Goal: Task Accomplishment & Management: Use online tool/utility

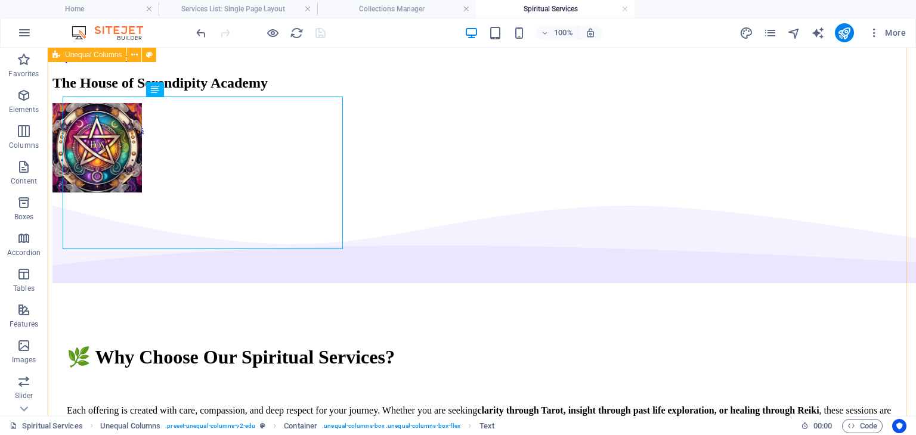
scroll to position [135, 0]
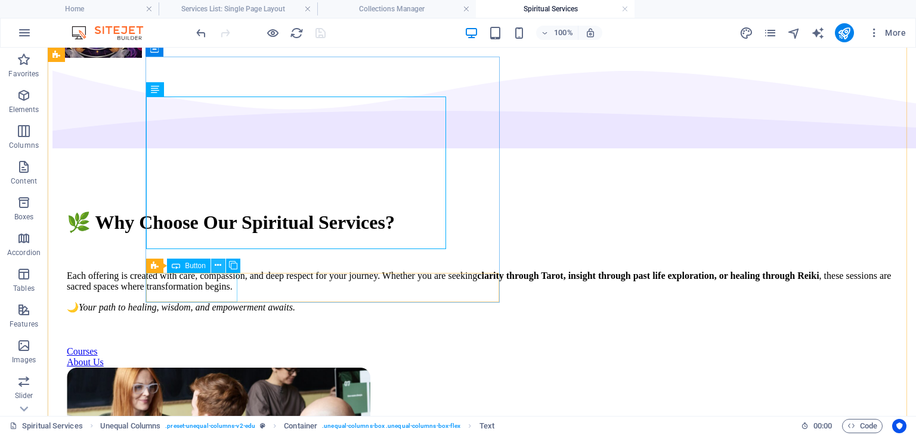
click at [215, 265] on icon at bounding box center [218, 265] width 7 height 13
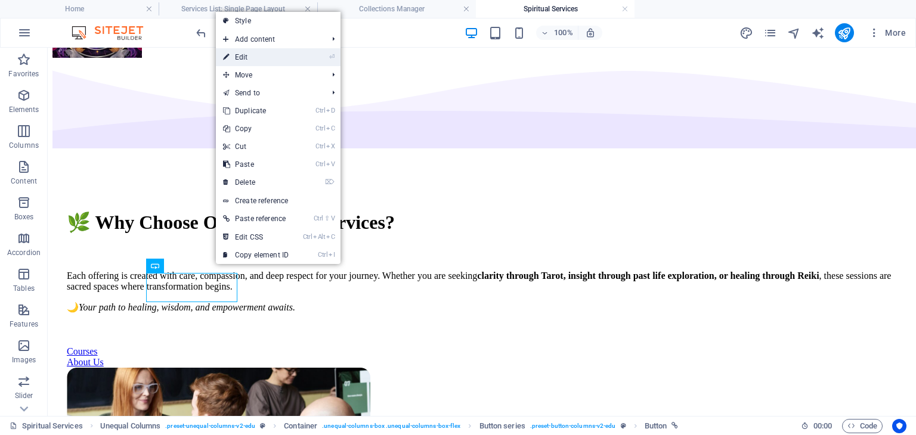
click at [250, 63] on link "⏎ Edit" at bounding box center [256, 57] width 80 height 18
select select "3"
select select
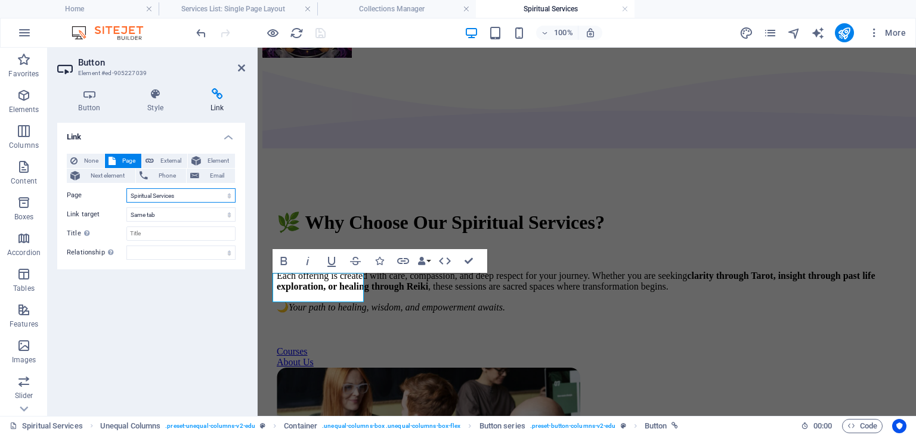
click at [233, 199] on select "Home Courses Spiritual Services2 Spiritual Services About Blog Contact Us Legal…" at bounding box center [180, 195] width 109 height 14
select select "1"
click at [126, 188] on select "Home Courses Spiritual Services2 Spiritual Services About Blog Contact Us Legal…" at bounding box center [180, 195] width 109 height 14
click at [239, 67] on icon at bounding box center [241, 68] width 7 height 10
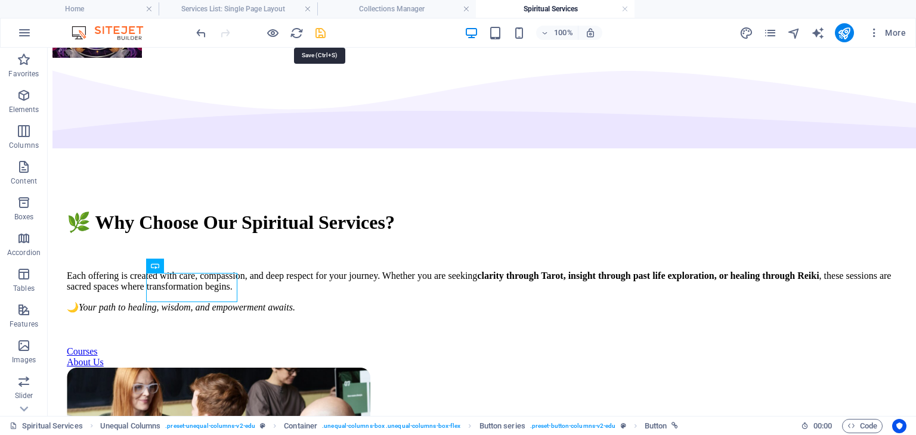
click at [323, 28] on icon "save" at bounding box center [321, 33] width 14 height 14
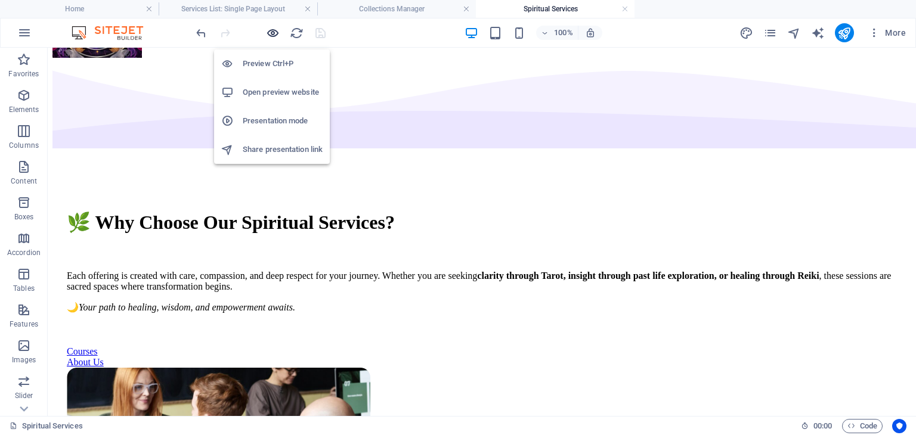
click at [272, 35] on icon "button" at bounding box center [273, 33] width 14 height 14
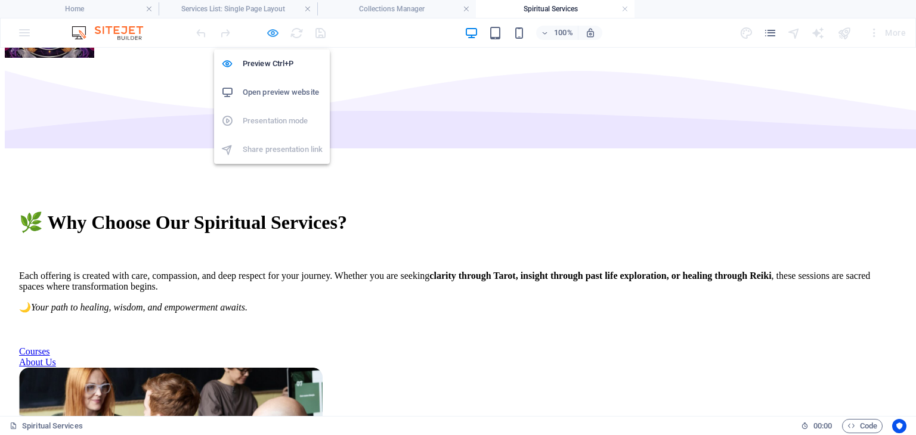
scroll to position [134, 0]
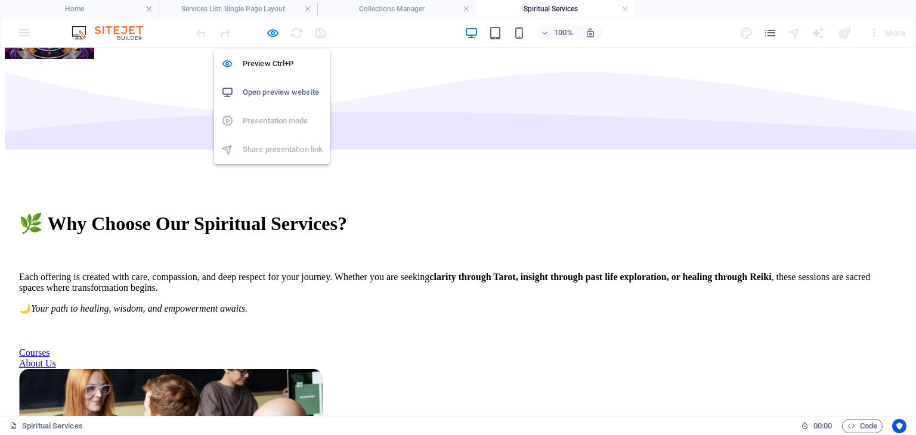
click at [255, 89] on h6 "Open preview website" at bounding box center [283, 92] width 80 height 14
click at [270, 27] on icon "button" at bounding box center [273, 33] width 14 height 14
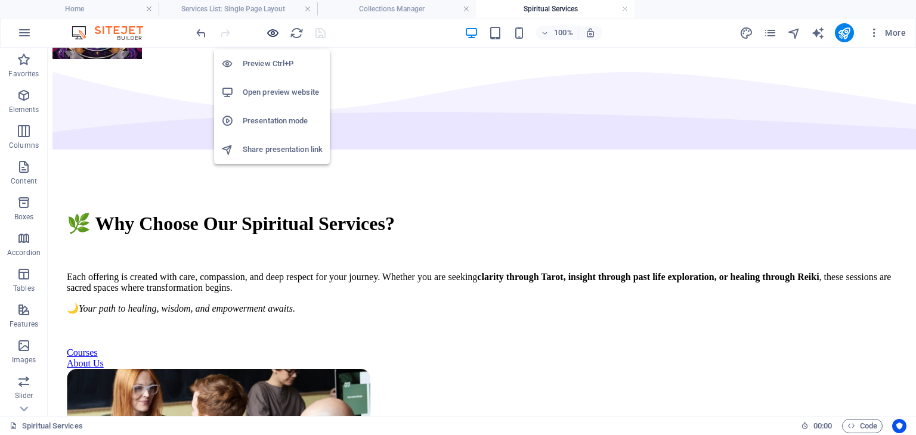
scroll to position [135, 0]
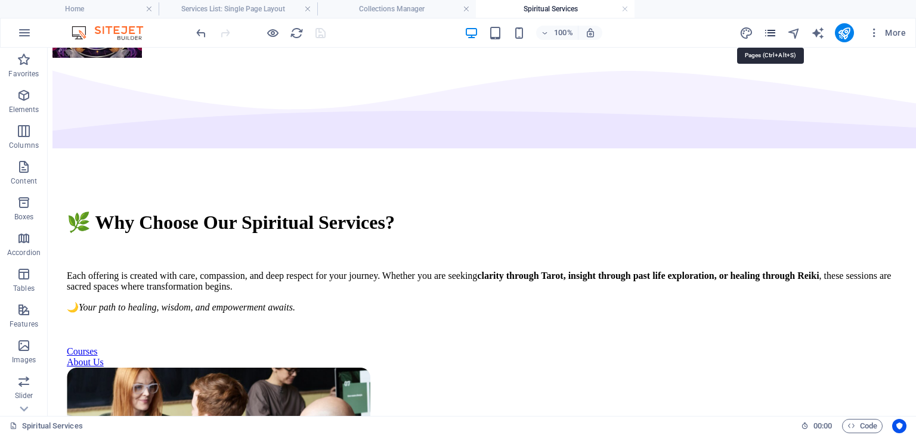
click at [767, 36] on icon "pages" at bounding box center [770, 33] width 14 height 14
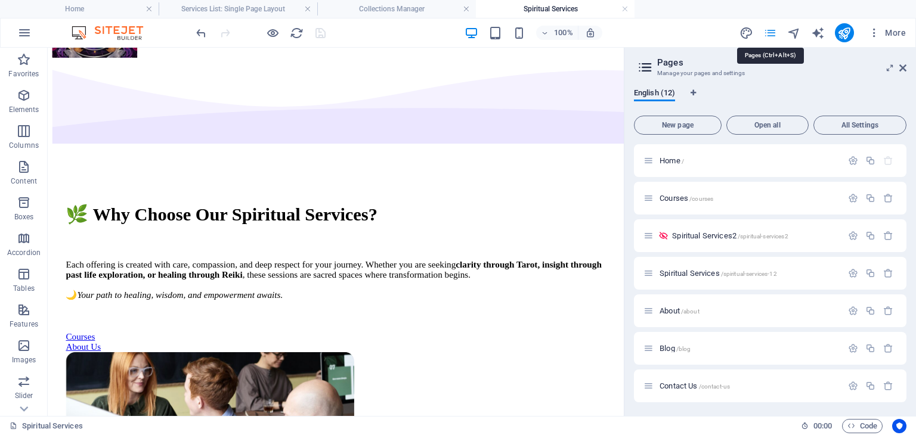
scroll to position [179, 0]
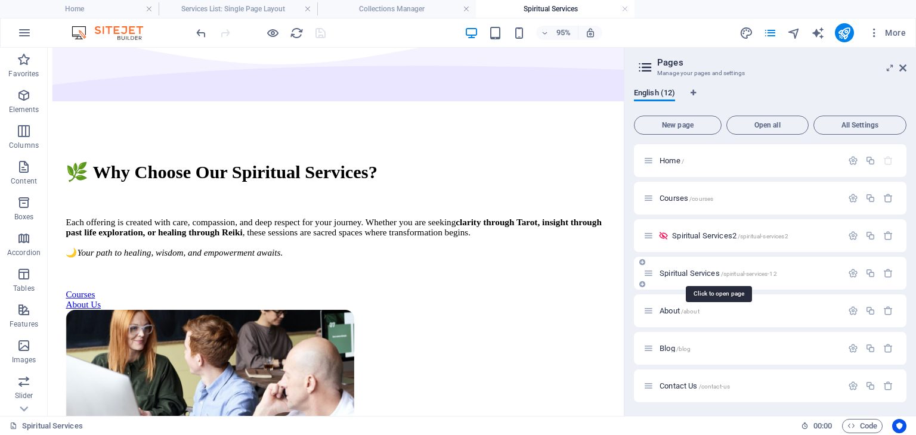
click at [688, 274] on span "Spiritual Services /spiritual-services-12" at bounding box center [717, 273] width 117 height 9
click at [686, 274] on span "Spiritual Services /spiritual-services-12" at bounding box center [717, 273] width 117 height 9
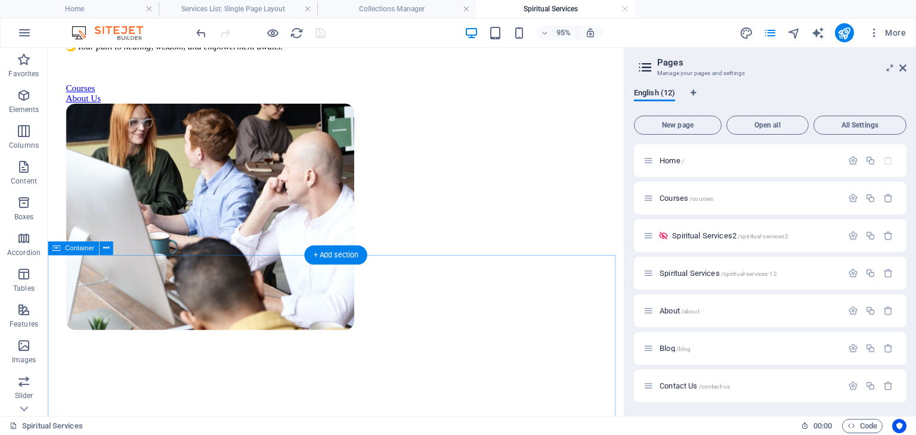
scroll to position [417, 0]
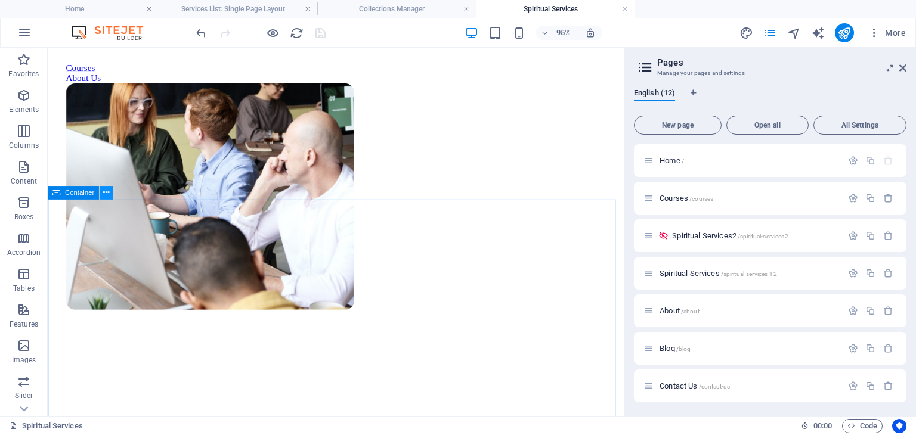
click at [107, 196] on icon at bounding box center [106, 193] width 6 height 12
click at [866, 271] on icon "button" at bounding box center [870, 273] width 10 height 10
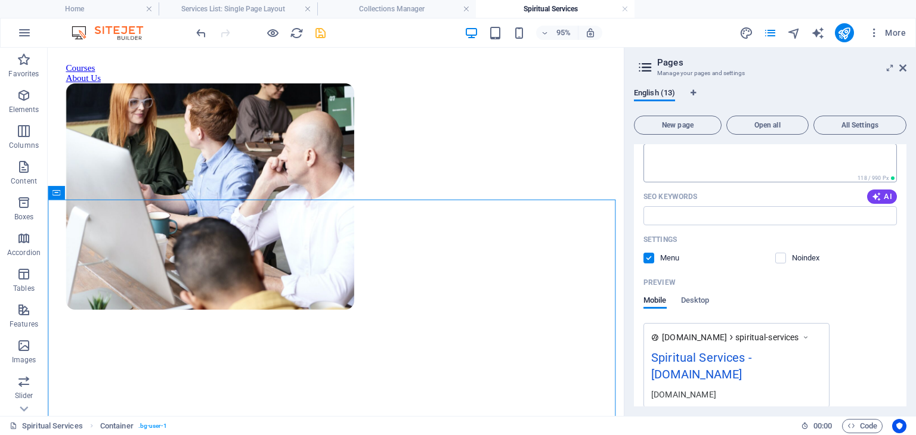
scroll to position [358, 0]
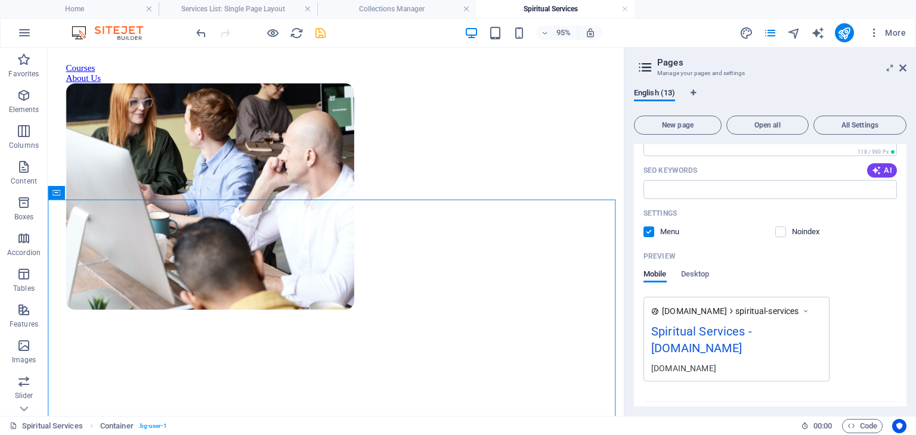
click at [651, 239] on div "Settings Menu Noindex" at bounding box center [769, 223] width 253 height 38
click at [649, 233] on label at bounding box center [648, 232] width 11 height 11
click at [0, 0] on input "checkbox" at bounding box center [0, 0] width 0 height 0
click at [324, 29] on icon "save" at bounding box center [321, 33] width 14 height 14
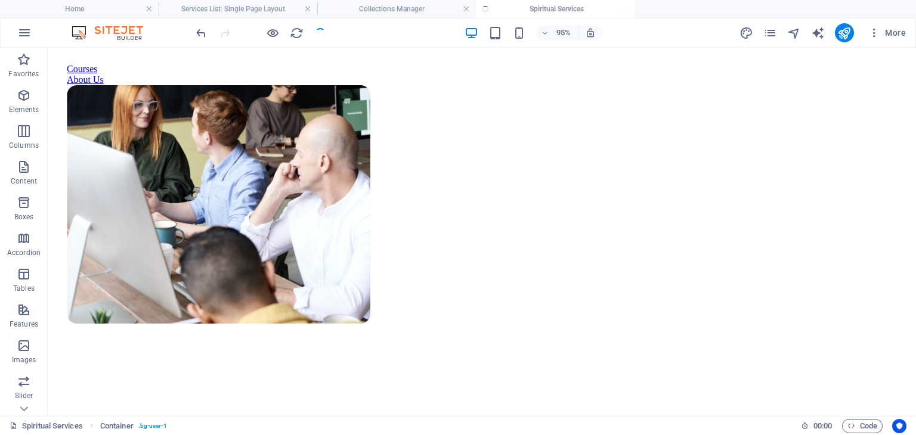
scroll to position [373, 0]
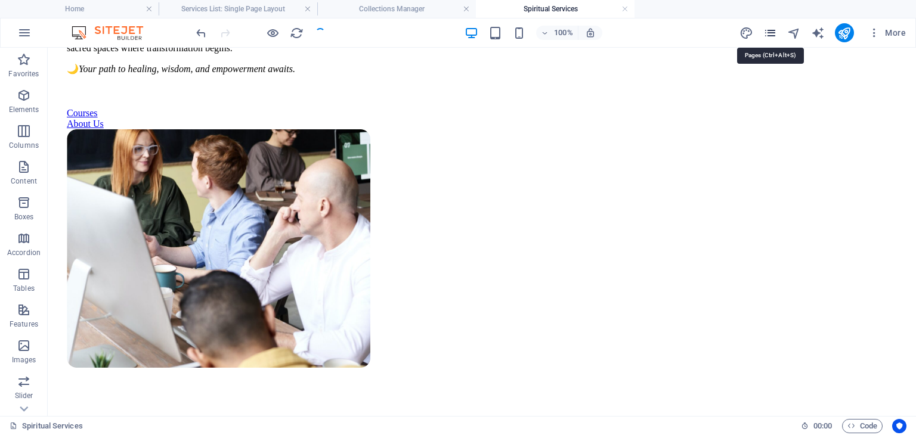
click at [770, 30] on icon "pages" at bounding box center [770, 33] width 14 height 14
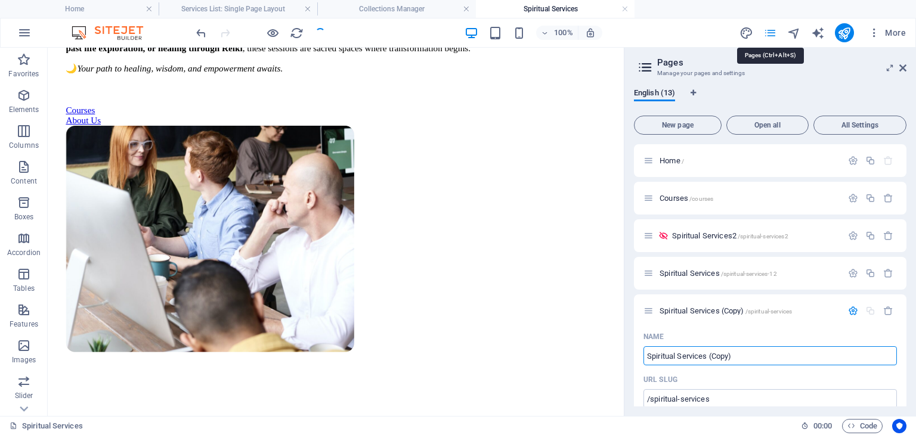
scroll to position [417, 0]
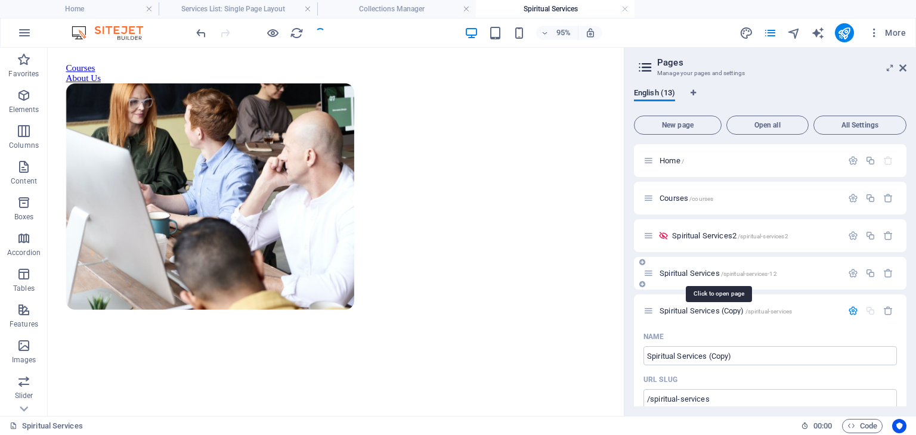
click at [667, 277] on span "Spiritual Services /spiritual-services-12" at bounding box center [717, 273] width 117 height 9
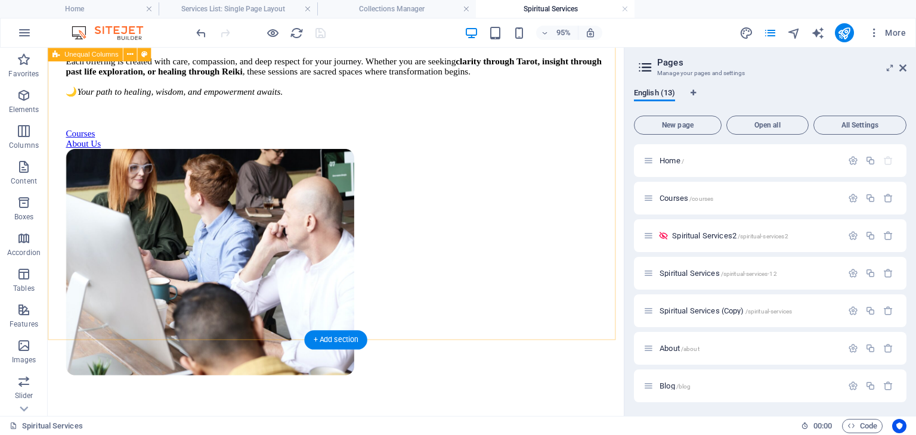
scroll to position [358, 0]
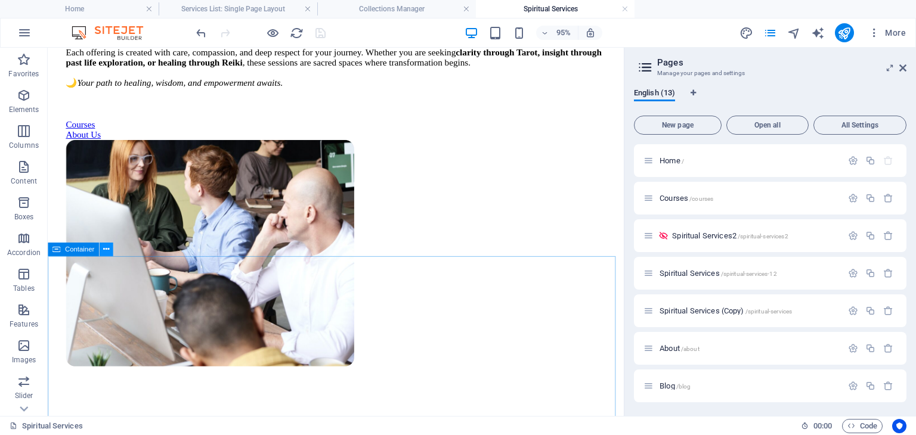
click at [106, 252] on icon at bounding box center [106, 249] width 6 height 12
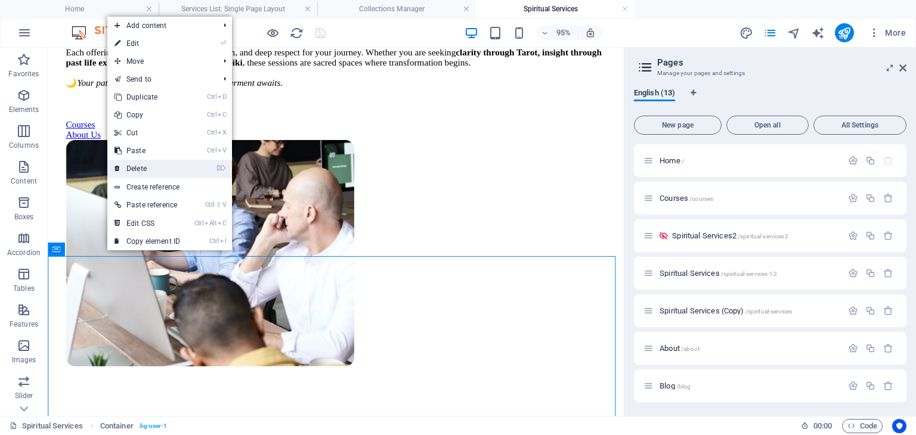
click at [146, 167] on link "⌦ Delete" at bounding box center [147, 169] width 80 height 18
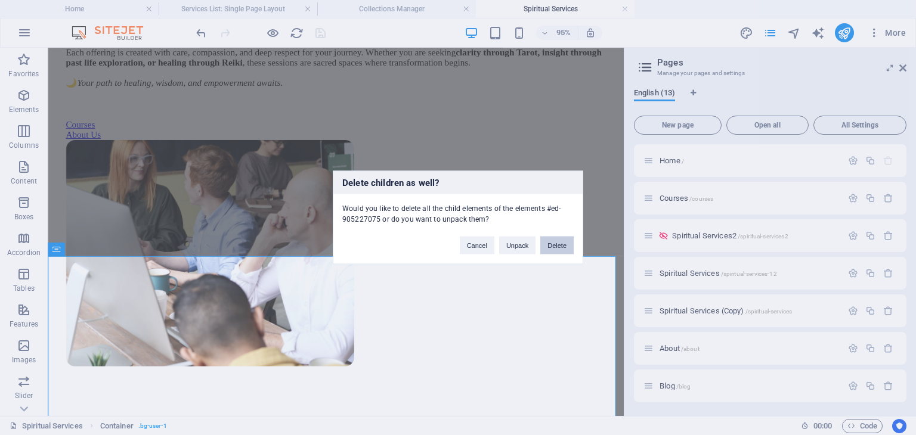
click at [548, 244] on button "Delete" at bounding box center [556, 246] width 33 height 18
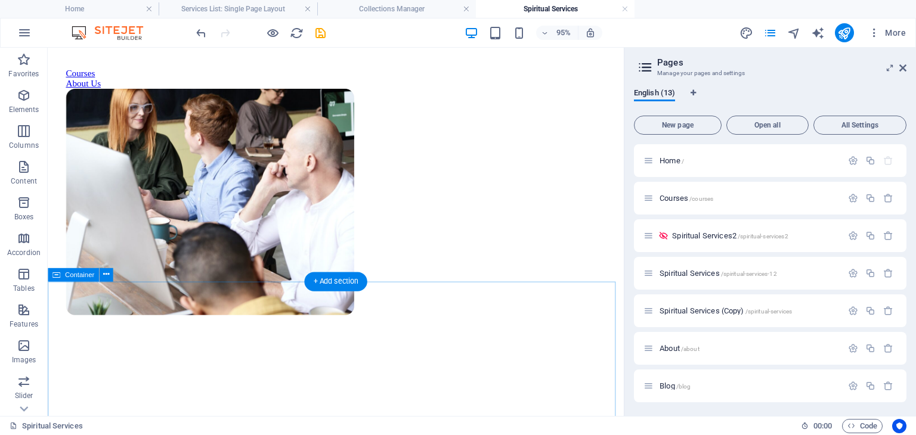
scroll to position [417, 0]
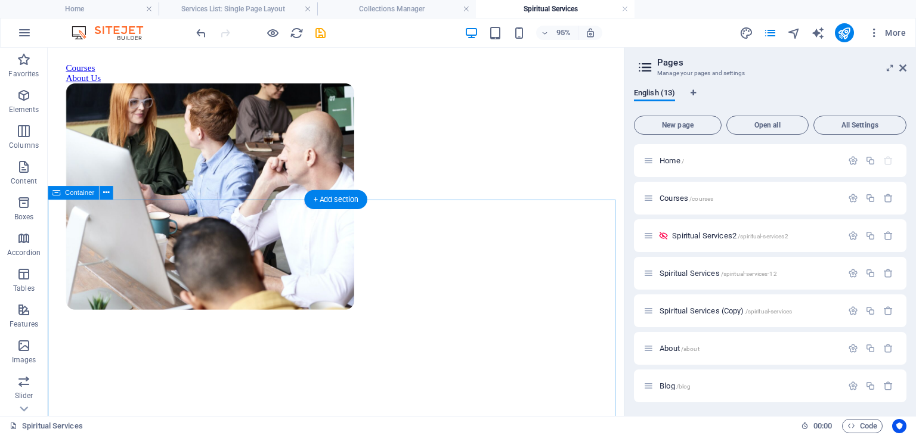
click at [101, 196] on button at bounding box center [106, 193] width 14 height 14
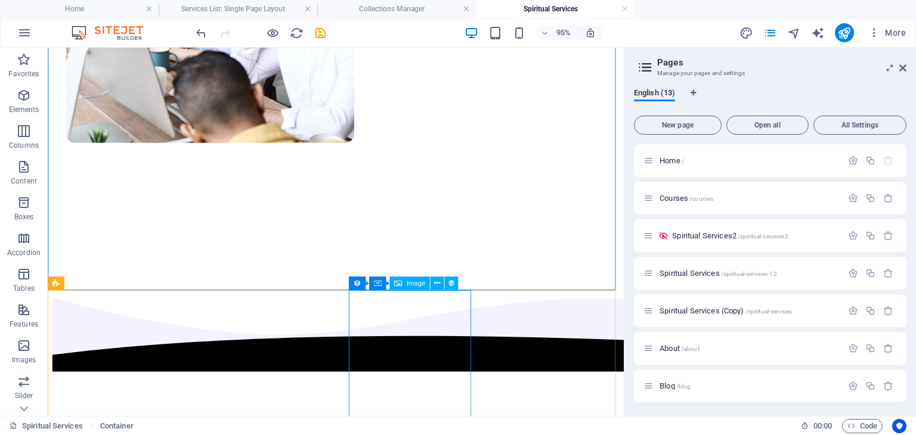
scroll to position [596, 0]
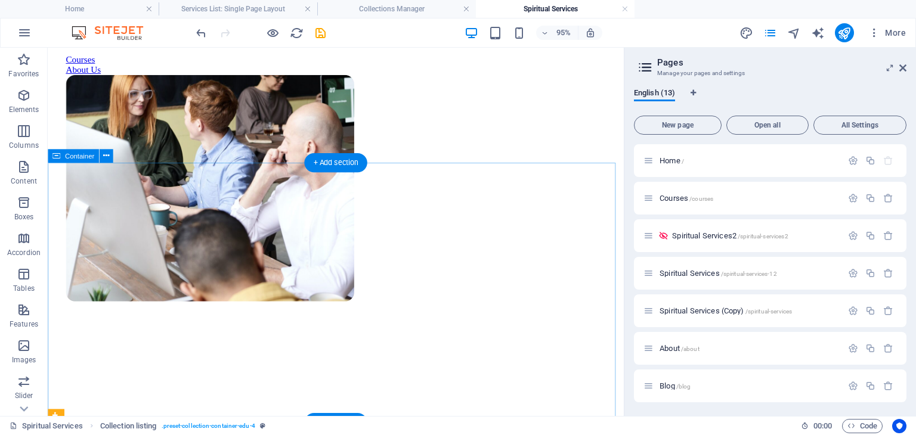
scroll to position [417, 0]
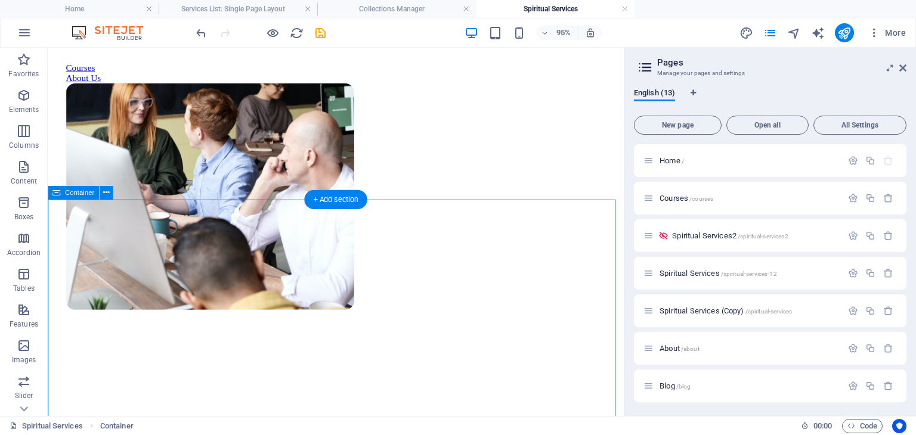
select select "multiple-waves"
select select "em"
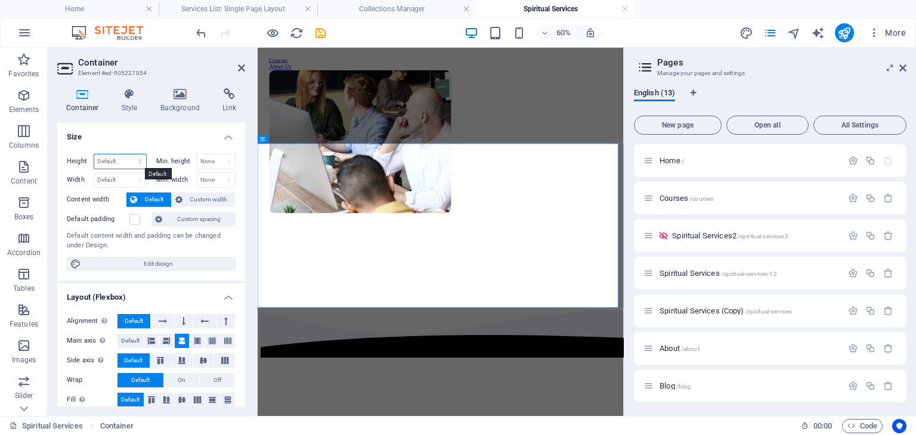
click at [135, 157] on select "Default px rem % vh vw" at bounding box center [120, 161] width 52 height 14
select select "%"
click at [128, 154] on select "Default px rem % vh vw" at bounding box center [120, 161] width 52 height 14
type input "80"
click at [239, 67] on icon at bounding box center [241, 68] width 7 height 10
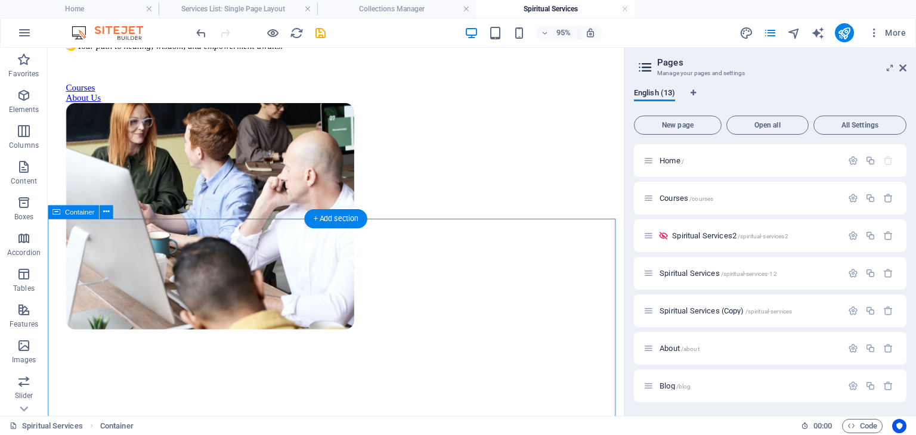
scroll to position [358, 0]
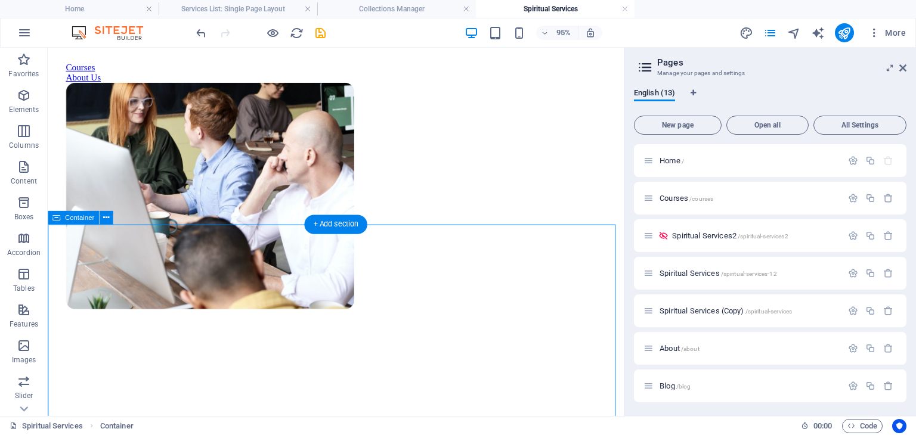
scroll to position [477, 0]
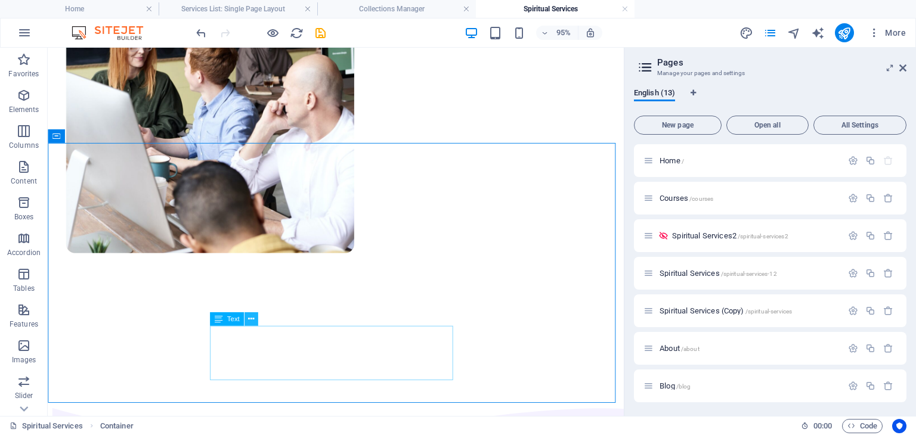
drag, startPoint x: 249, startPoint y: 326, endPoint x: 248, endPoint y: 320, distance: 6.1
click at [248, 320] on icon at bounding box center [251, 319] width 6 height 12
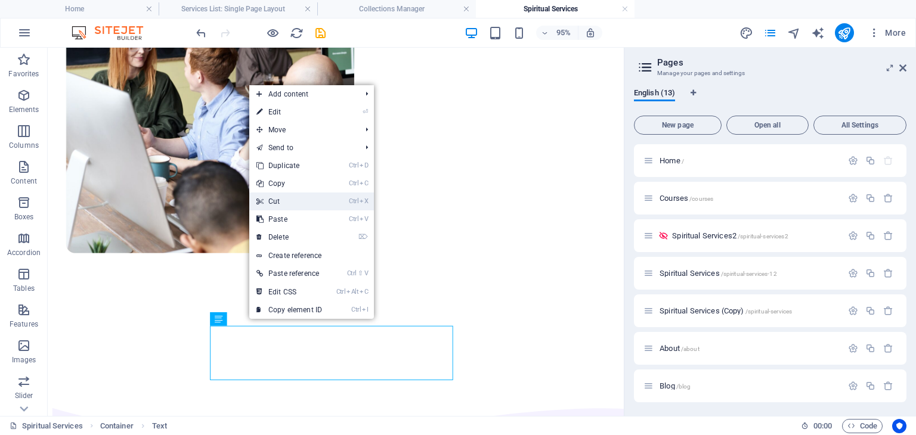
click at [287, 207] on link "Ctrl X Cut" at bounding box center [289, 202] width 80 height 18
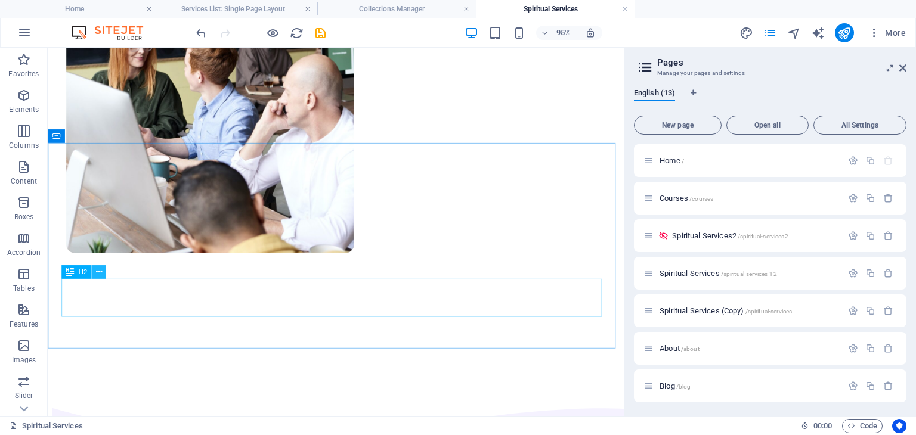
click at [100, 271] on icon at bounding box center [99, 272] width 6 height 12
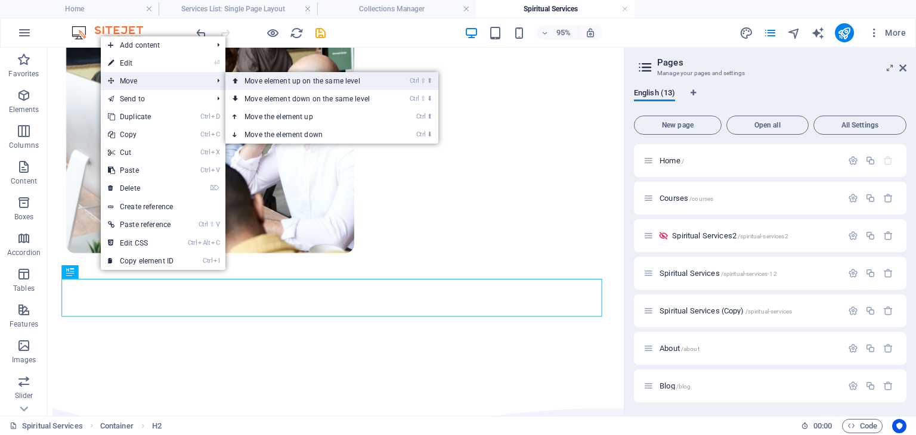
click at [267, 85] on link "Ctrl ⇧ ⬆ Move element up on the same level" at bounding box center [309, 81] width 168 height 18
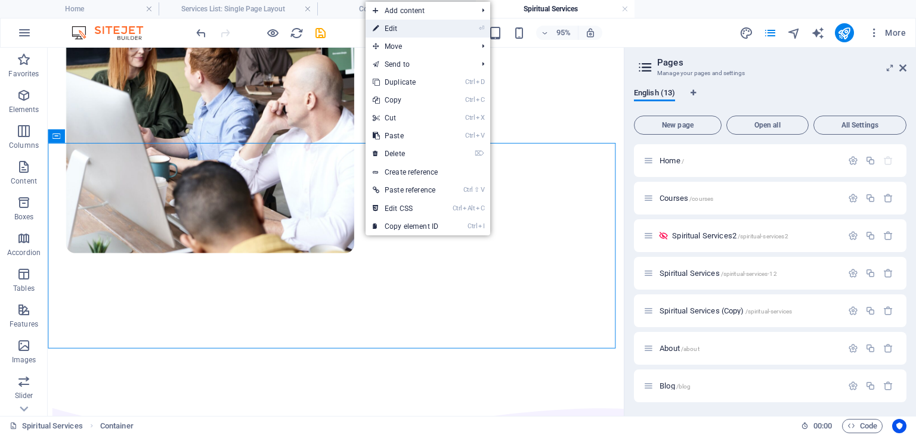
click at [401, 26] on link "⏎ Edit" at bounding box center [406, 29] width 80 height 18
select select "%"
select select "multiple-waves"
select select "em"
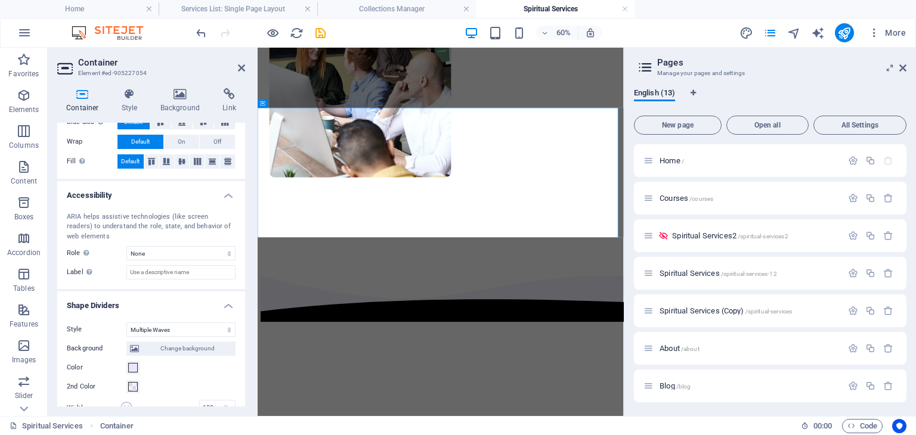
scroll to position [298, 0]
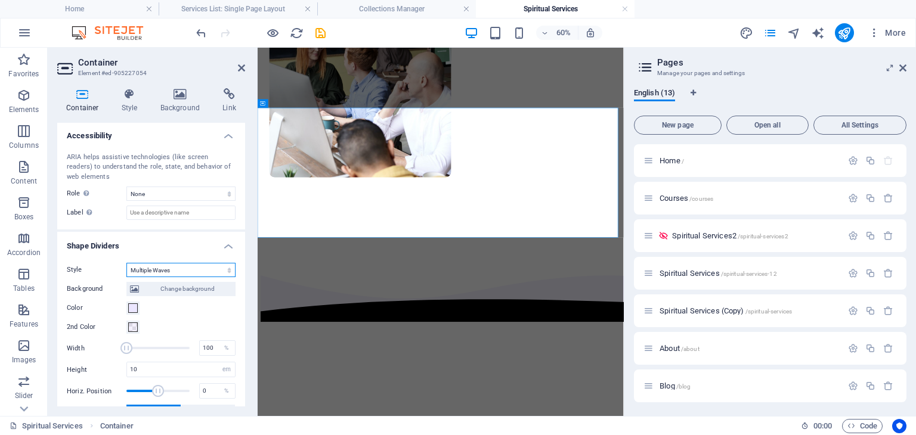
click at [210, 265] on select "None Triangle Square Diagonal Polygon 1 Polygon 2 Zigzag Multiple Zigzags Waves…" at bounding box center [180, 270] width 109 height 14
select select "none"
click at [126, 277] on select "None Triangle Square Diagonal Polygon 1 Polygon 2 Zigzag Multiple Zigzags Waves…" at bounding box center [180, 270] width 109 height 14
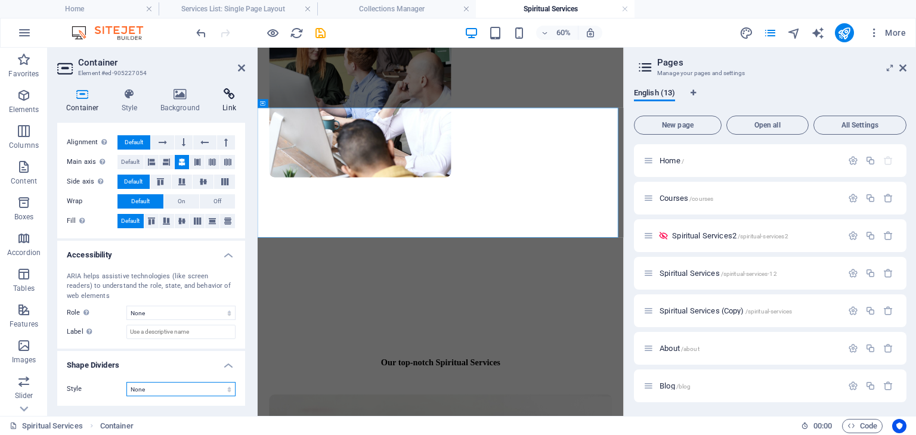
scroll to position [178, 0]
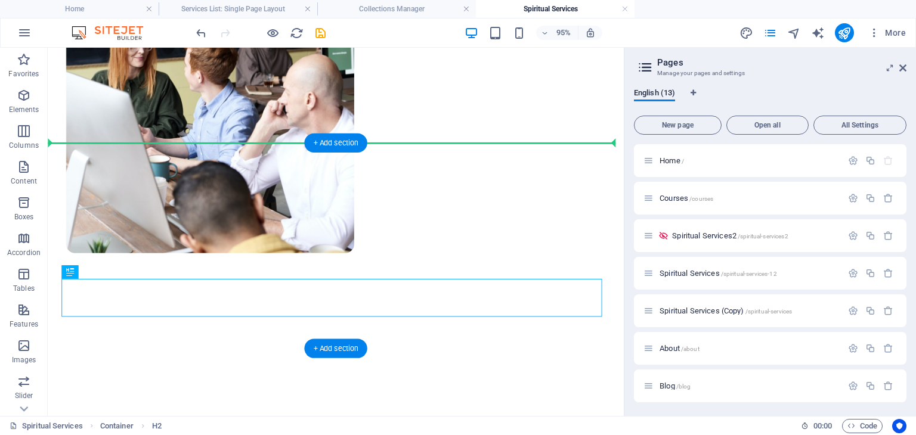
drag, startPoint x: 123, startPoint y: 305, endPoint x: 316, endPoint y: 178, distance: 230.7
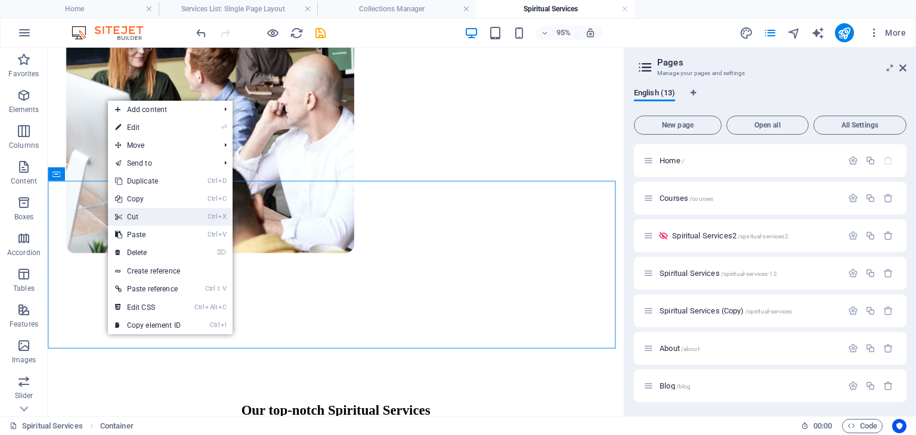
click at [140, 214] on link "Ctrl X Cut" at bounding box center [148, 217] width 80 height 18
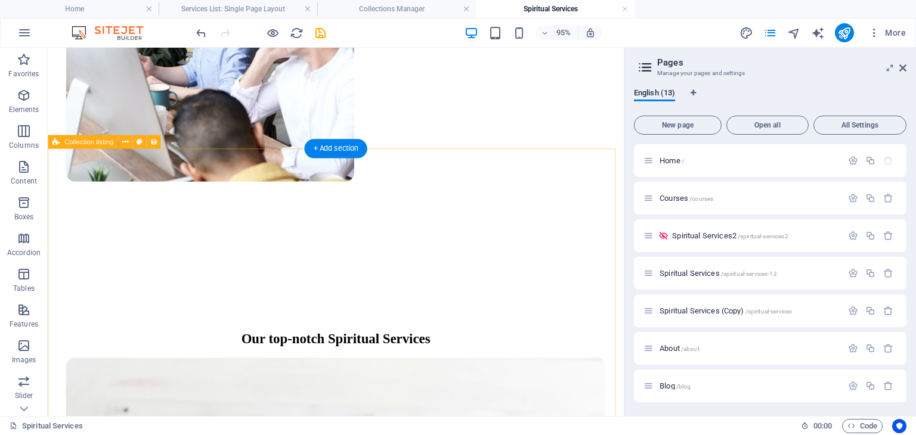
scroll to position [596, 0]
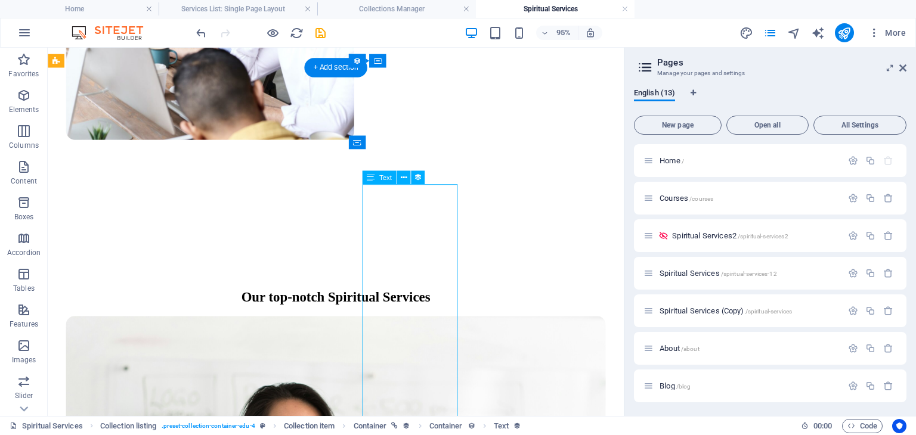
select select "teacher-short-bio"
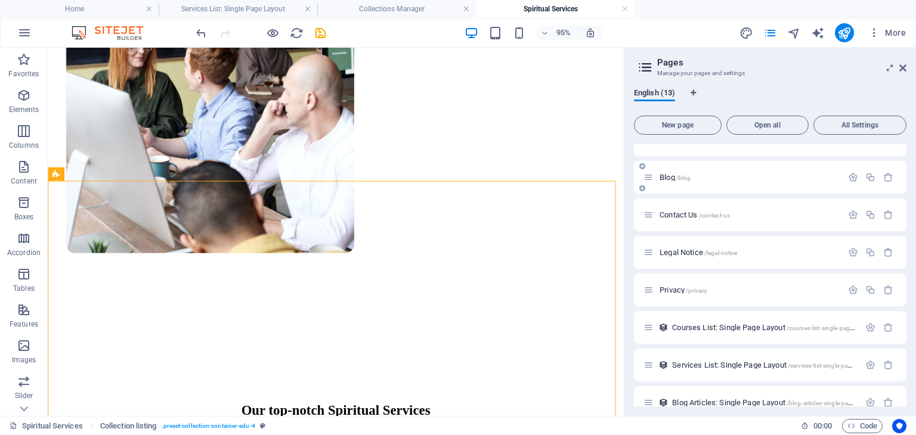
scroll to position [226, 0]
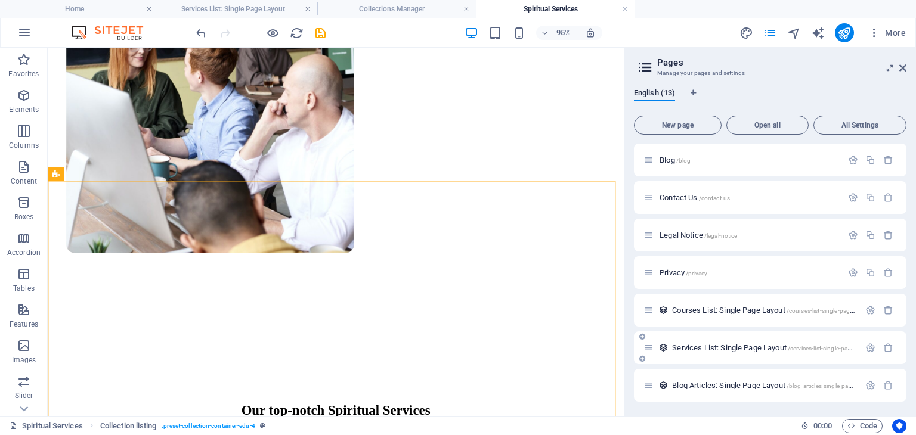
click at [729, 346] on span "Services List: Single Page Layout /services-list-single-page-layout" at bounding box center [772, 347] width 200 height 9
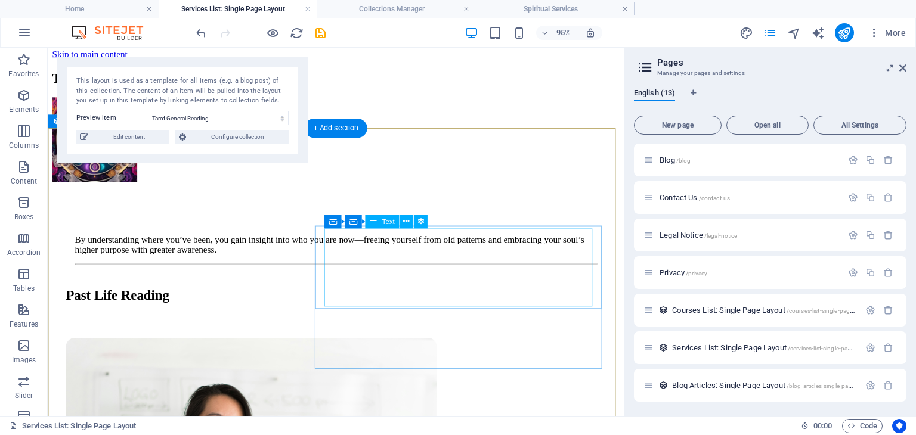
scroll to position [0, 0]
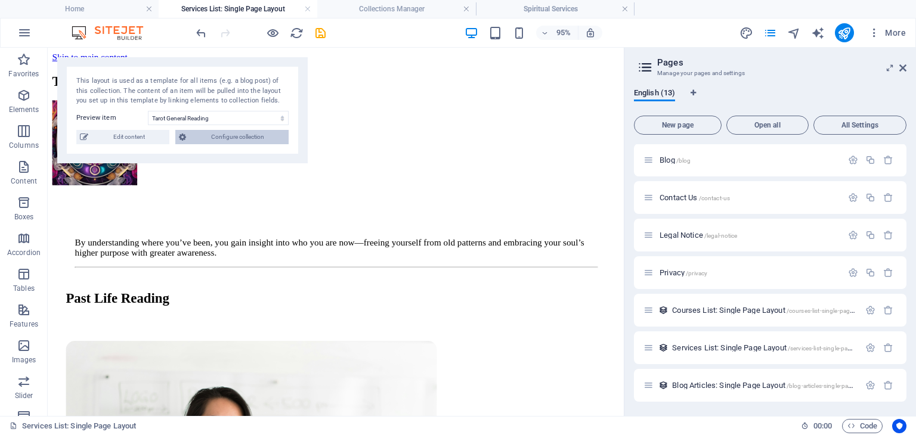
click at [188, 135] on button "Configure collection" at bounding box center [231, 137] width 113 height 14
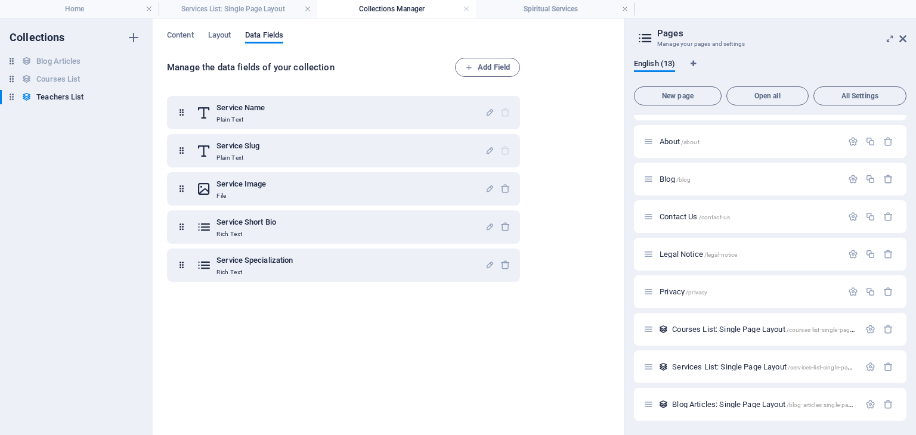
scroll to position [178, 0]
click at [221, 38] on span "Layout" at bounding box center [219, 36] width 23 height 17
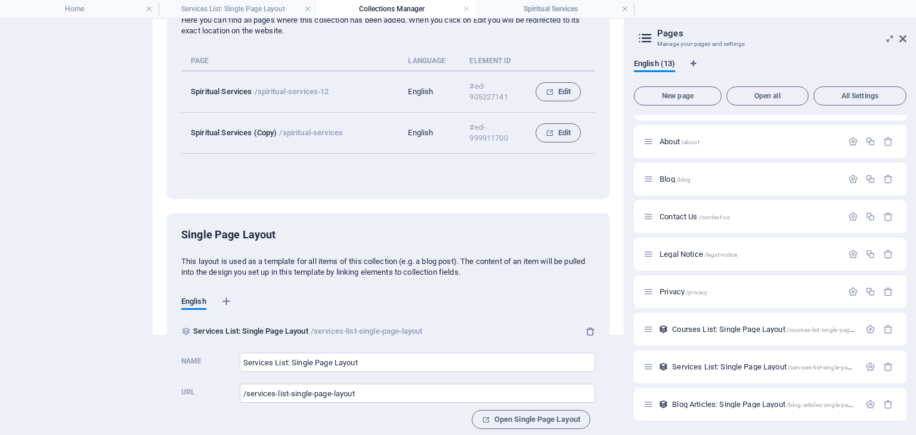
scroll to position [117, 0]
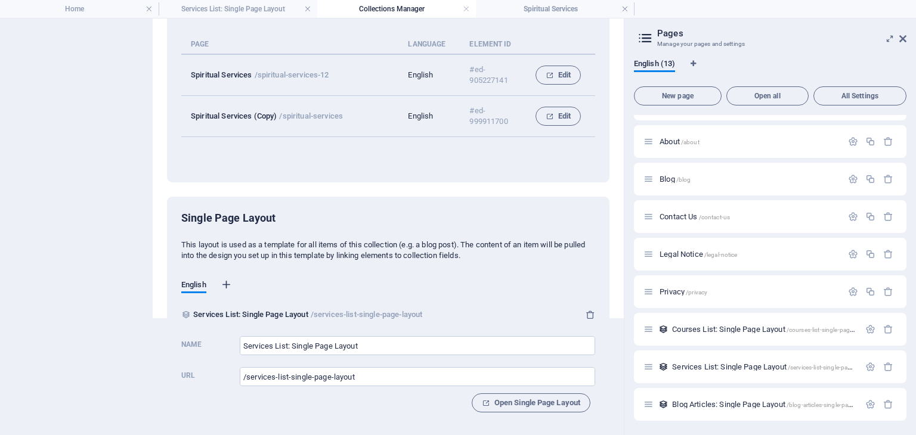
click at [229, 288] on icon "button" at bounding box center [227, 285] width 12 height 12
select select "41"
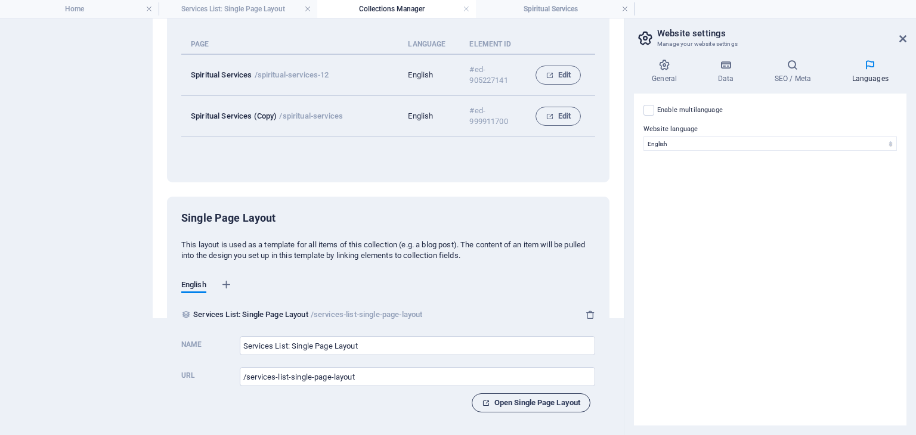
click at [510, 398] on span "Open Single Page Layout" at bounding box center [531, 403] width 98 height 14
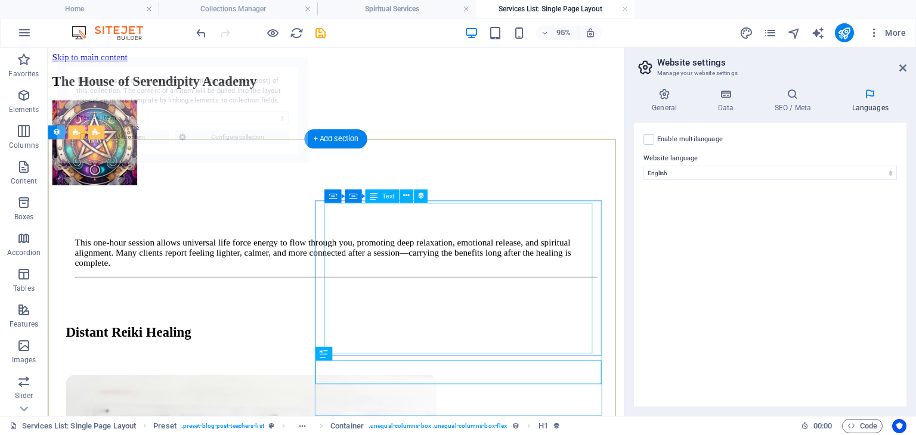
scroll to position [0, 0]
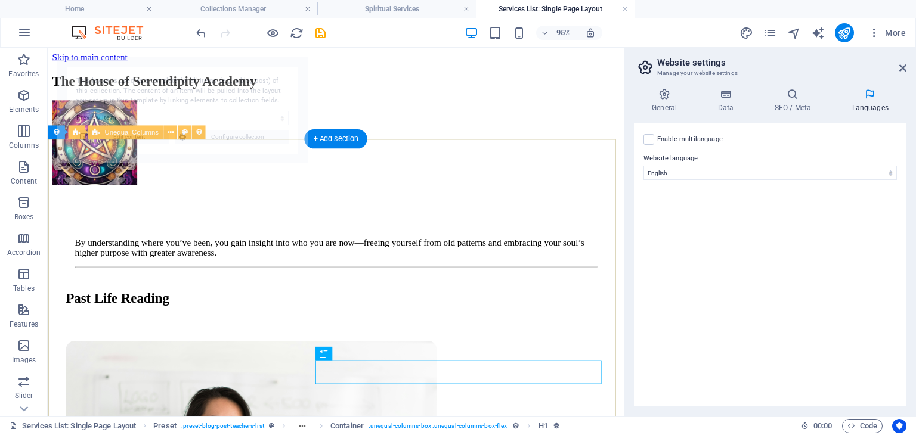
select select "68b95ca213a35c27b9049933"
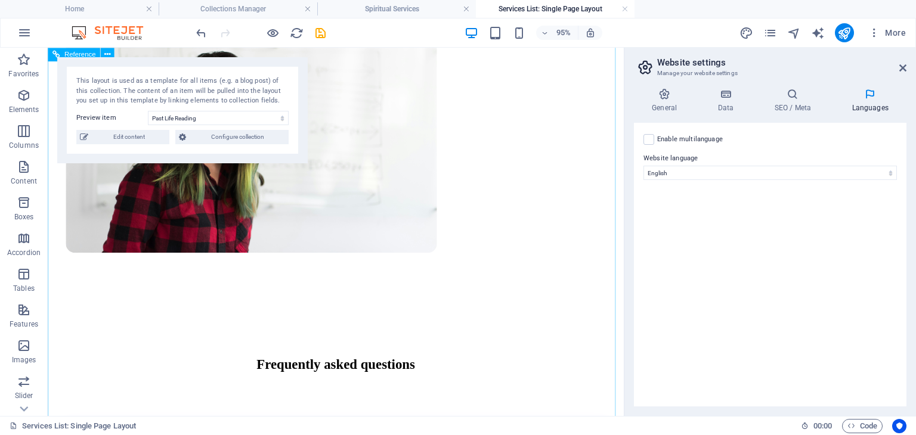
scroll to position [119, 0]
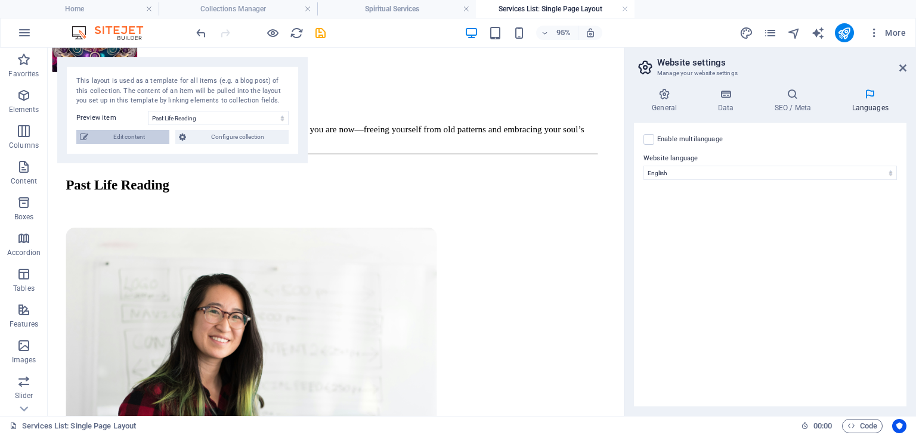
click at [145, 138] on span "Edit content" at bounding box center [129, 137] width 74 height 14
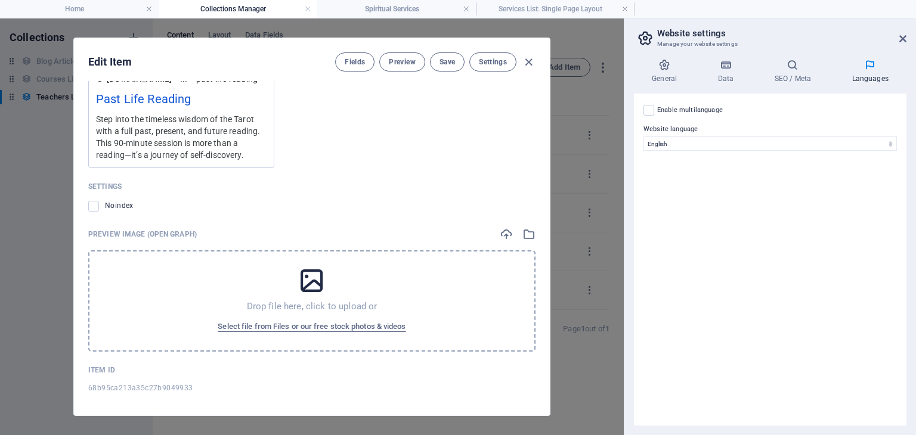
scroll to position [934, 0]
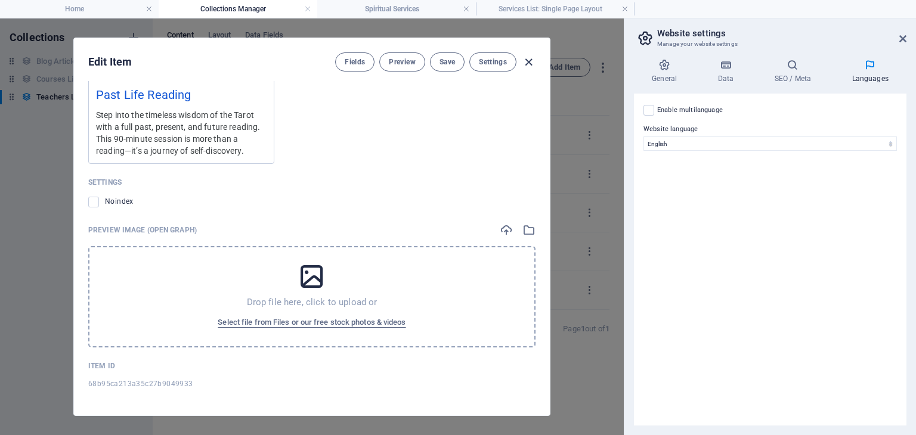
click at [527, 59] on icon "button" at bounding box center [529, 62] width 14 height 14
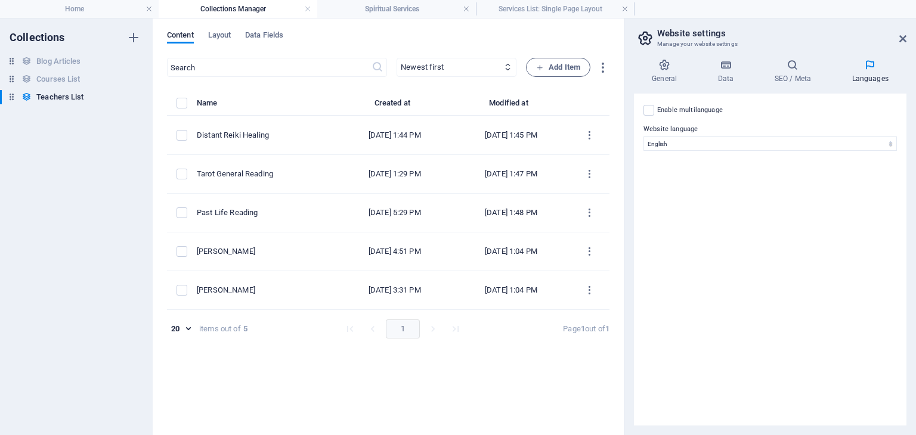
type input "past-life-reading"
click at [623, 8] on link at bounding box center [624, 9] width 7 height 11
click at [469, 8] on link at bounding box center [466, 9] width 7 height 11
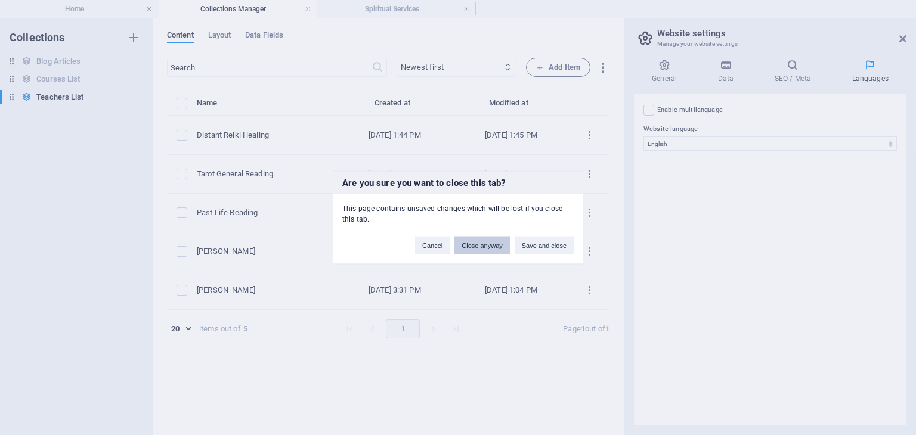
click at [482, 242] on button "Close anyway" at bounding box center [481, 246] width 55 height 18
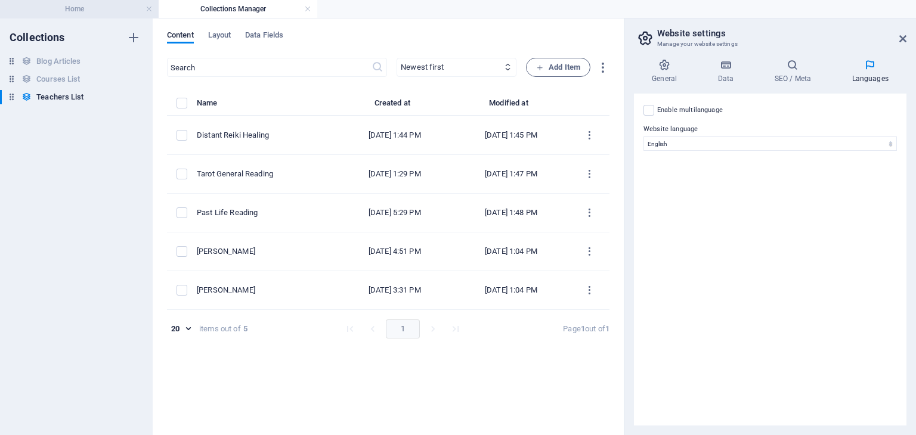
drag, startPoint x: 91, startPoint y: 6, endPoint x: 278, endPoint y: 1, distance: 187.3
click at [91, 6] on h4 "Home" at bounding box center [79, 8] width 159 height 13
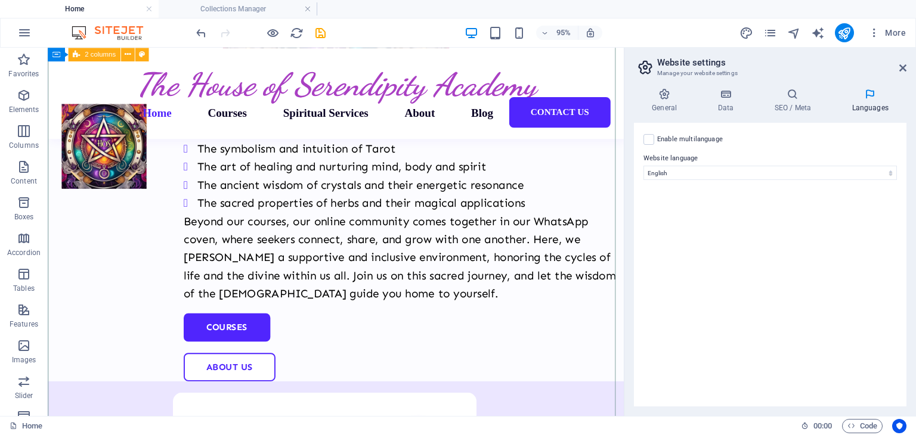
scroll to position [517, 0]
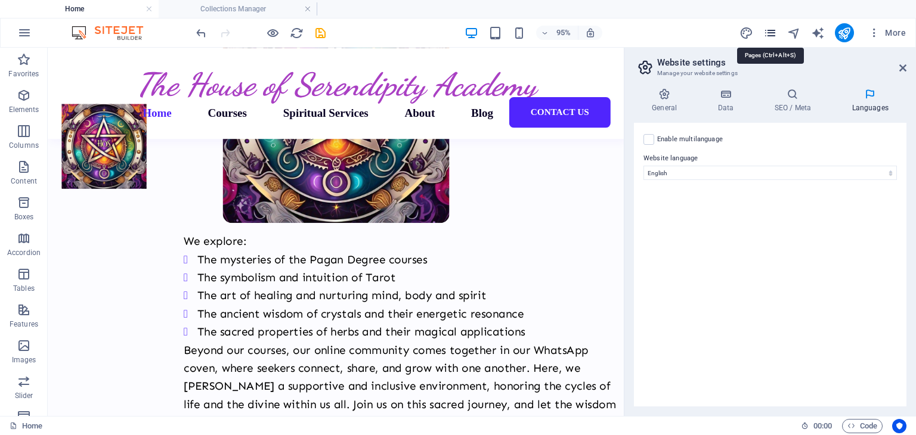
click at [772, 34] on icon "pages" at bounding box center [770, 33] width 14 height 14
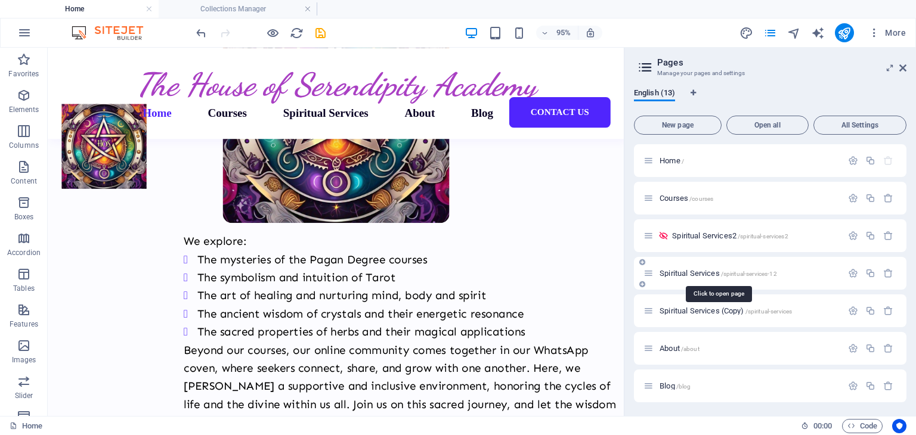
click at [693, 270] on span "Spiritual Services /spiritual-services-12" at bounding box center [717, 273] width 117 height 9
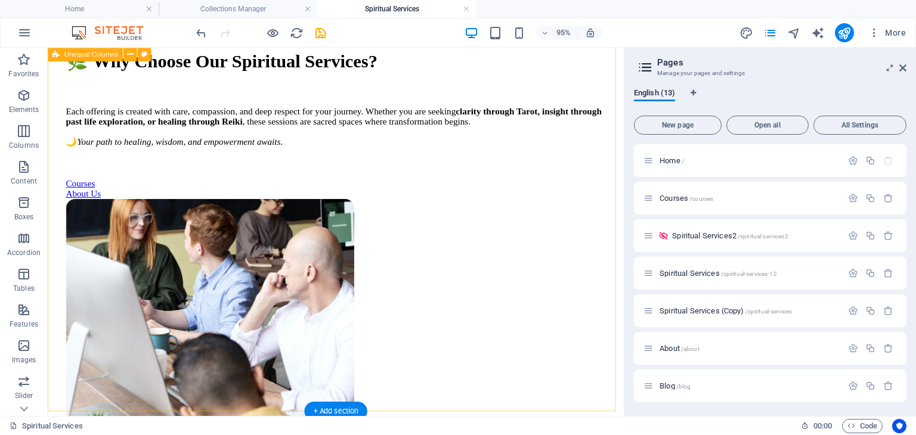
scroll to position [298, 0]
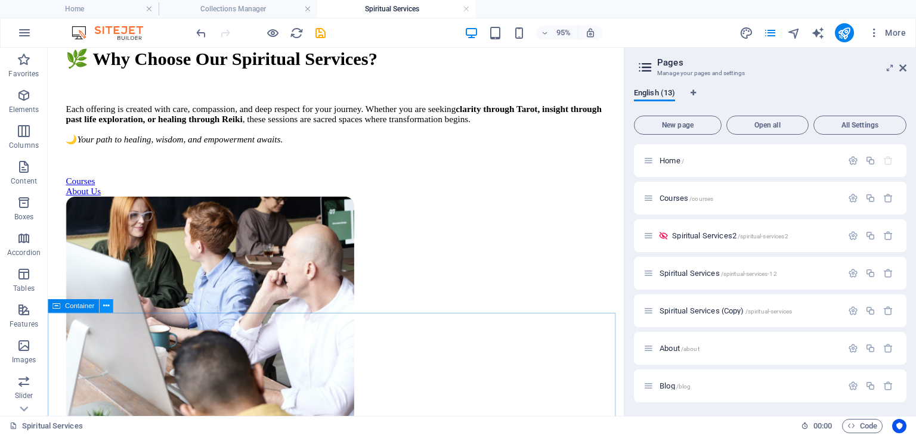
click at [105, 305] on icon at bounding box center [106, 306] width 6 height 12
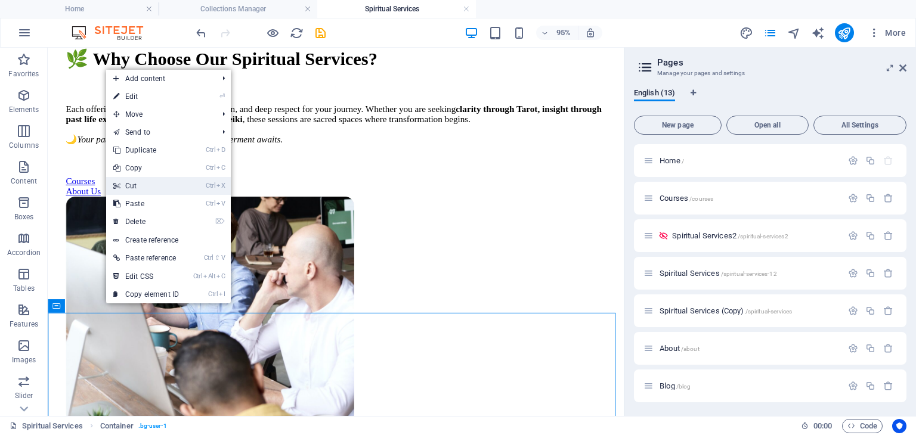
click at [126, 186] on link "Ctrl X Cut" at bounding box center [146, 186] width 80 height 18
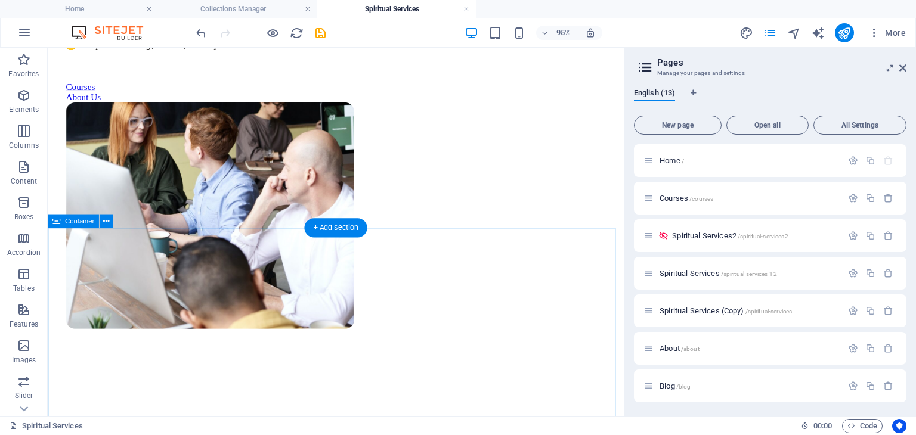
scroll to position [417, 0]
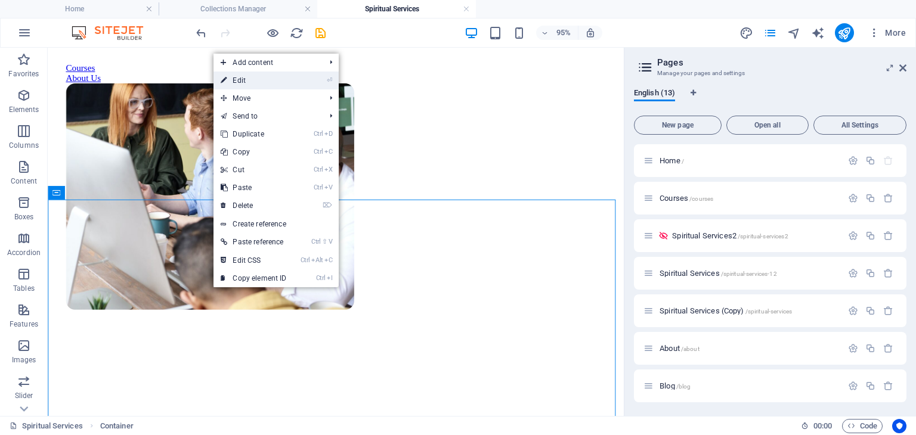
click at [246, 83] on link "⏎ Edit" at bounding box center [253, 81] width 80 height 18
select select "multiple-waves"
select select "em"
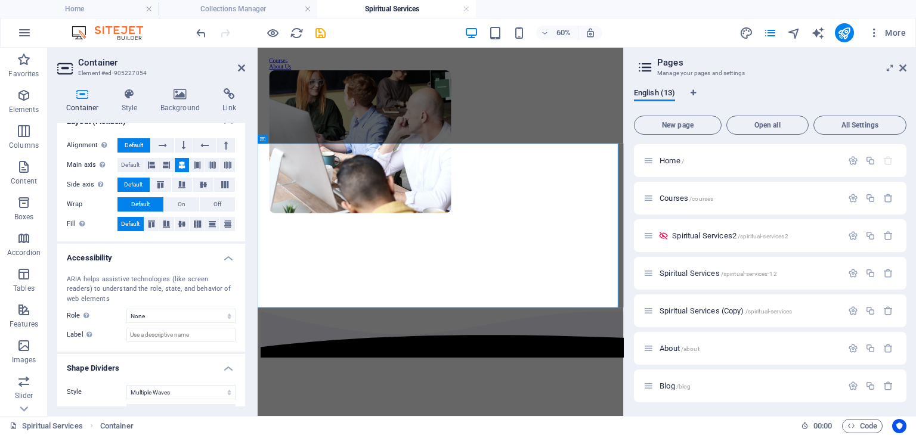
scroll to position [179, 0]
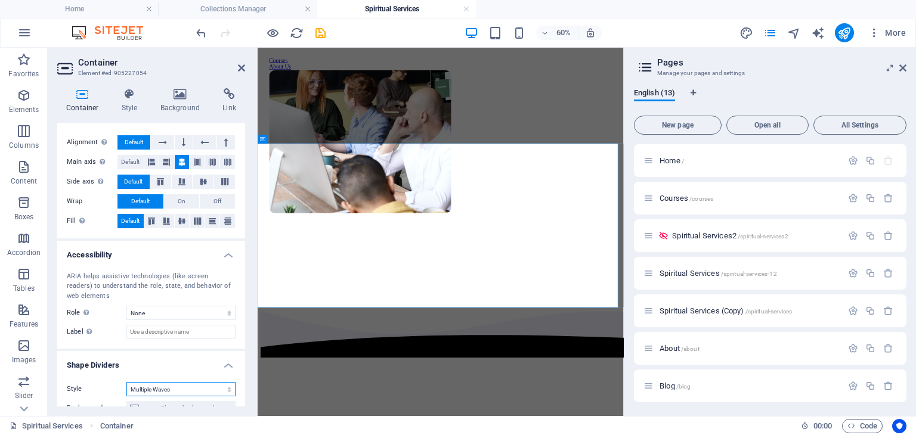
click at [228, 386] on select "None Triangle Square Diagonal Polygon 1 Polygon 2 Zigzag Multiple Zigzags Waves…" at bounding box center [180, 389] width 109 height 14
select select "none"
click at [126, 382] on select "None Triangle Square Diagonal Polygon 1 Polygon 2 Zigzag Multiple Zigzags Waves…" at bounding box center [180, 389] width 109 height 14
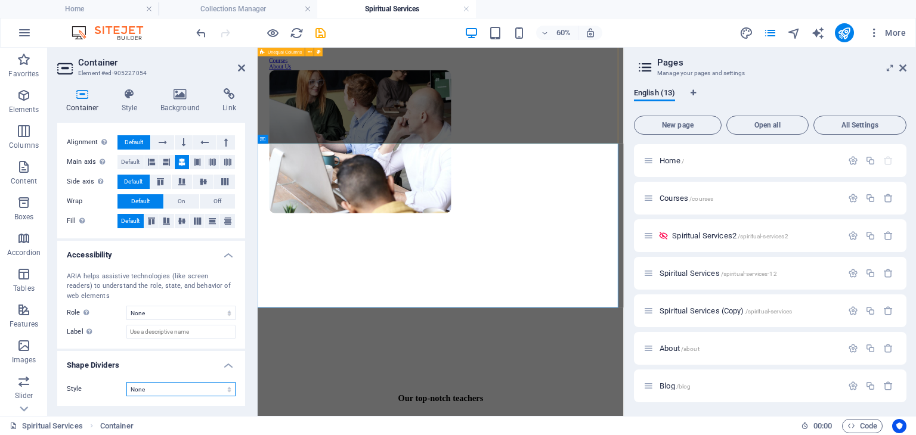
scroll to position [178, 0]
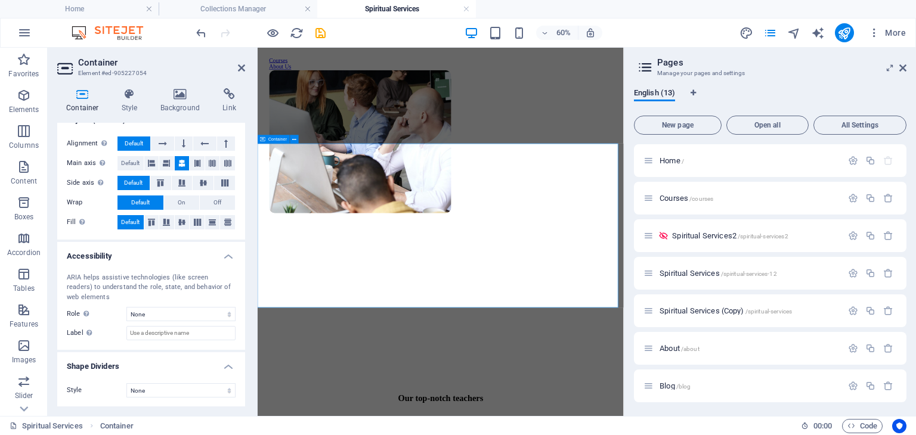
click at [387, 258] on icon at bounding box center [387, 255] width 4 height 8
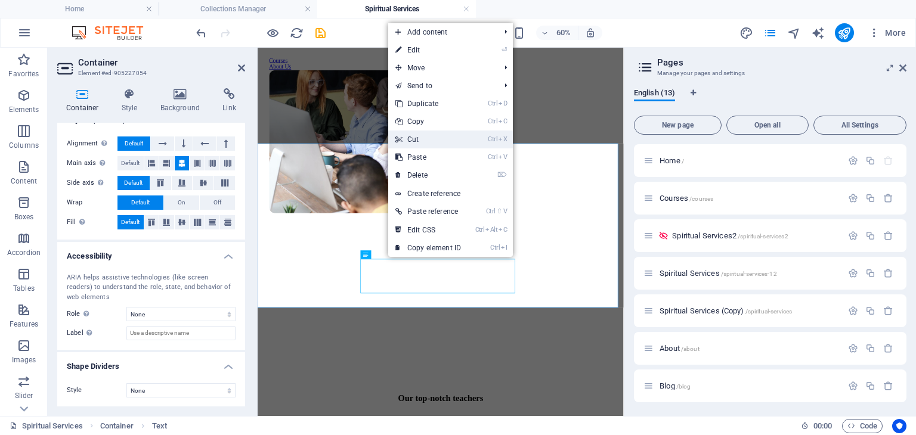
click at [413, 143] on link "Ctrl X Cut" at bounding box center [428, 140] width 80 height 18
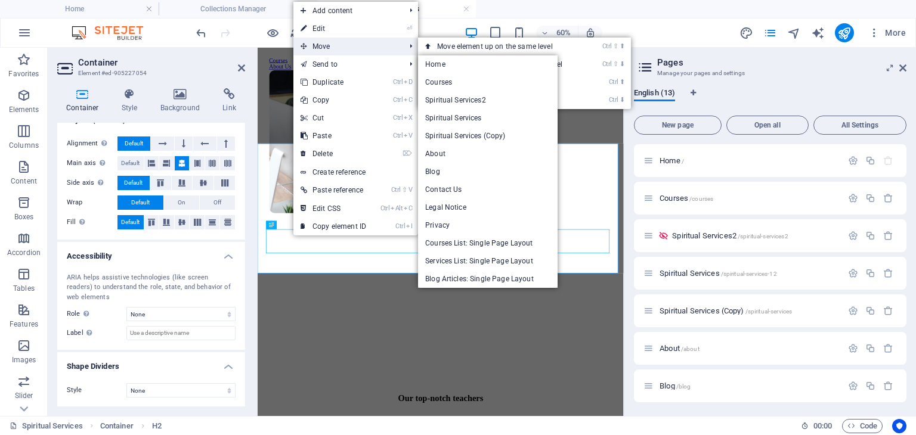
click at [325, 44] on span "Move" at bounding box center [346, 47] width 107 height 18
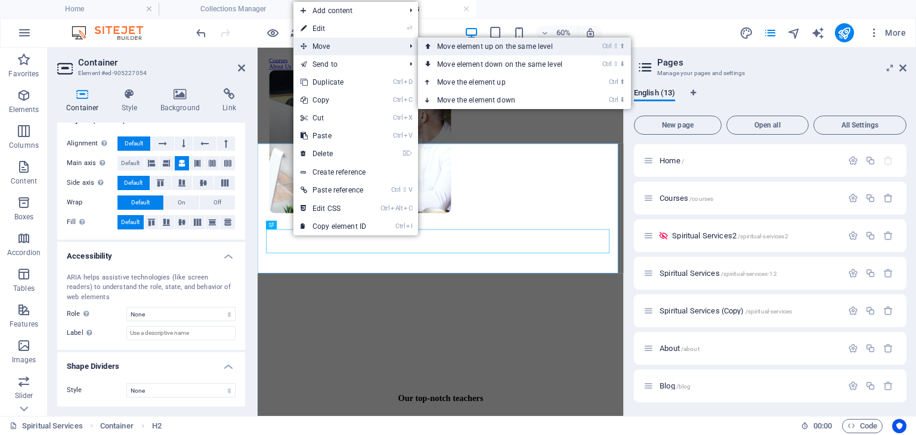
click at [462, 45] on link "Ctrl ⇧ ⬆ Move element up on the same level" at bounding box center [502, 47] width 168 height 18
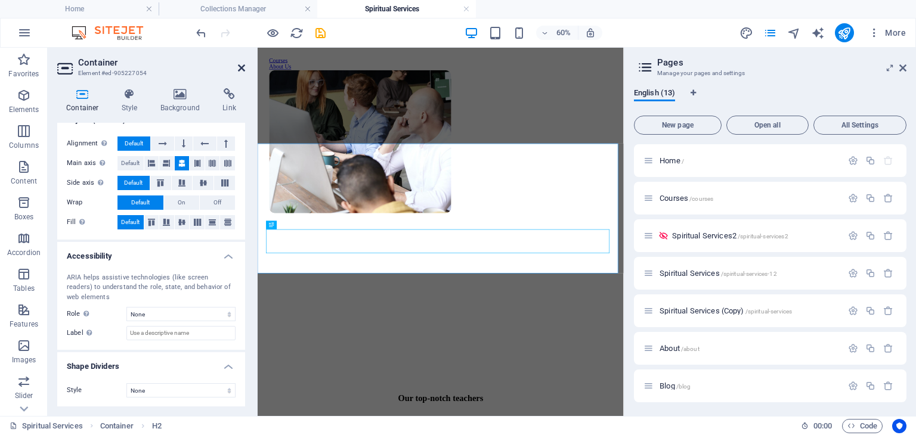
drag, startPoint x: 240, startPoint y: 66, endPoint x: 282, endPoint y: 72, distance: 42.1
click at [240, 66] on icon at bounding box center [241, 68] width 7 height 10
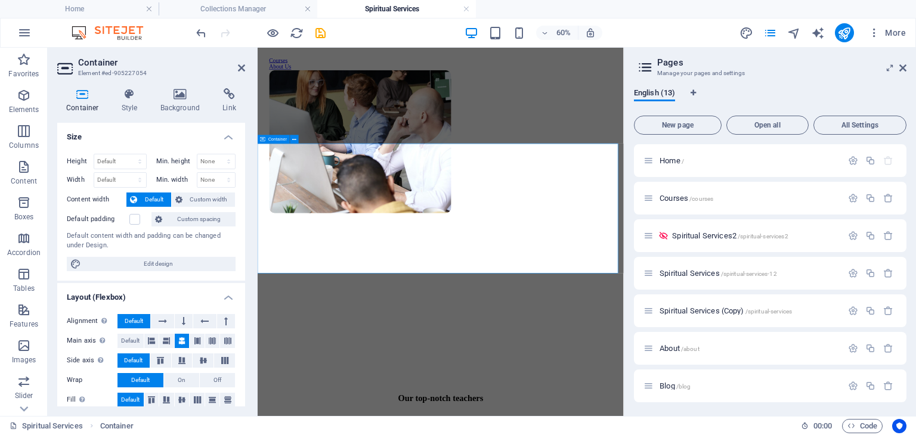
click at [143, 160] on select "Default px rem % vh vw" at bounding box center [120, 161] width 52 height 14
select select "%"
click at [128, 154] on select "Default px rem % vh vw" at bounding box center [120, 161] width 52 height 14
click at [225, 158] on select "None px rem % vh vw" at bounding box center [216, 161] width 38 height 14
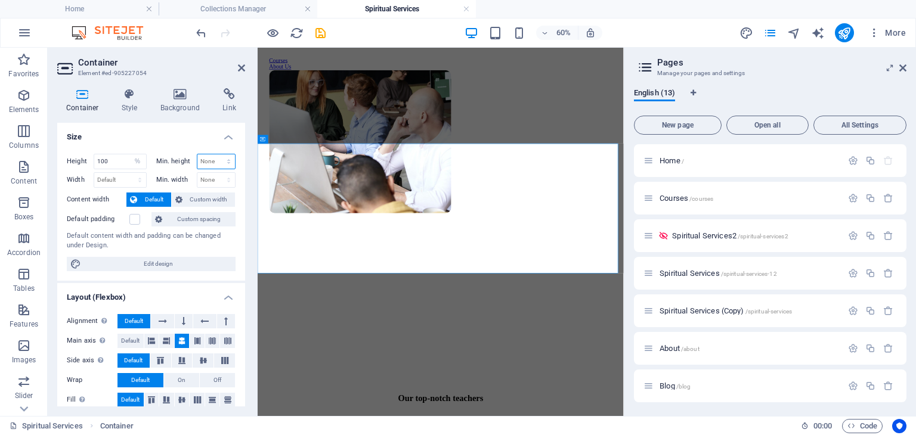
click at [215, 163] on select "None px rem % vh vw" at bounding box center [216, 161] width 38 height 14
type input "80"
click at [244, 72] on icon at bounding box center [241, 68] width 7 height 10
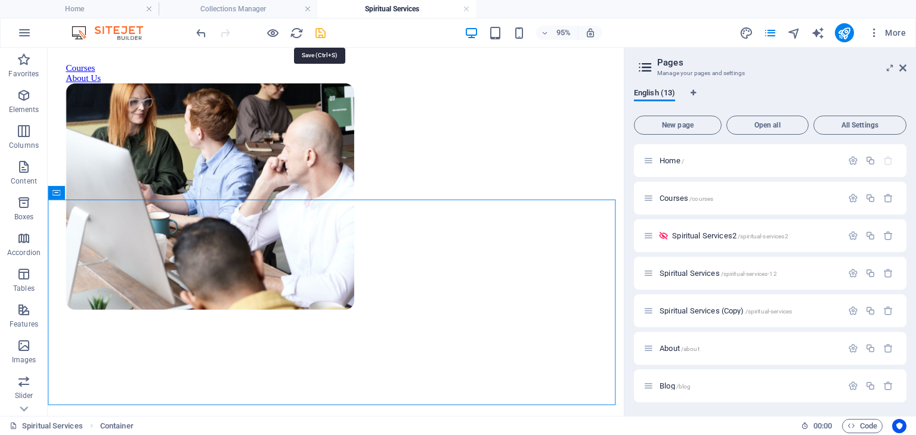
drag, startPoint x: 321, startPoint y: 31, endPoint x: 303, endPoint y: 86, distance: 58.5
click at [321, 31] on icon "save" at bounding box center [321, 33] width 14 height 14
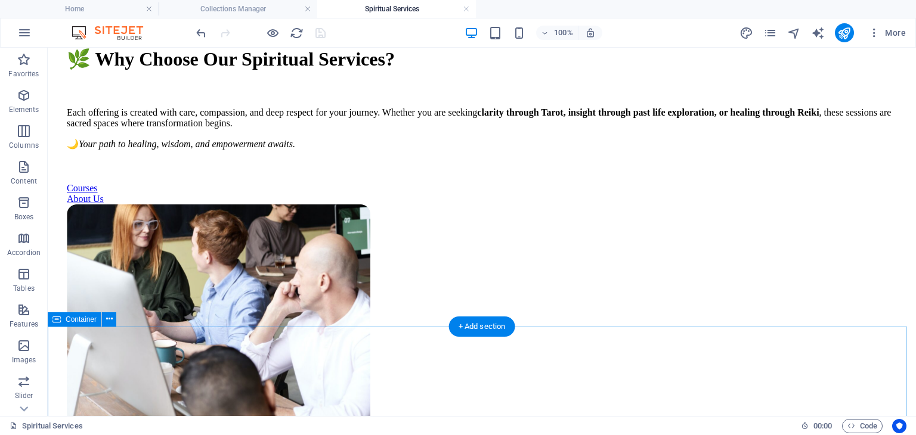
scroll to position [314, 0]
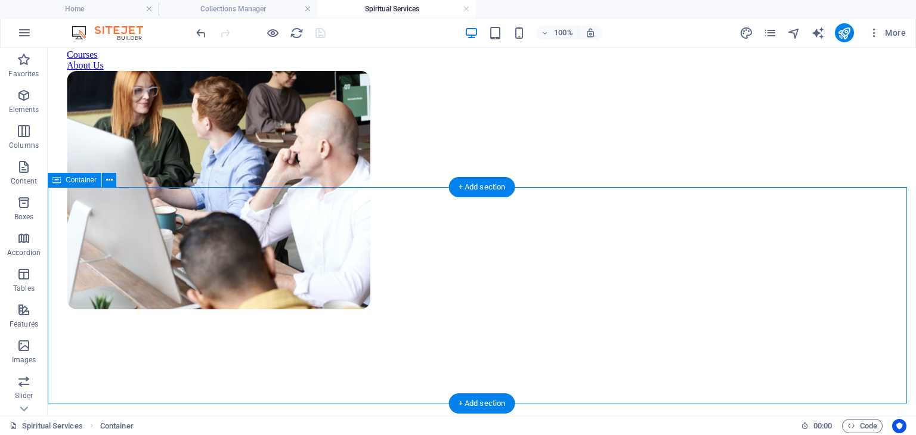
scroll to position [433, 0]
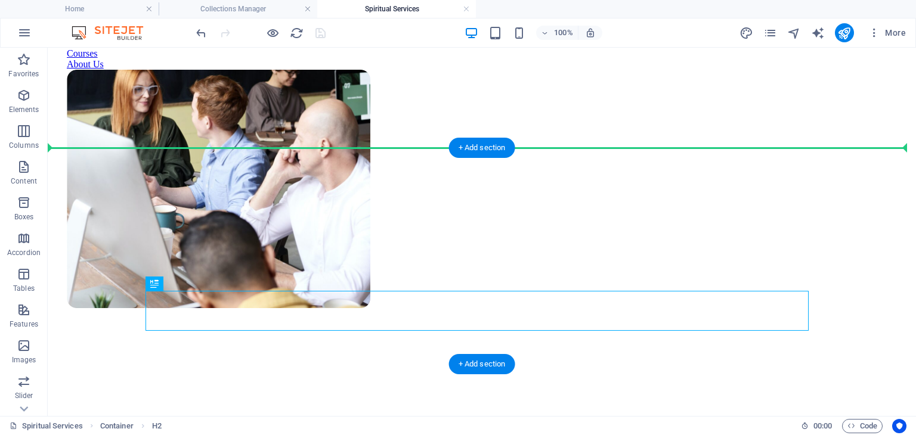
drag, startPoint x: 199, startPoint y: 306, endPoint x: 179, endPoint y: 175, distance: 132.2
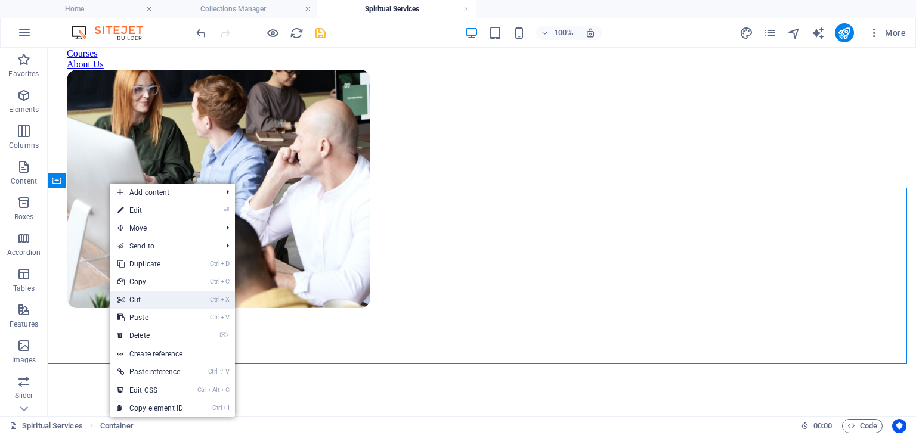
click at [139, 301] on link "Ctrl X Cut" at bounding box center [150, 300] width 80 height 18
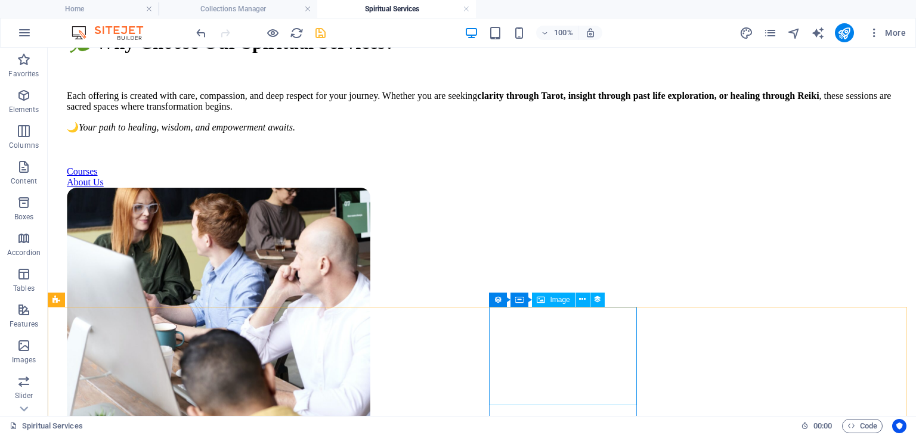
scroll to position [314, 0]
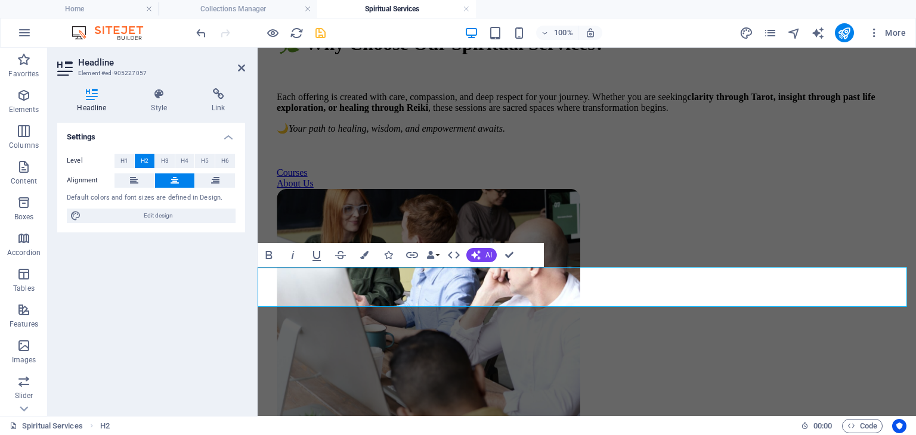
drag, startPoint x: 720, startPoint y: 289, endPoint x: 627, endPoint y: 290, distance: 93.0
click at [712, 254] on div "🌿 Why Choose Our Spiritual Services? Each offering is created with care, compas…" at bounding box center [586, 223] width 649 height 699
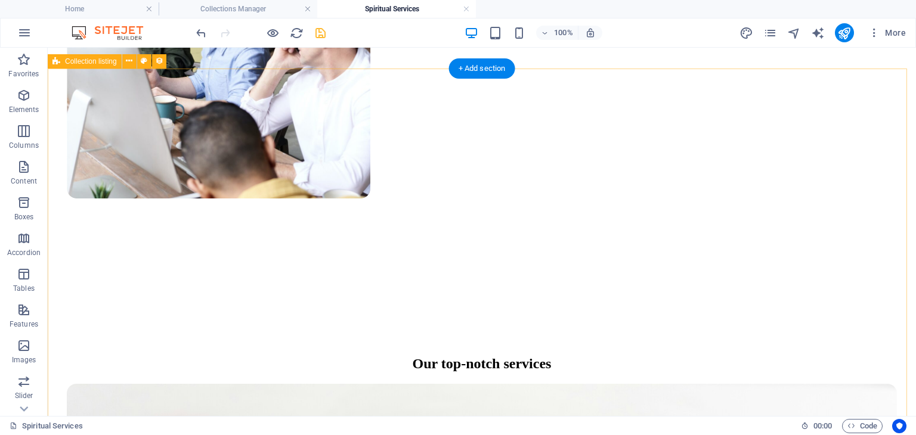
scroll to position [552, 0]
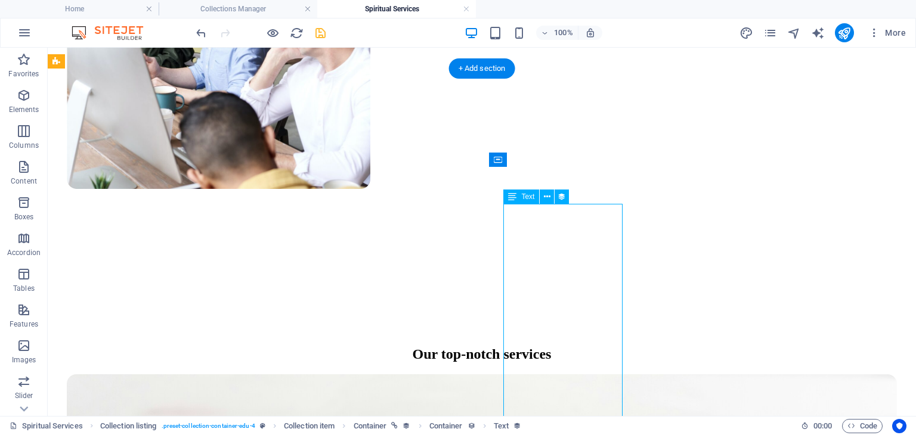
select select "teacher-short-bio"
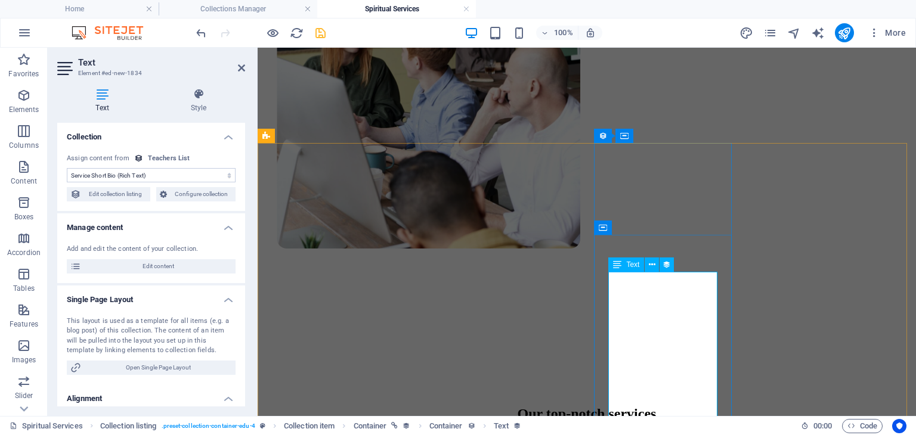
scroll to position [433, 0]
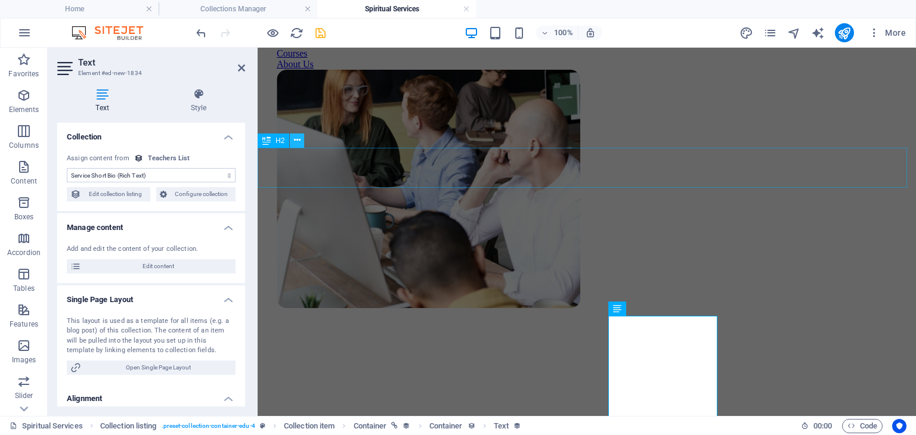
click at [297, 139] on icon at bounding box center [297, 140] width 7 height 13
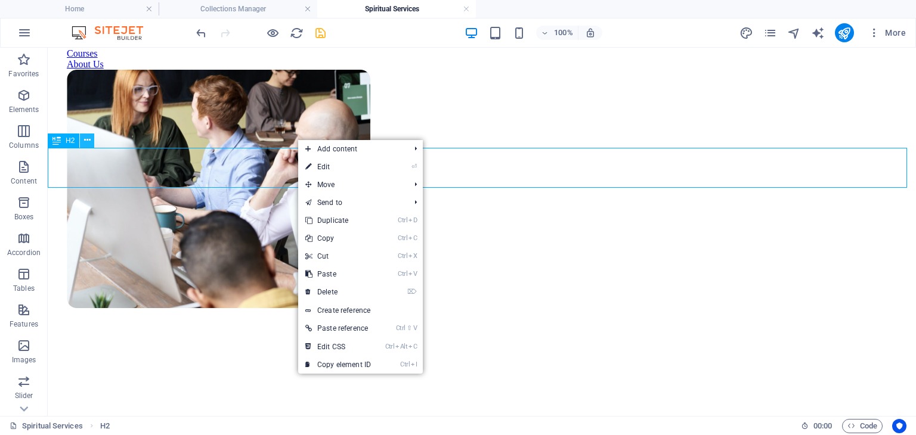
click at [85, 141] on icon at bounding box center [87, 140] width 7 height 13
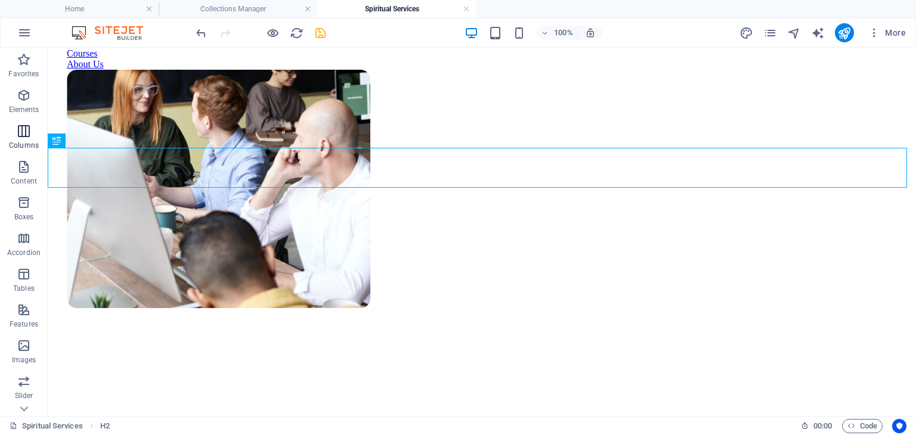
click at [24, 143] on p "Columns" at bounding box center [24, 146] width 30 height 10
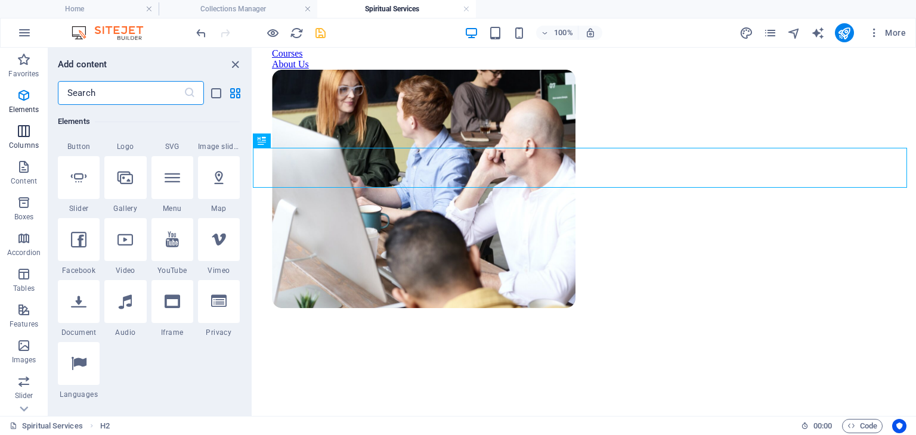
scroll to position [590, 0]
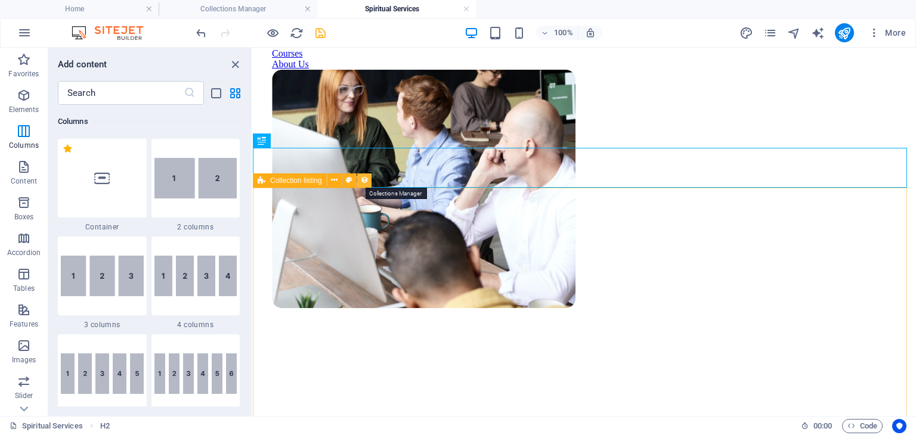
click at [363, 184] on icon at bounding box center [364, 180] width 8 height 13
select select "68b95ca213a35c27b9049927"
select select "createdAt_DESC"
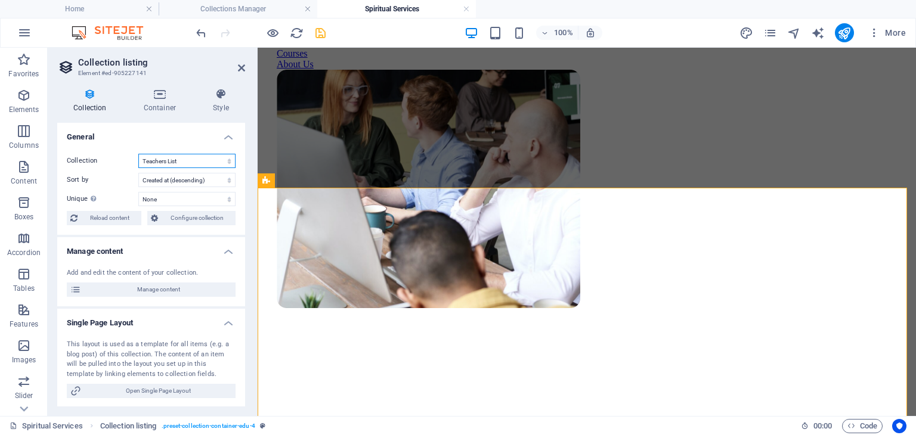
click at [179, 158] on select "Blog Articles Courses List Teachers List" at bounding box center [186, 161] width 97 height 14
click at [210, 215] on span "Configure collection" at bounding box center [197, 218] width 70 height 14
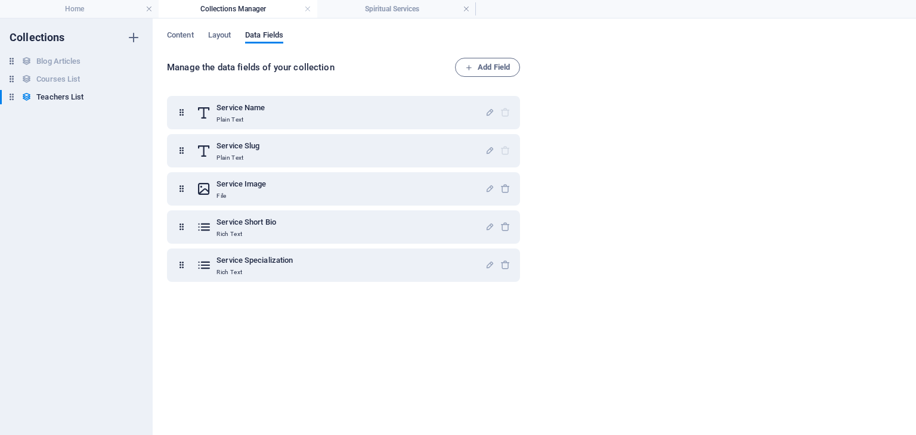
scroll to position [0, 0]
click at [217, 35] on span "Layout" at bounding box center [219, 36] width 23 height 17
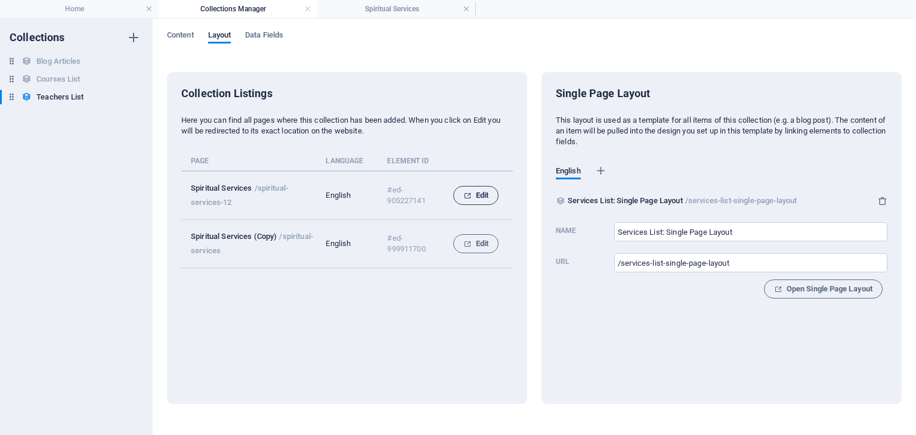
click at [483, 194] on span "Edit" at bounding box center [475, 195] width 25 height 14
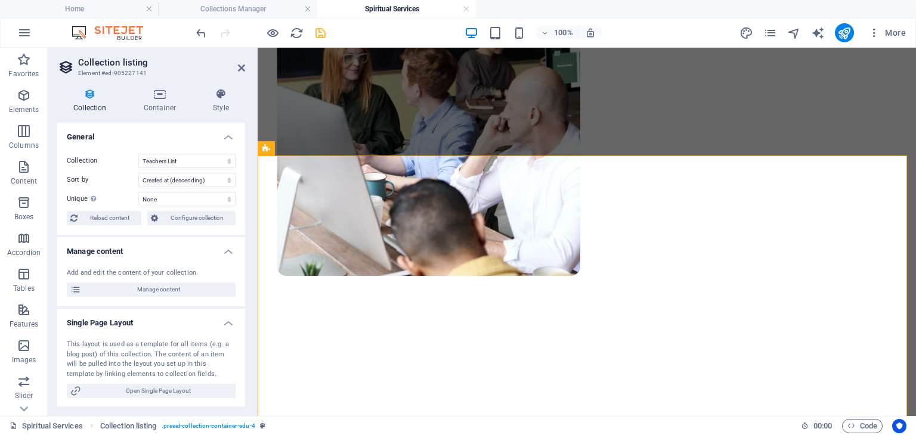
scroll to position [60, 0]
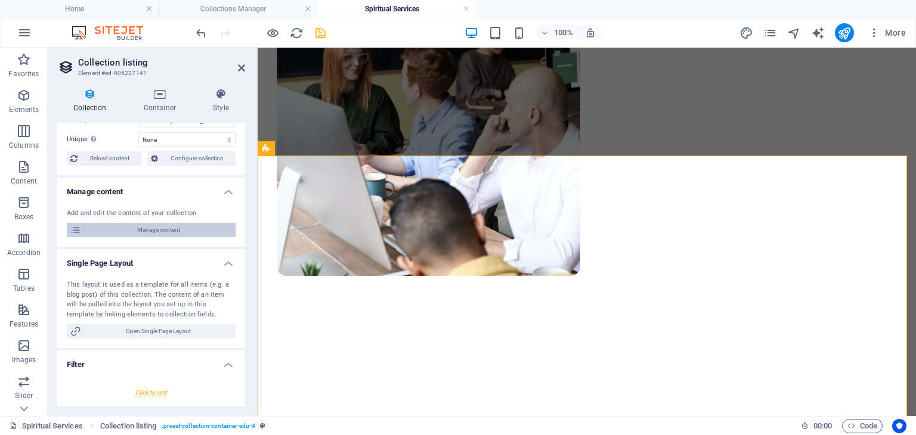
click at [163, 231] on span "Manage content" at bounding box center [158, 230] width 147 height 14
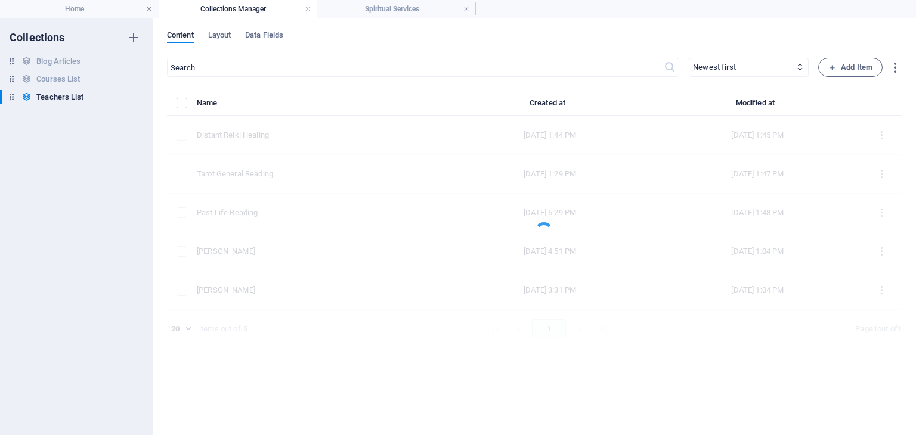
scroll to position [0, 0]
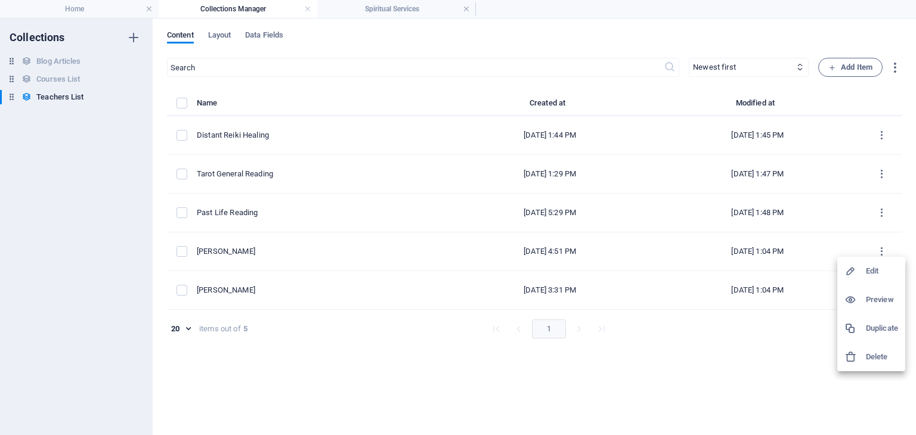
click at [880, 358] on h6 "Delete" at bounding box center [882, 357] width 32 height 14
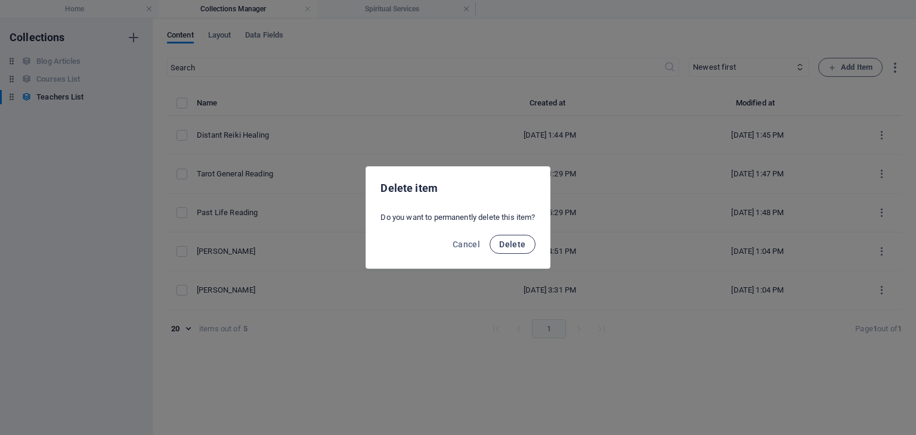
click at [535, 240] on button "Delete" at bounding box center [512, 244] width 45 height 19
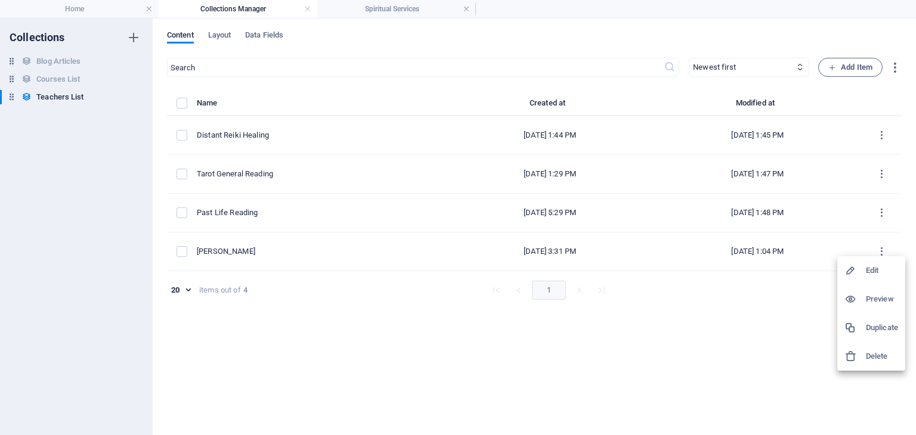
click at [878, 356] on h6 "Delete" at bounding box center [882, 356] width 32 height 14
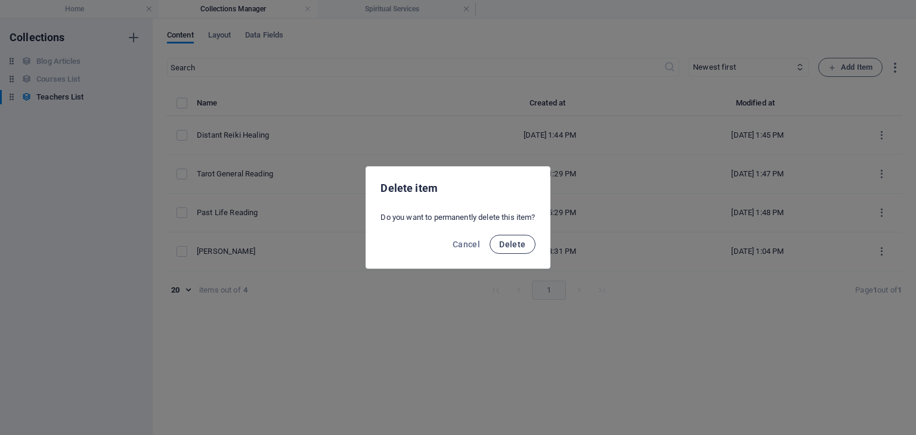
click at [513, 240] on span "Delete" at bounding box center [512, 245] width 26 height 10
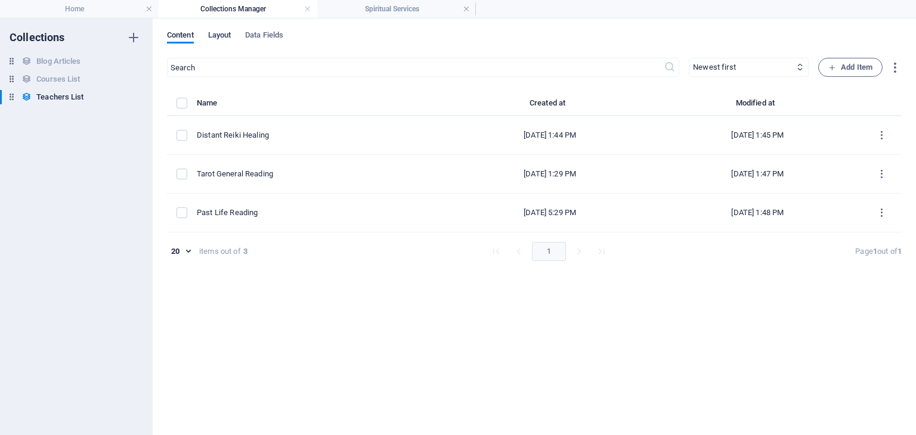
click at [227, 37] on span "Layout" at bounding box center [219, 36] width 23 height 17
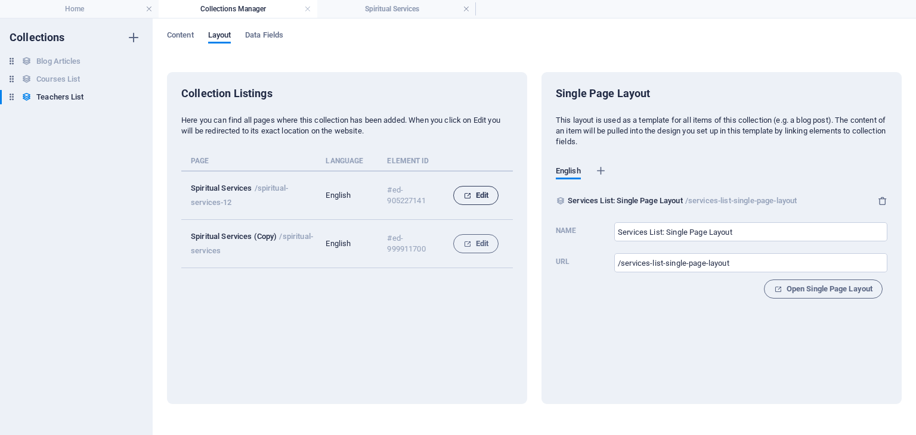
click at [475, 194] on span "Edit" at bounding box center [475, 195] width 25 height 14
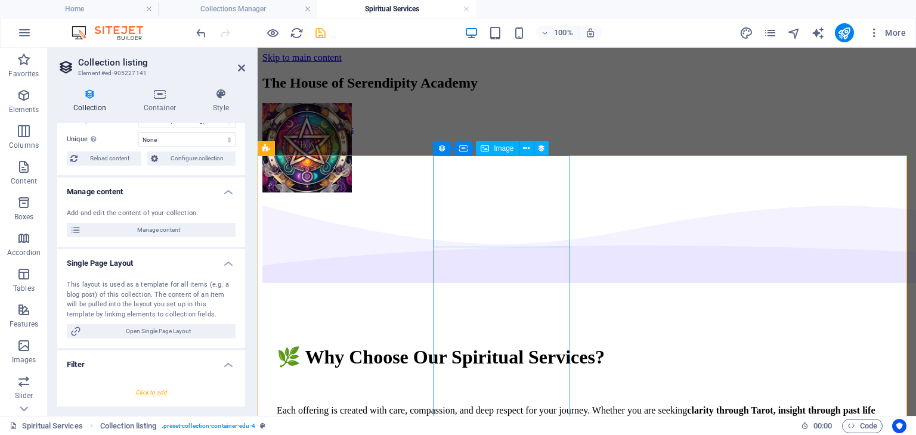
scroll to position [465, 0]
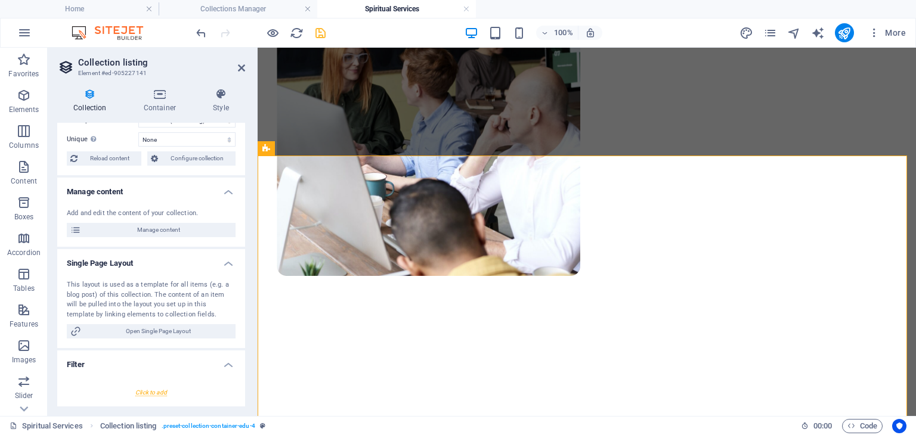
click at [89, 99] on icon at bounding box center [90, 94] width 66 height 12
click at [178, 157] on span "Configure collection" at bounding box center [197, 158] width 70 height 14
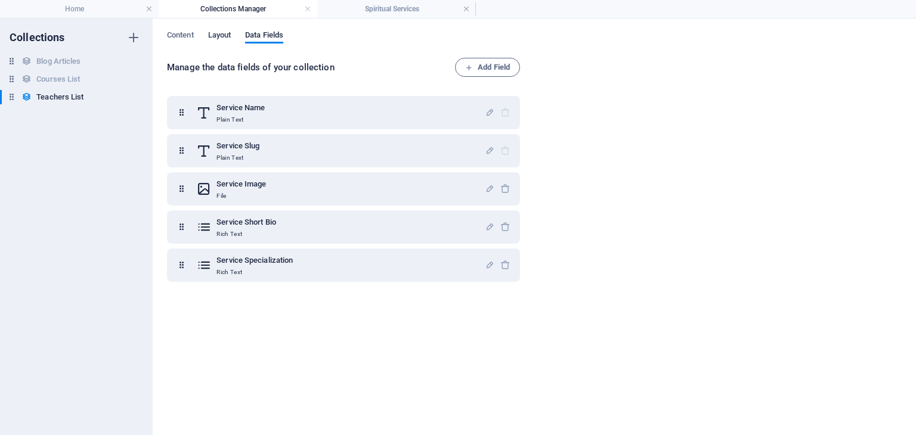
click at [220, 34] on span "Layout" at bounding box center [219, 36] width 23 height 17
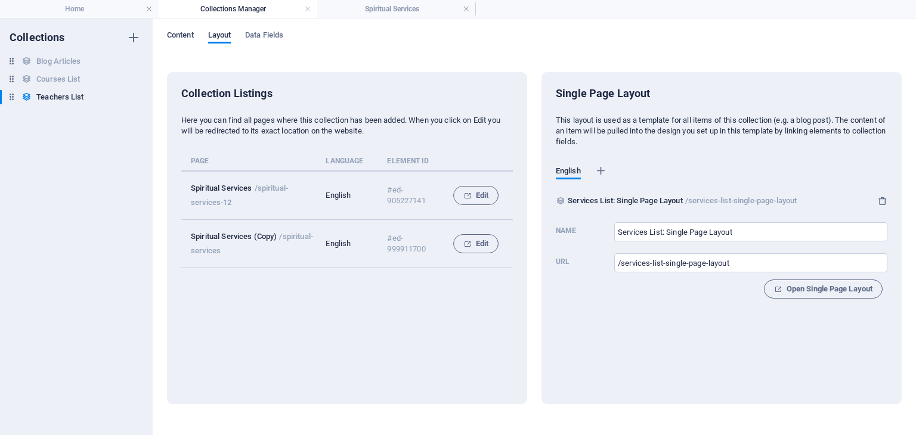
click at [184, 37] on span "Content" at bounding box center [180, 36] width 27 height 17
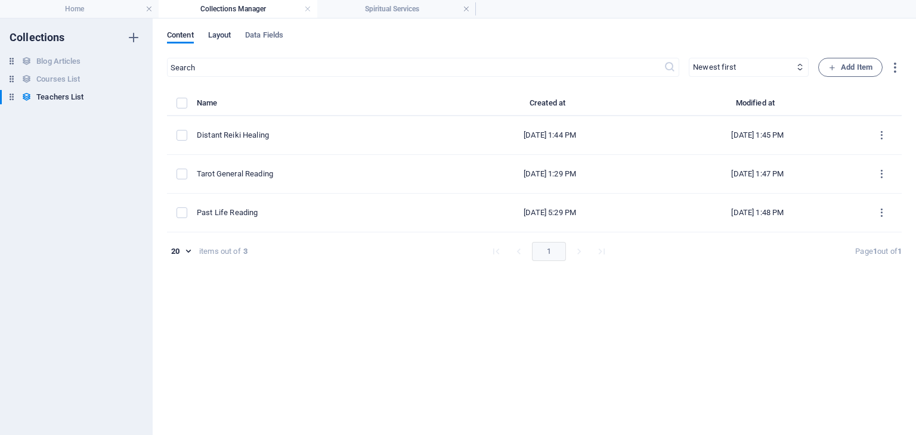
click at [227, 34] on span "Layout" at bounding box center [219, 36] width 23 height 17
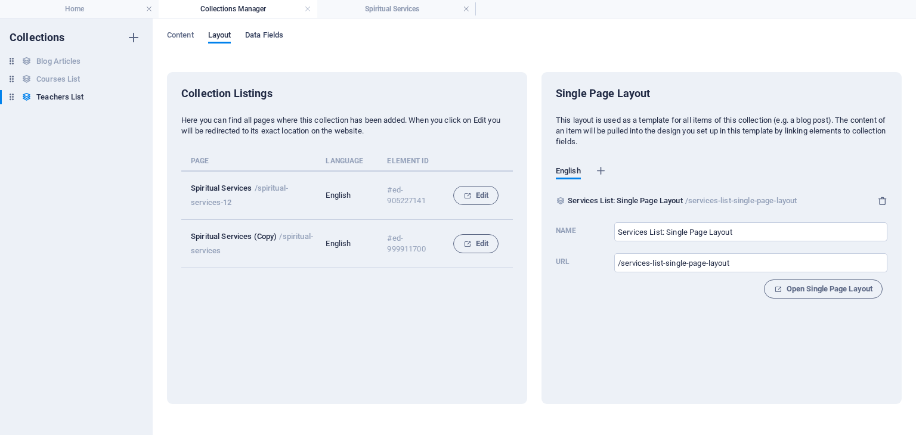
click at [259, 38] on span "Data Fields" at bounding box center [264, 36] width 38 height 17
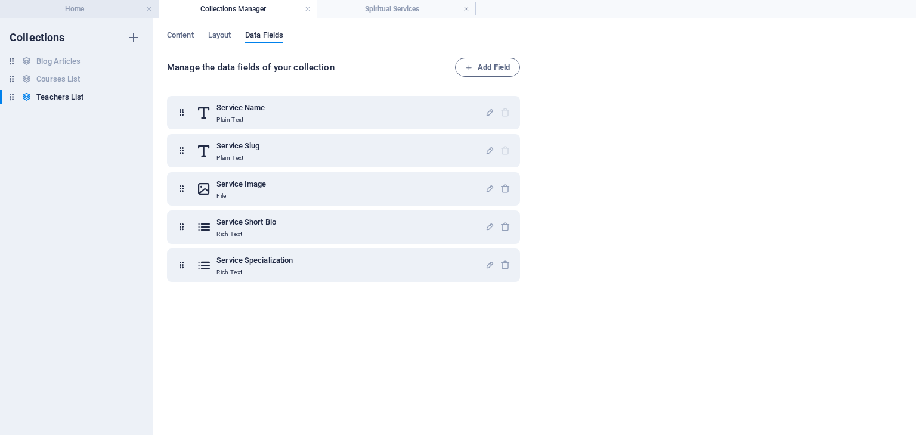
drag, startPoint x: 67, startPoint y: 3, endPoint x: 104, endPoint y: 4, distance: 37.6
click at [67, 3] on h4 "Home" at bounding box center [79, 8] width 159 height 13
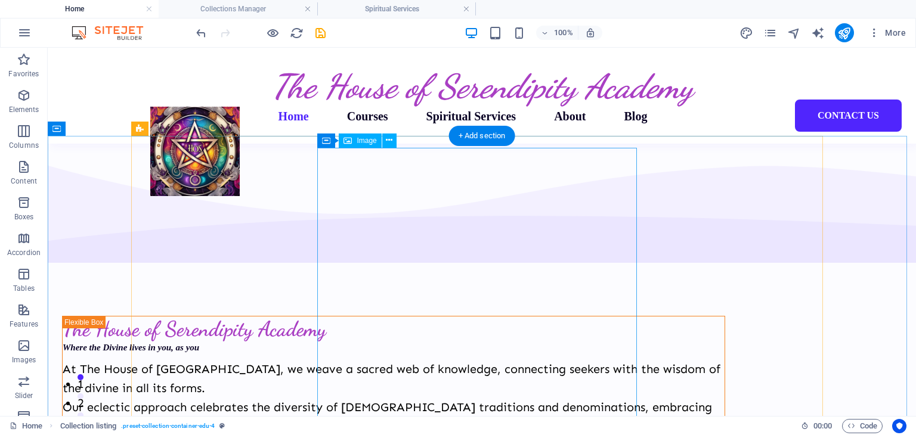
scroll to position [517, 0]
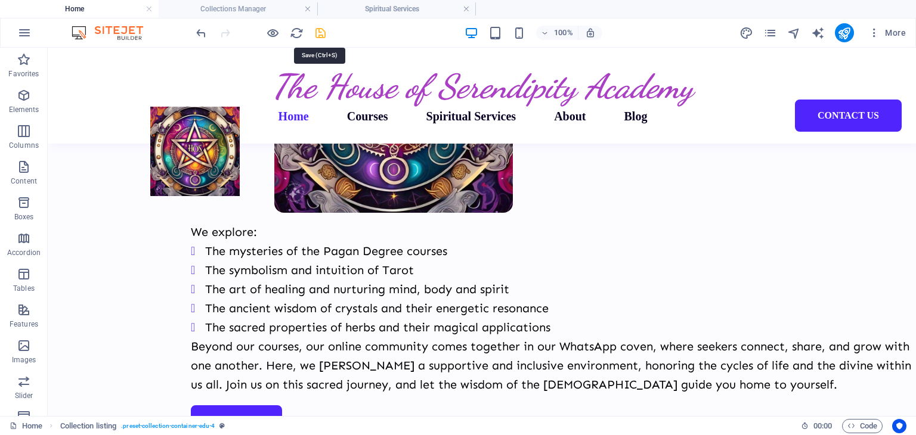
click at [317, 32] on icon "save" at bounding box center [321, 33] width 14 height 14
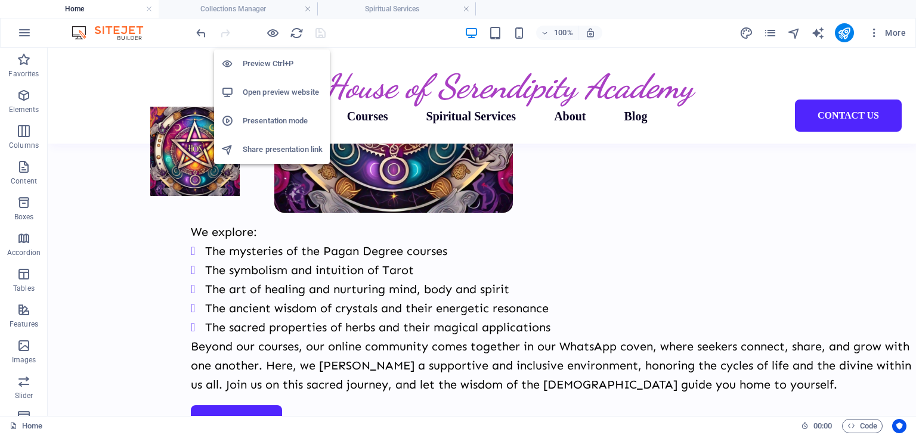
click at [267, 91] on h6 "Open preview website" at bounding box center [283, 92] width 80 height 14
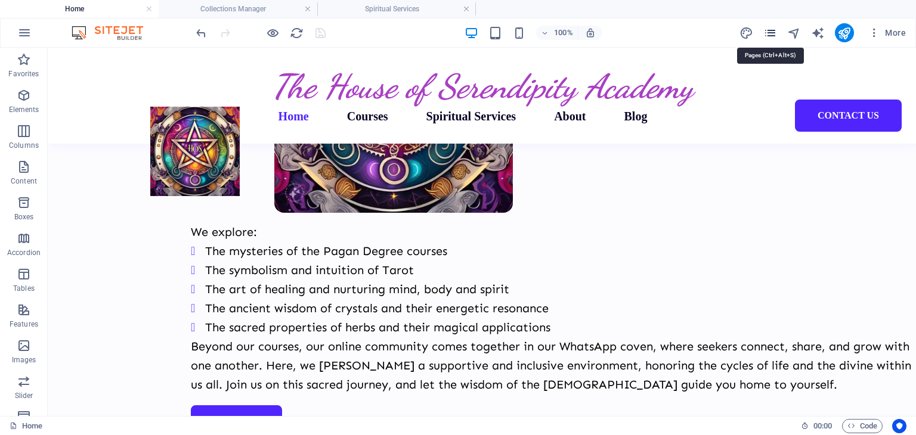
click at [769, 29] on icon "pages" at bounding box center [770, 33] width 14 height 14
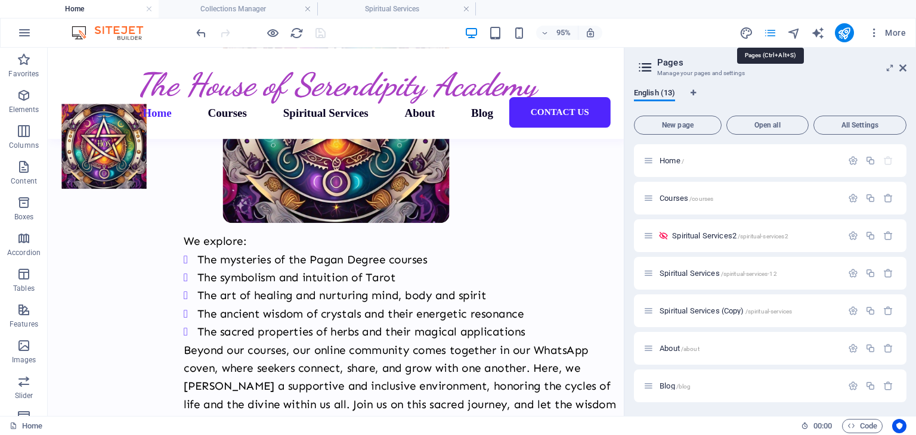
scroll to position [555, 0]
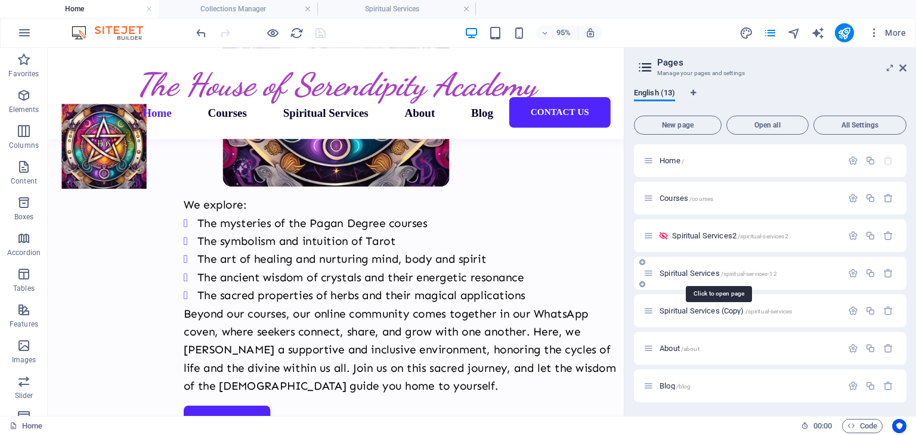
click at [763, 276] on span "/spiritual-services-12" at bounding box center [749, 274] width 56 height 7
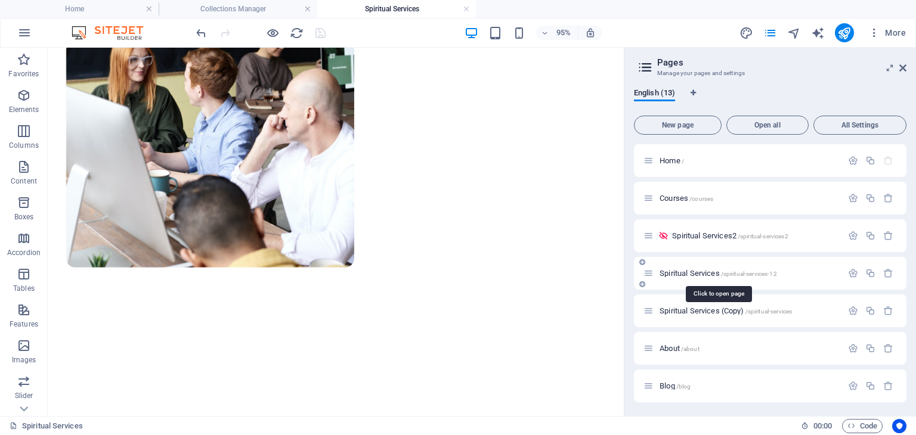
scroll to position [460, 0]
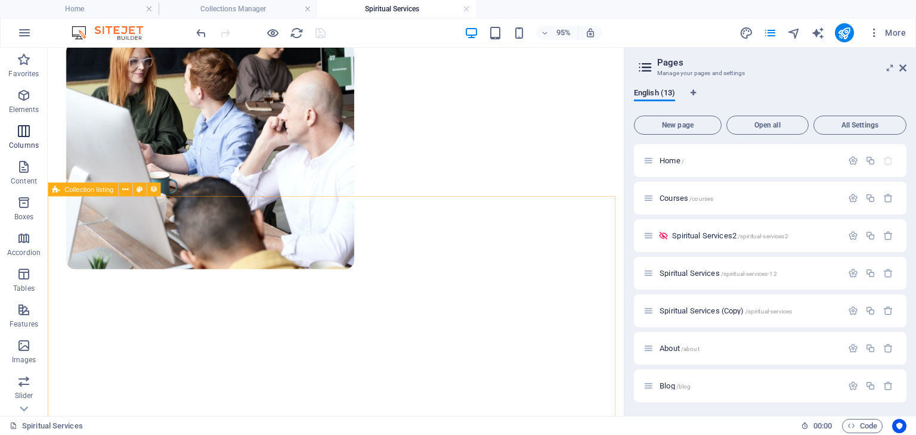
click at [27, 130] on icon "button" at bounding box center [24, 131] width 14 height 14
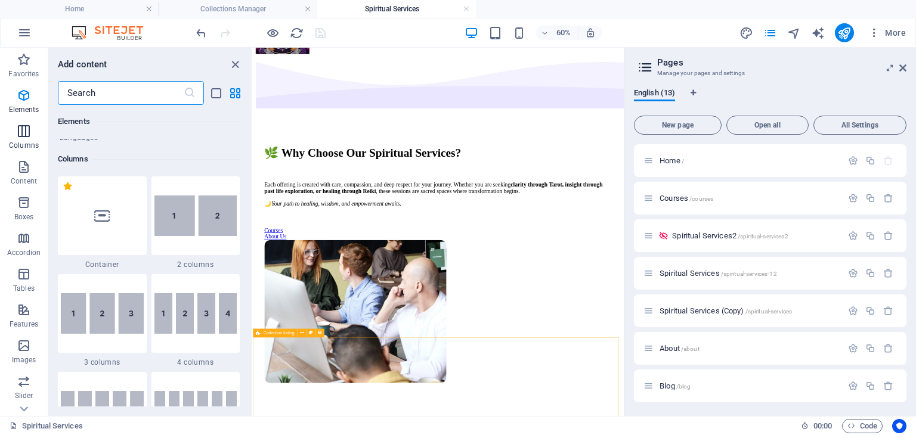
scroll to position [590, 0]
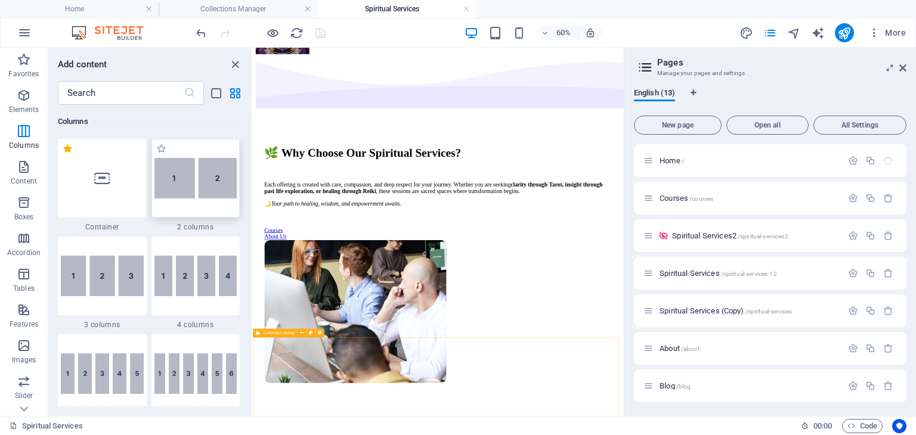
click at [220, 200] on div at bounding box center [195, 178] width 89 height 79
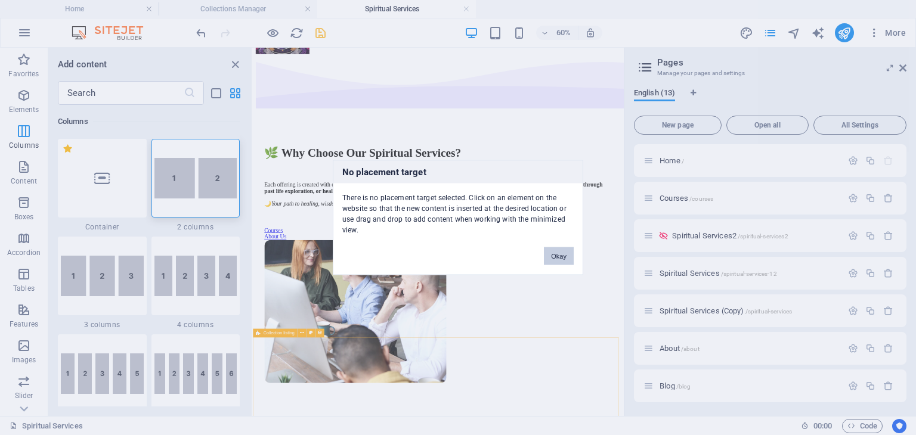
click at [562, 253] on button "Okay" at bounding box center [559, 256] width 30 height 18
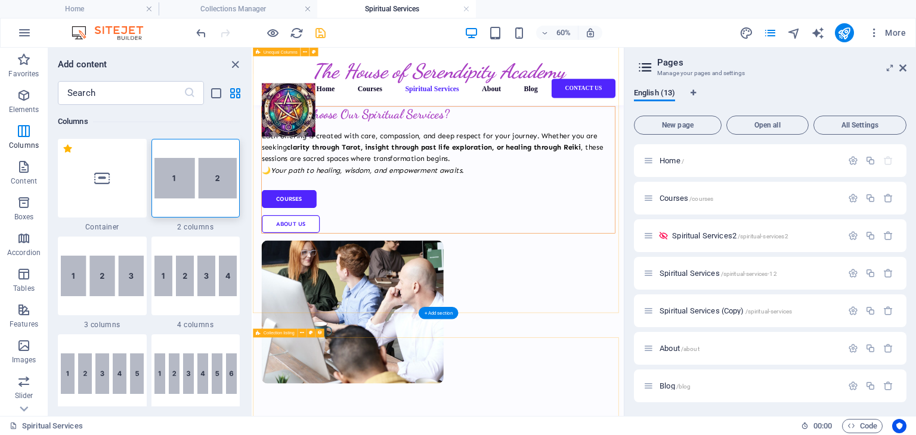
scroll to position [194, 0]
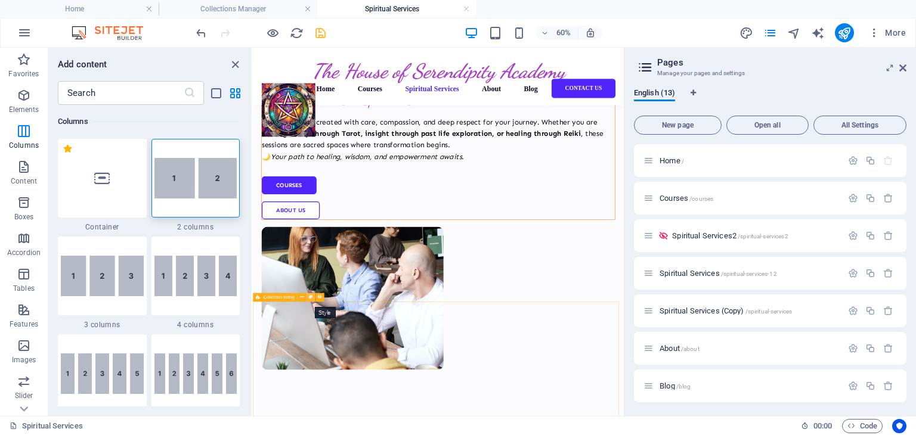
click at [311, 299] on icon at bounding box center [311, 297] width 4 height 8
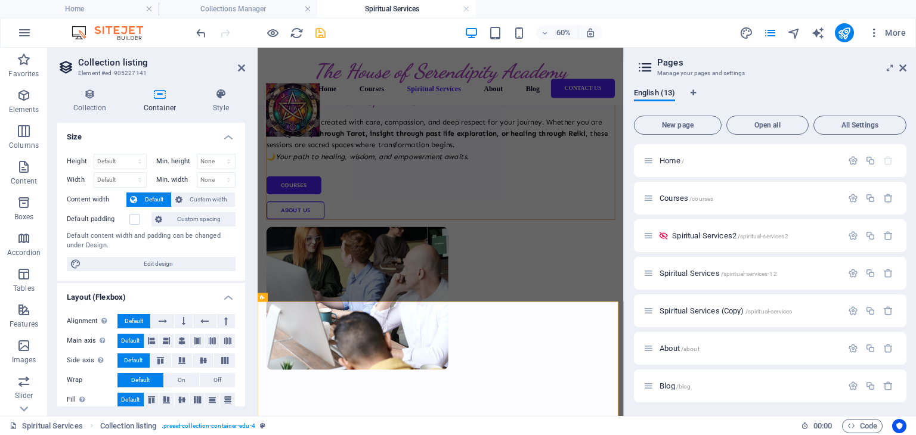
scroll to position [10, 0]
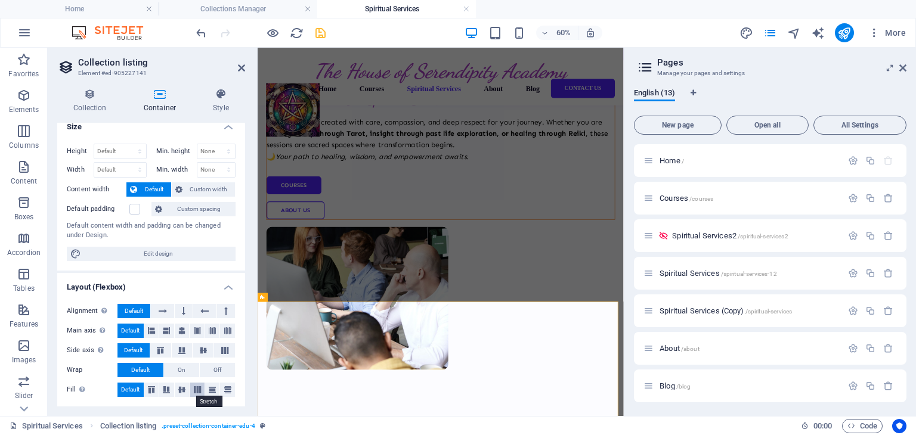
click at [196, 389] on icon at bounding box center [197, 389] width 14 height 7
click at [215, 388] on icon at bounding box center [212, 389] width 14 height 7
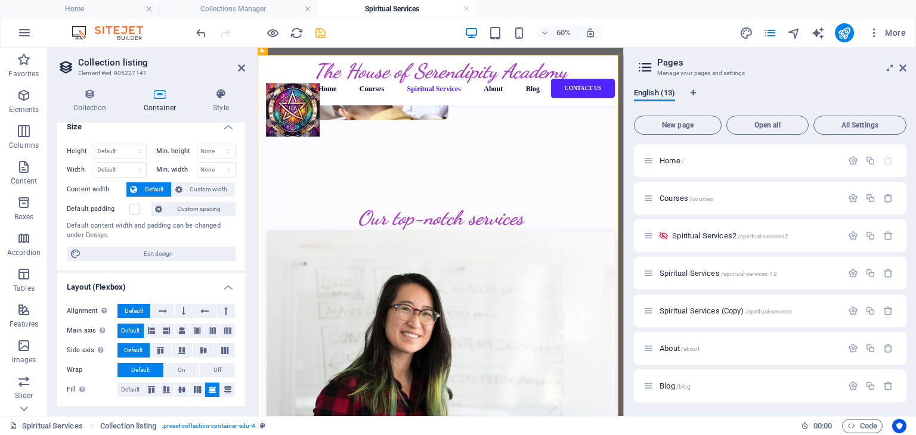
scroll to position [611, 0]
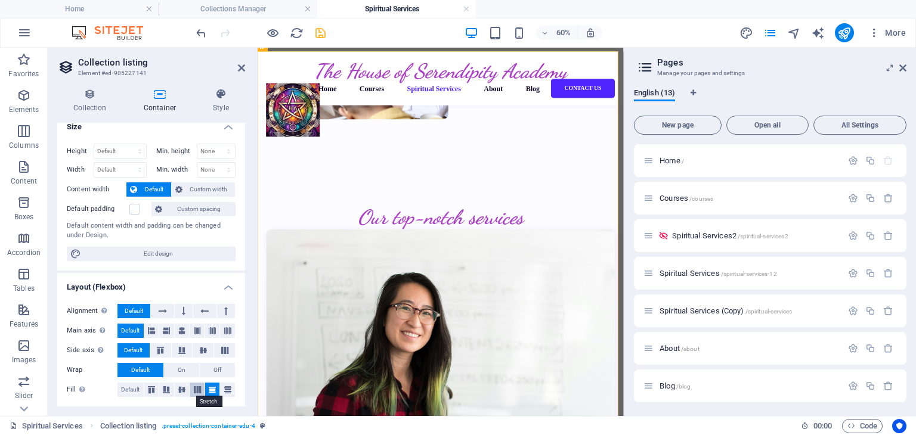
click at [197, 387] on icon at bounding box center [197, 389] width 14 height 7
click at [182, 387] on icon at bounding box center [182, 389] width 14 height 7
click at [157, 388] on icon at bounding box center [151, 389] width 14 height 7
click at [171, 389] on icon at bounding box center [166, 389] width 14 height 7
click at [227, 389] on icon at bounding box center [228, 389] width 14 height 7
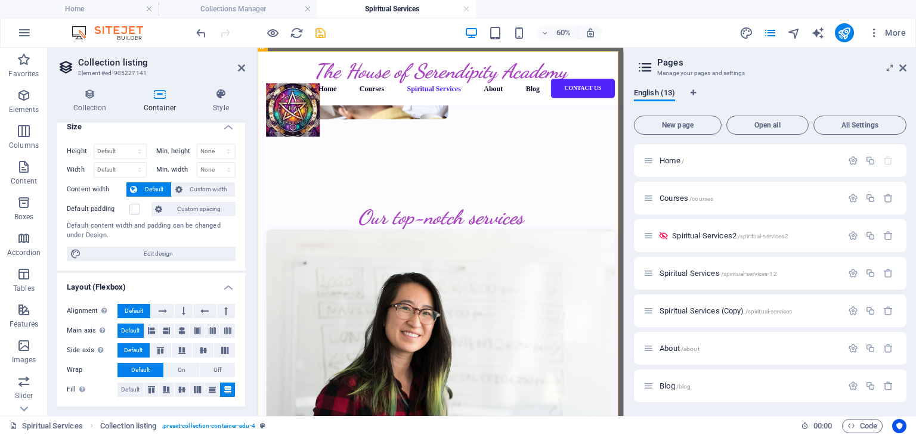
click at [167, 98] on icon at bounding box center [160, 94] width 64 height 12
click at [159, 98] on icon at bounding box center [160, 94] width 64 height 12
click at [222, 101] on h4 "Style" at bounding box center [221, 100] width 48 height 25
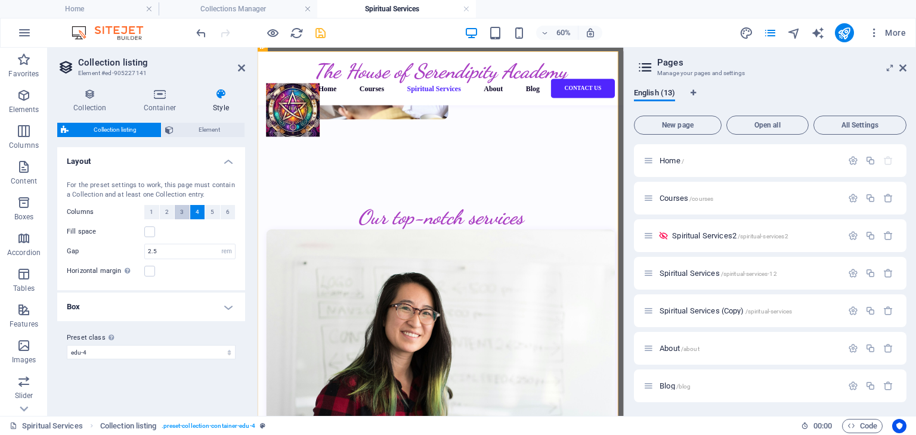
click at [179, 208] on button "3" at bounding box center [182, 212] width 15 height 14
click at [170, 207] on button "2" at bounding box center [167, 212] width 15 height 14
click at [151, 216] on span "1" at bounding box center [152, 212] width 4 height 14
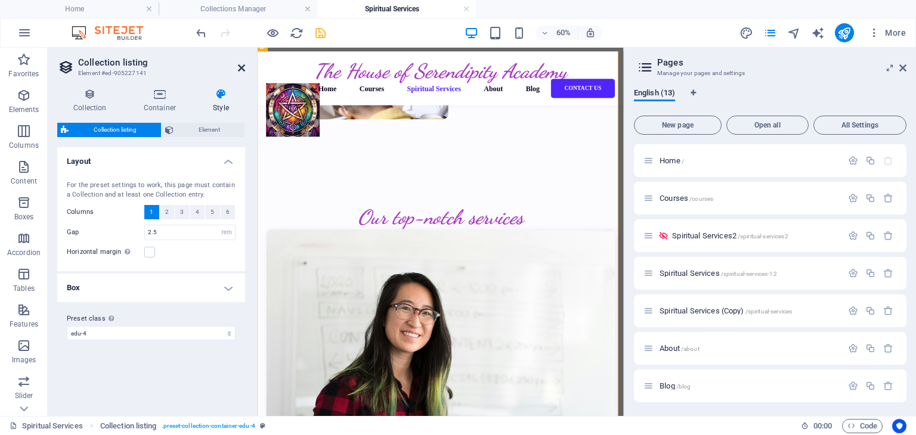
click at [243, 67] on icon at bounding box center [241, 68] width 7 height 10
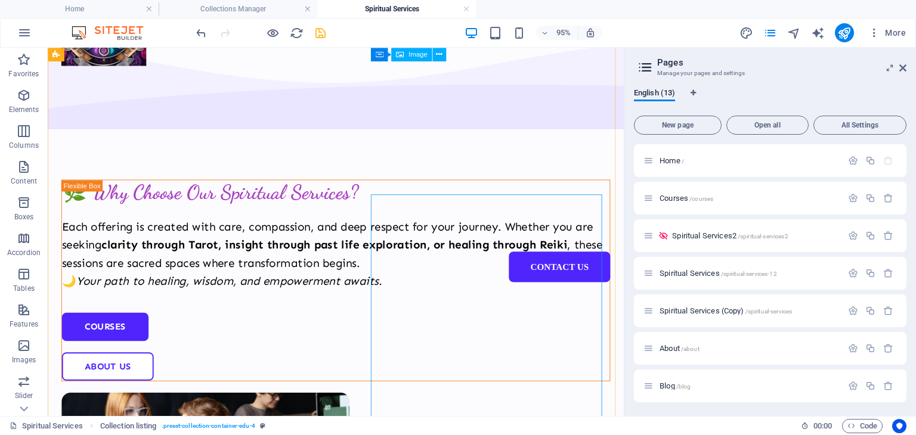
scroll to position [15, 0]
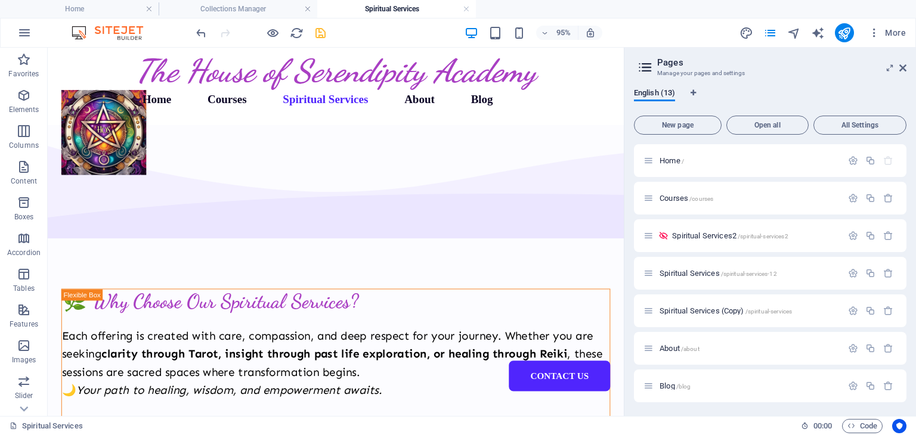
click at [403, 4] on h4 "Spiritual Services" at bounding box center [396, 8] width 159 height 13
click at [248, 7] on h4 "Collections Manager" at bounding box center [238, 8] width 159 height 13
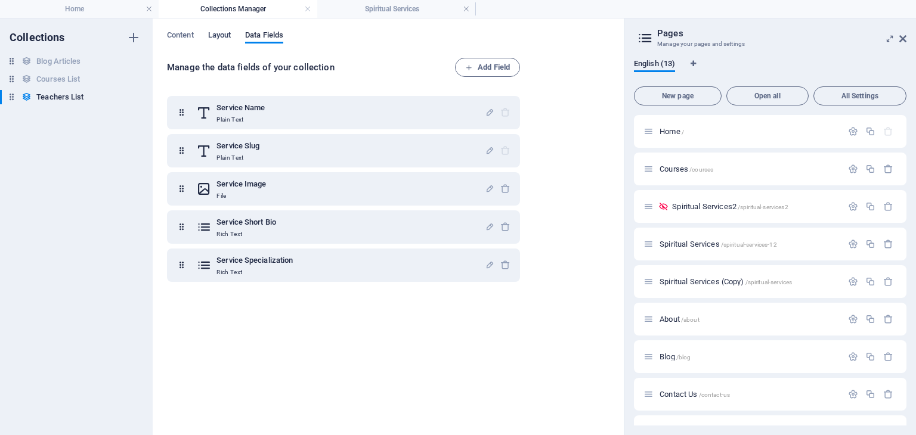
click at [212, 36] on span "Layout" at bounding box center [219, 36] width 23 height 17
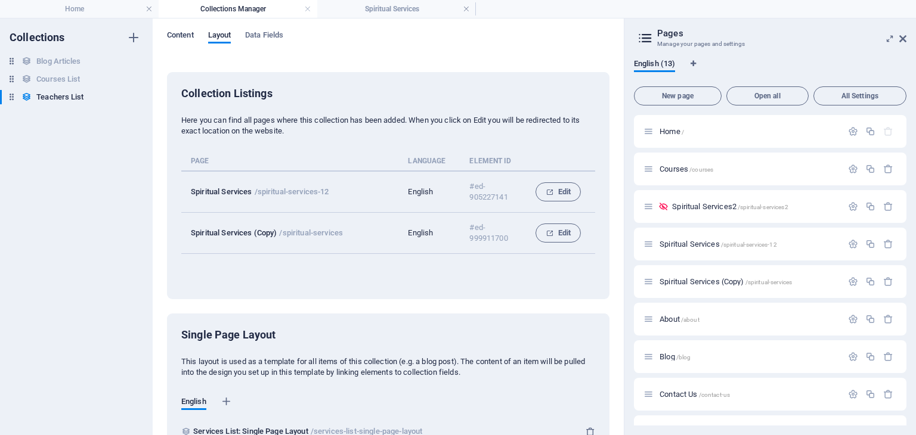
click at [181, 34] on span "Content" at bounding box center [180, 36] width 27 height 17
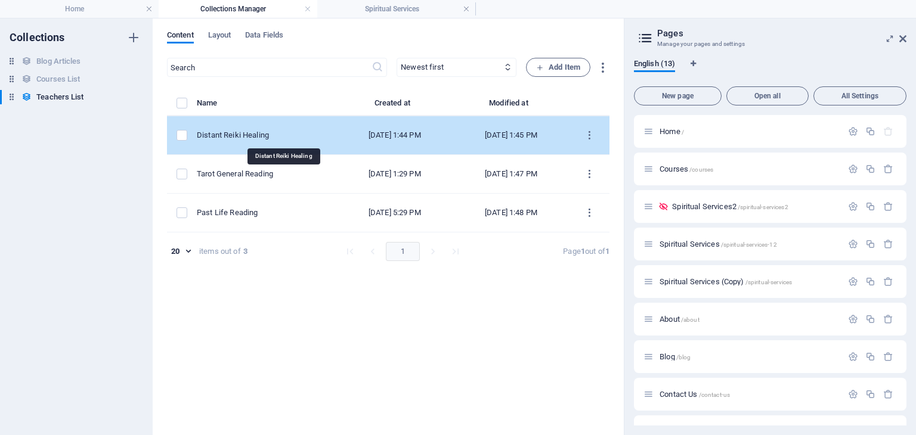
click at [273, 130] on div "Distant Reiki Healing" at bounding box center [262, 135] width 130 height 11
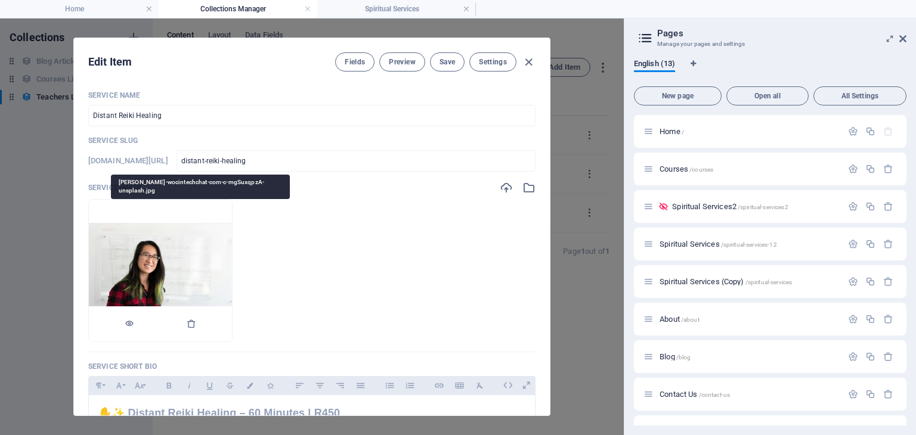
click at [192, 253] on img at bounding box center [160, 270] width 143 height 95
drag, startPoint x: 192, startPoint y: 253, endPoint x: 184, endPoint y: 284, distance: 32.7
click at [184, 284] on img at bounding box center [160, 270] width 143 height 95
click at [196, 323] on icon "button" at bounding box center [192, 324] width 10 height 10
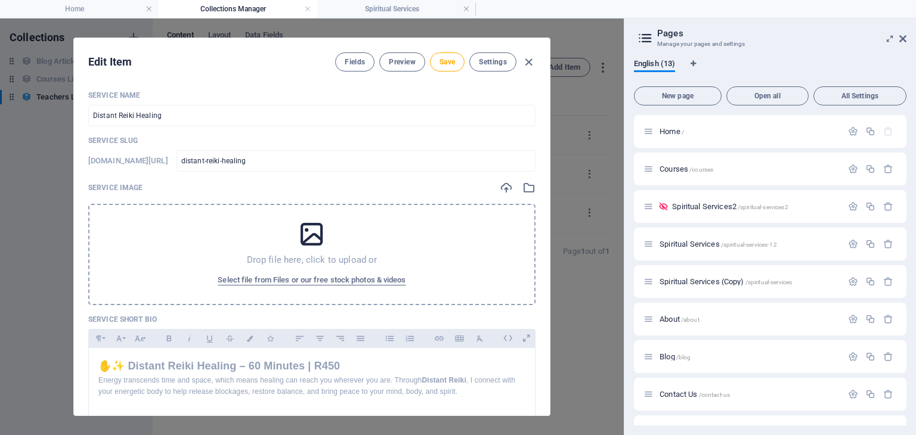
click at [274, 258] on p "Drop file here, click to upload or" at bounding box center [312, 260] width 131 height 12
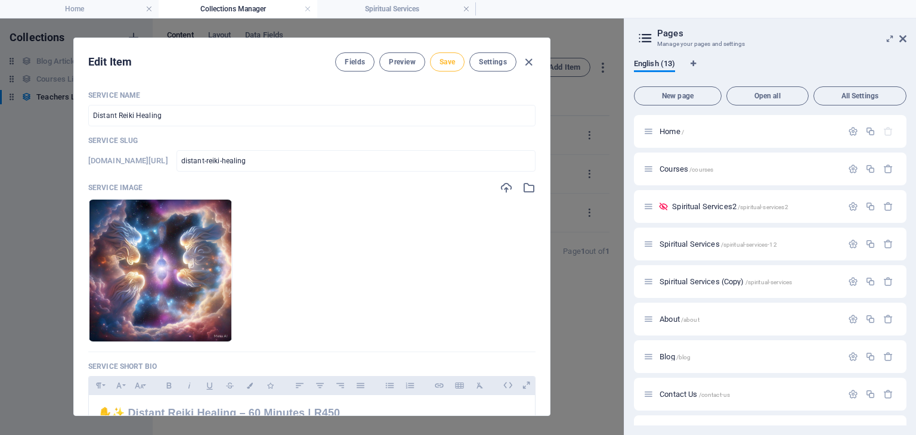
click at [437, 63] on button "Save" at bounding box center [447, 61] width 35 height 19
click at [76, 16] on li "Home" at bounding box center [79, 9] width 159 height 18
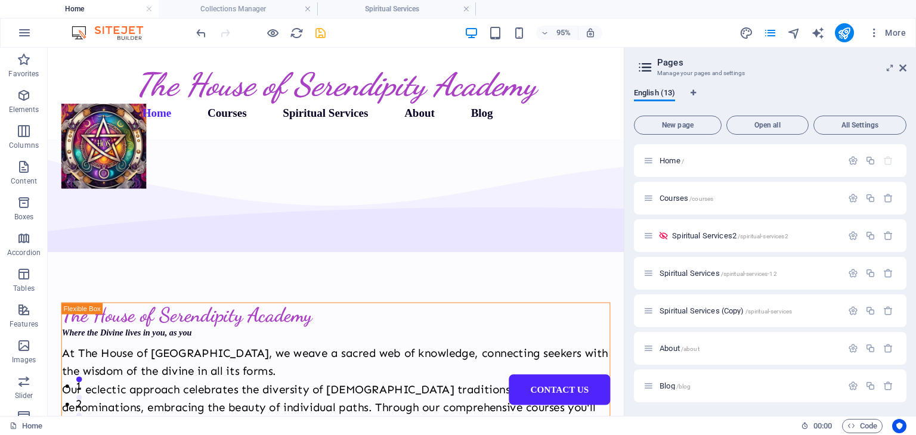
scroll to position [555, 0]
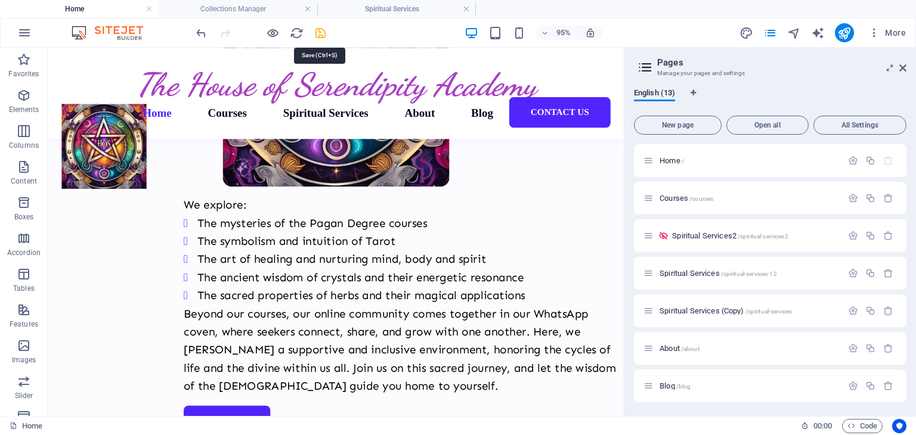
click at [317, 29] on icon "save" at bounding box center [321, 33] width 14 height 14
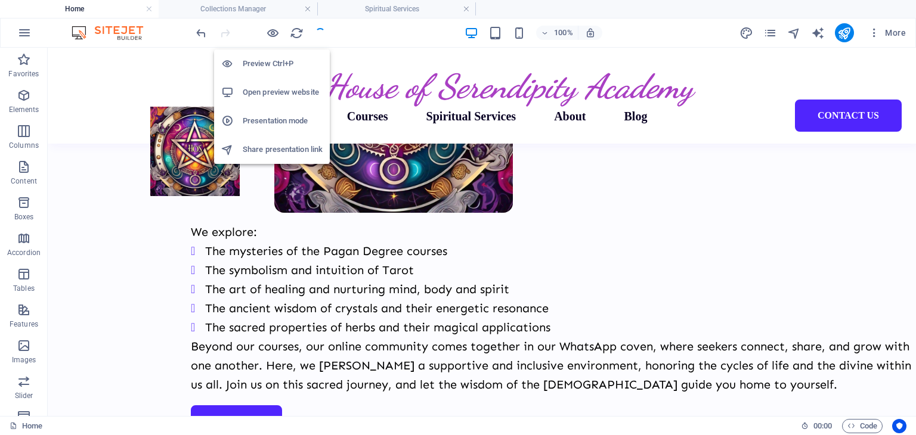
click at [267, 89] on h6 "Open preview website" at bounding box center [283, 92] width 80 height 14
click at [270, 96] on h6 "Open preview website" at bounding box center [283, 92] width 80 height 14
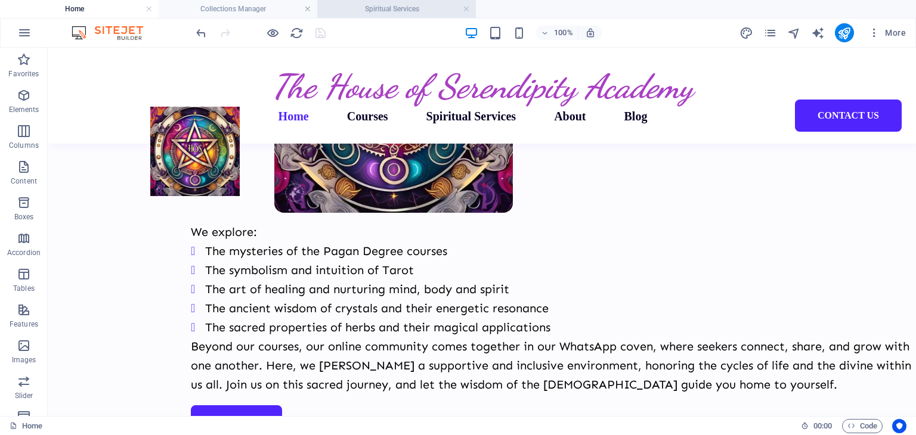
click at [343, 4] on h4 "Spiritual Services" at bounding box center [396, 8] width 159 height 13
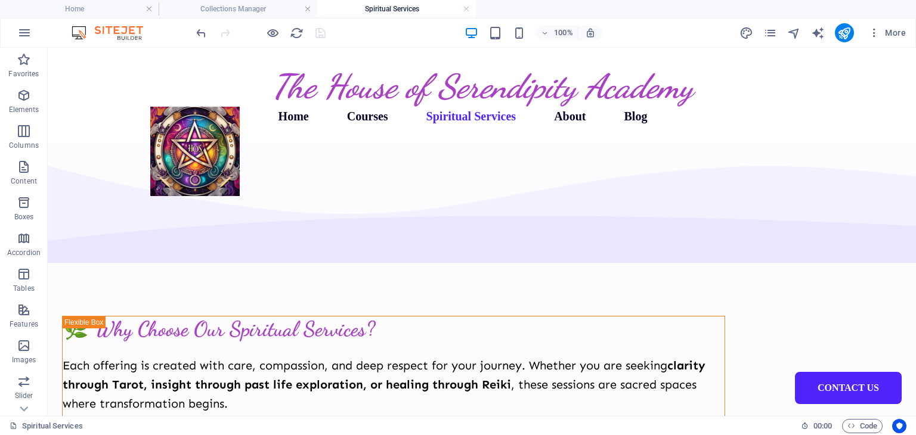
scroll to position [15, 0]
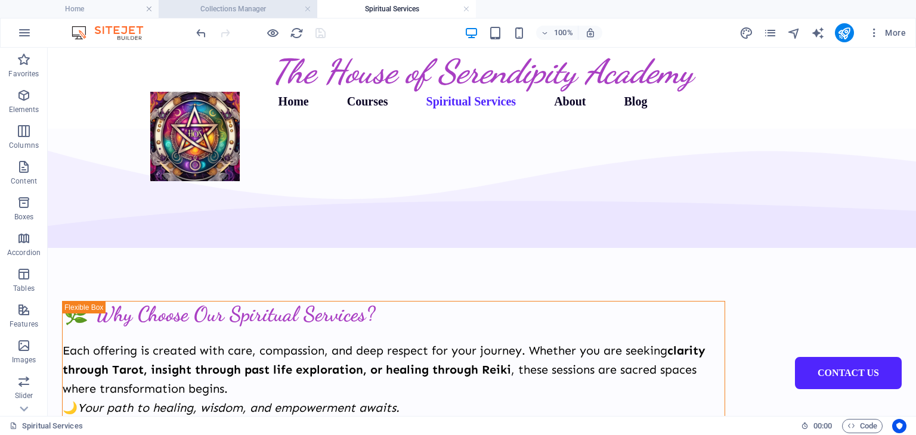
click at [257, 6] on h4 "Collections Manager" at bounding box center [238, 8] width 159 height 13
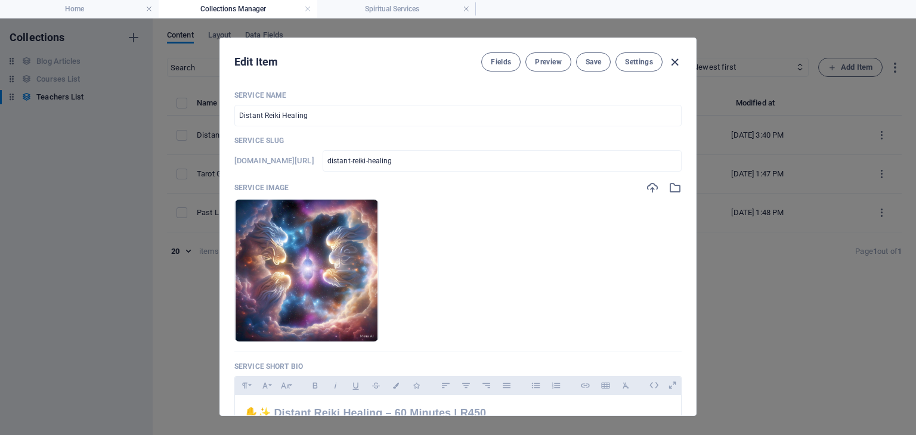
click at [676, 58] on icon "button" at bounding box center [675, 62] width 14 height 14
type input "distant-reiki-healing"
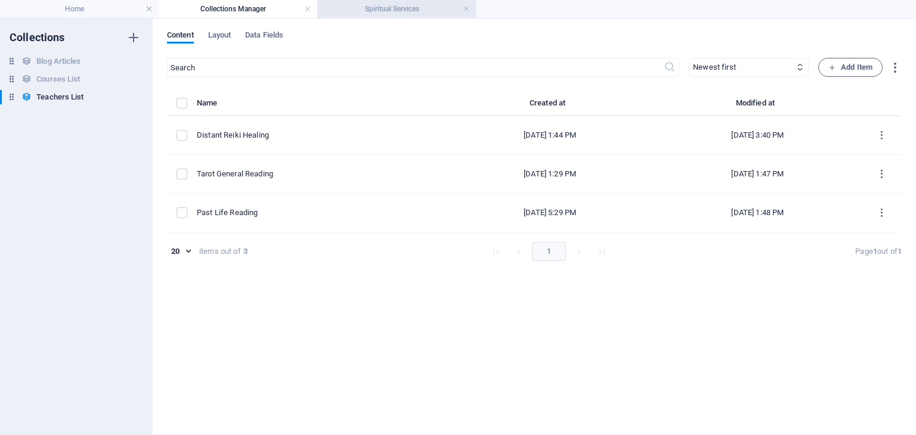
drag, startPoint x: 367, startPoint y: 8, endPoint x: 334, endPoint y: 16, distance: 33.8
click at [367, 8] on h4 "Spiritual Services" at bounding box center [396, 8] width 159 height 13
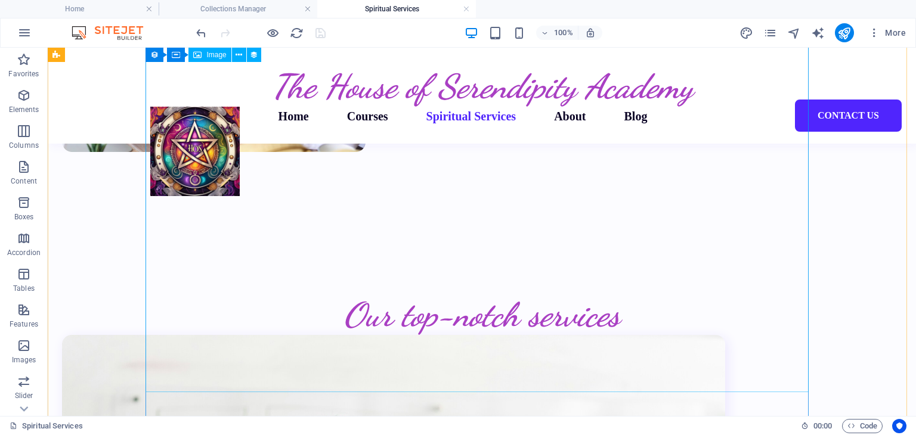
scroll to position [611, 0]
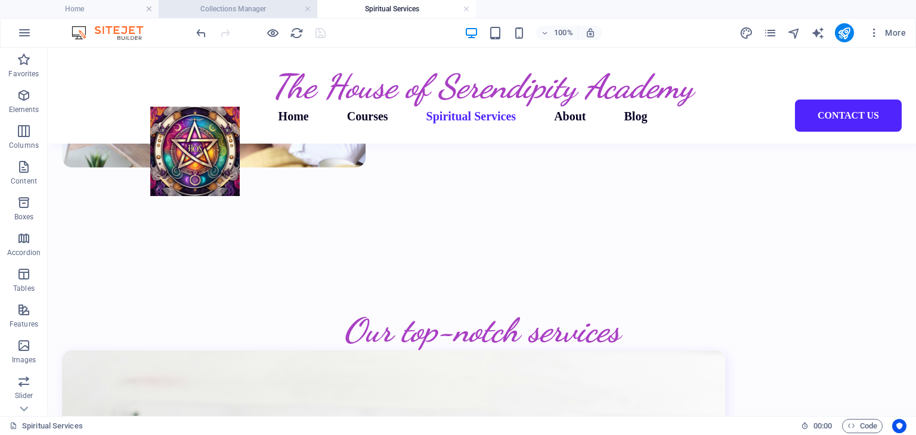
click at [273, 14] on h4 "Collections Manager" at bounding box center [238, 8] width 159 height 13
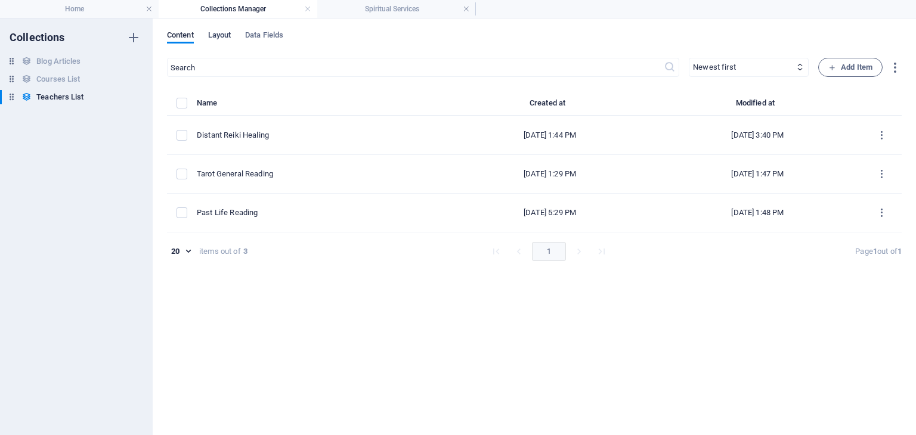
click at [221, 33] on span "Layout" at bounding box center [219, 36] width 23 height 17
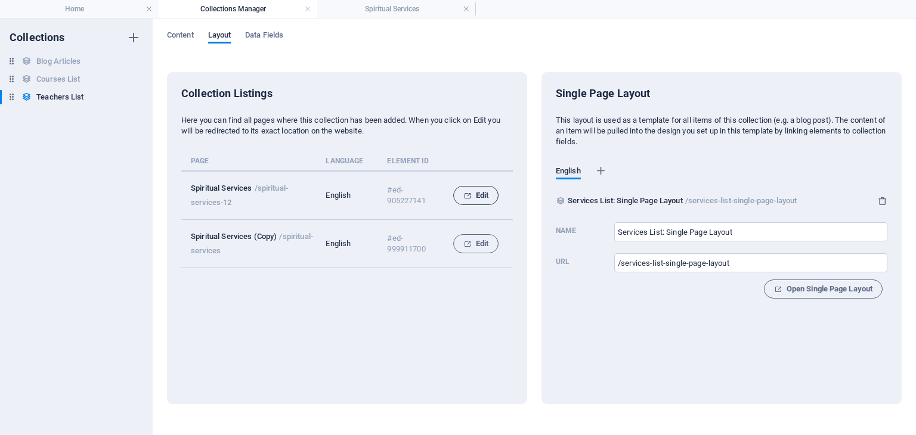
click at [479, 190] on span "Edit" at bounding box center [475, 195] width 25 height 14
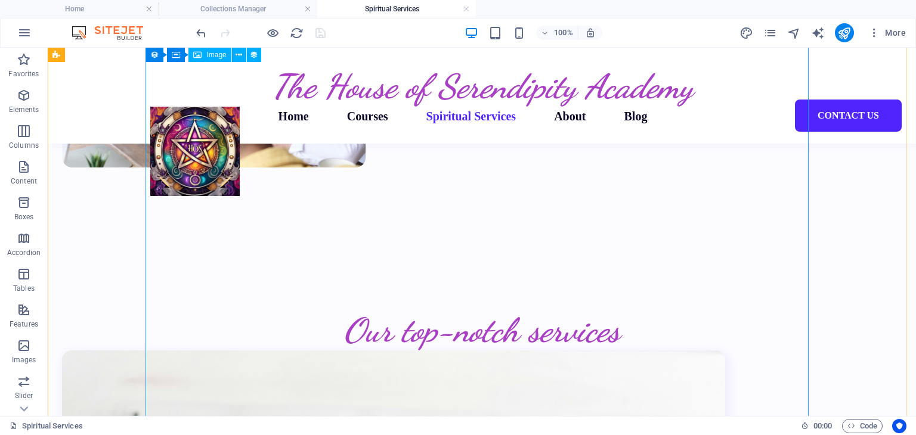
scroll to position [465, 0]
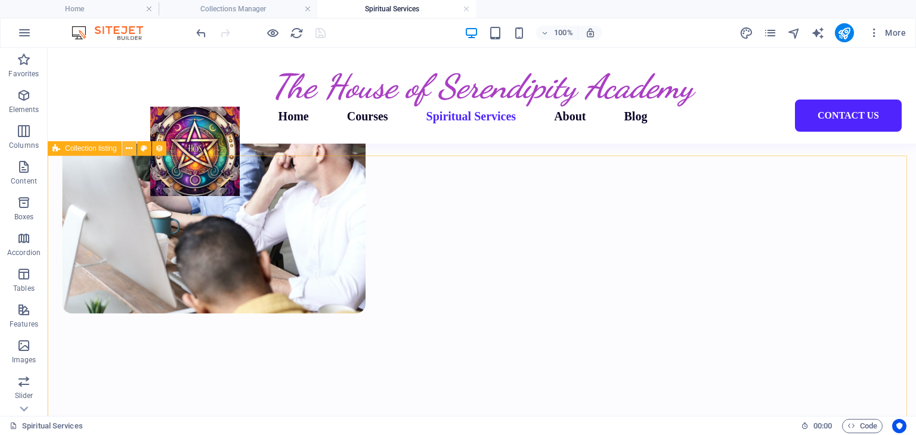
click at [134, 154] on button at bounding box center [129, 148] width 14 height 14
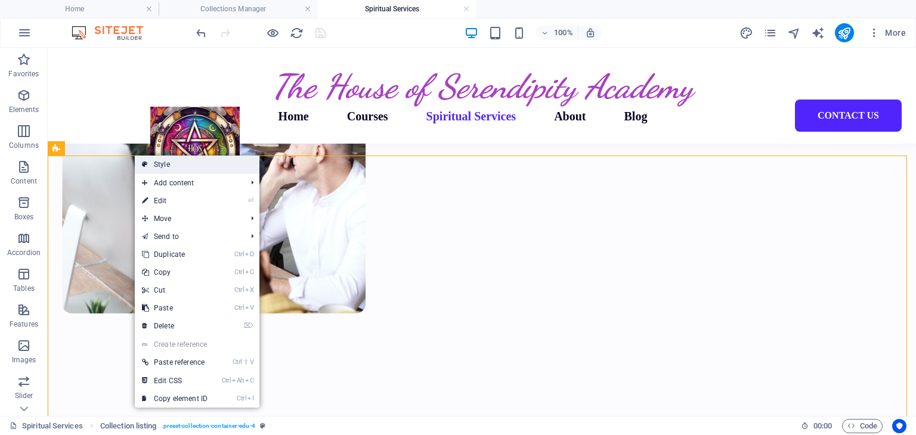
click at [167, 172] on link "Style" at bounding box center [197, 165] width 125 height 18
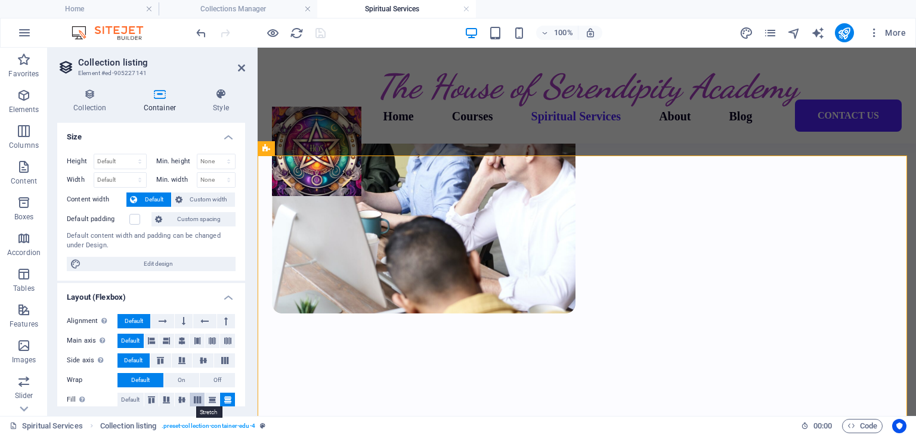
click at [195, 401] on icon at bounding box center [197, 400] width 14 height 7
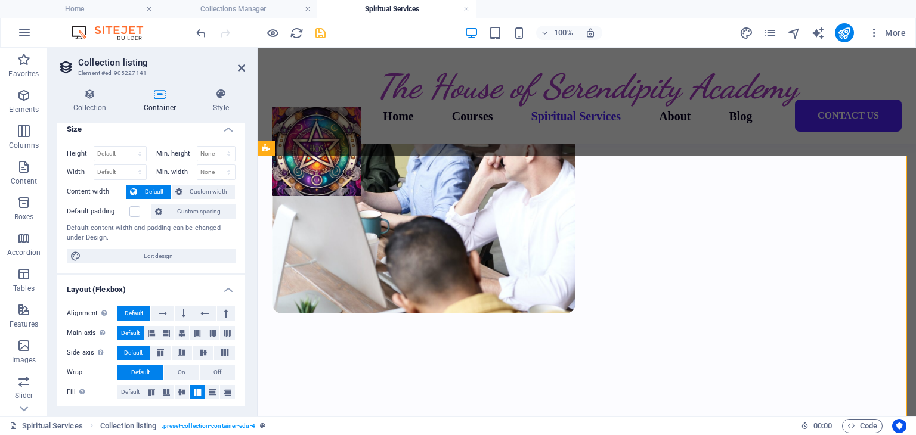
scroll to position [10, 0]
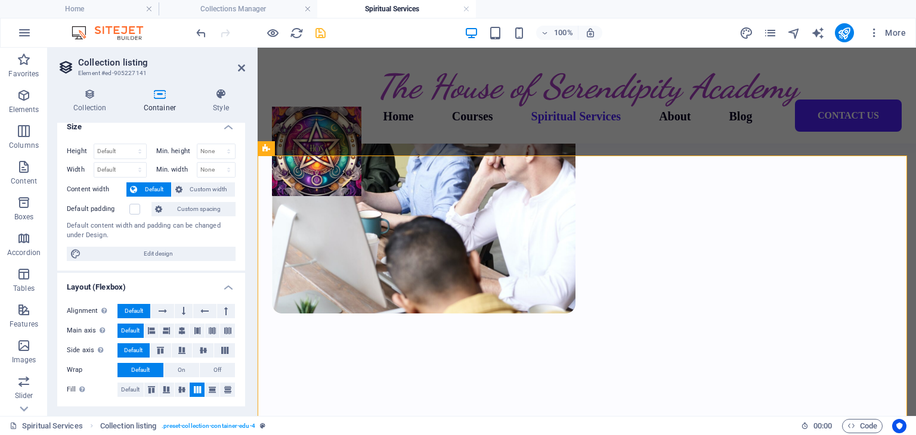
click at [162, 96] on icon at bounding box center [160, 94] width 64 height 12
click at [222, 97] on icon at bounding box center [221, 94] width 48 height 12
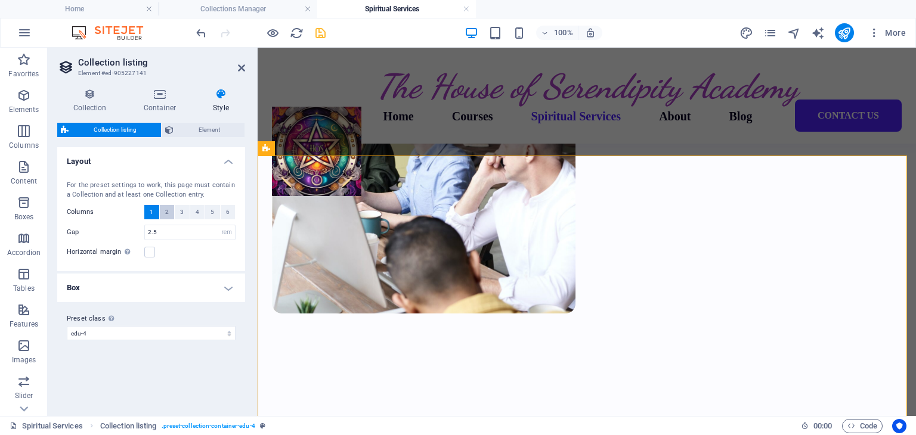
click at [170, 209] on button "2" at bounding box center [167, 212] width 15 height 14
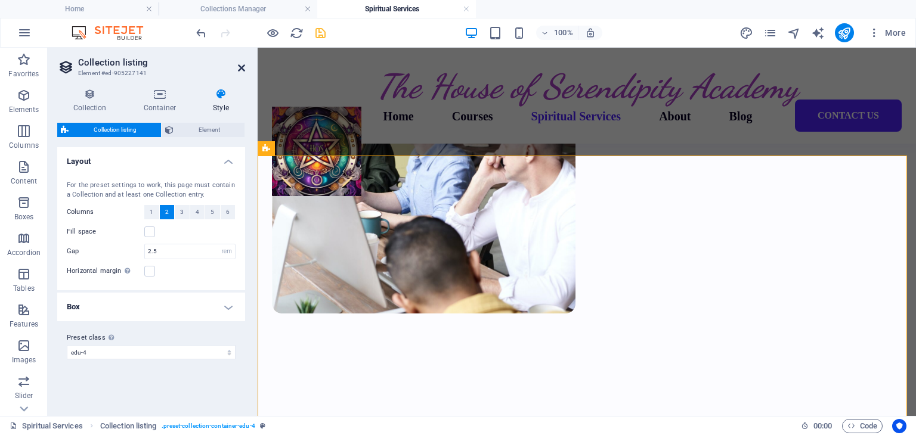
click at [244, 65] on icon at bounding box center [241, 68] width 7 height 10
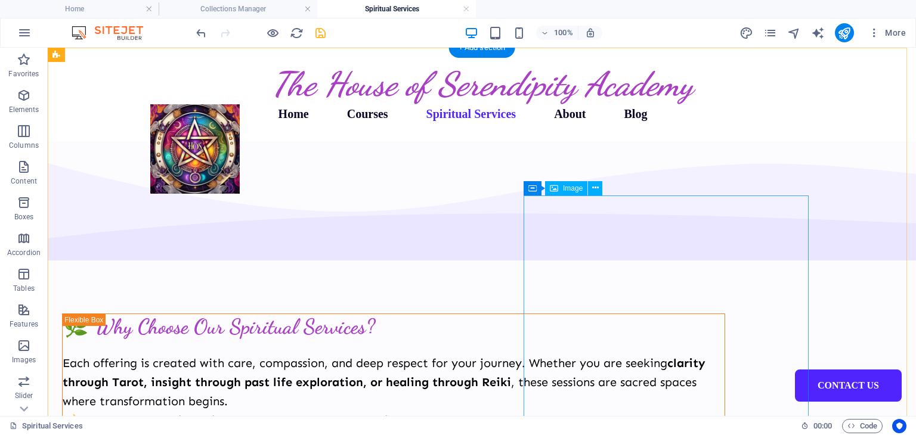
scroll to position [0, 0]
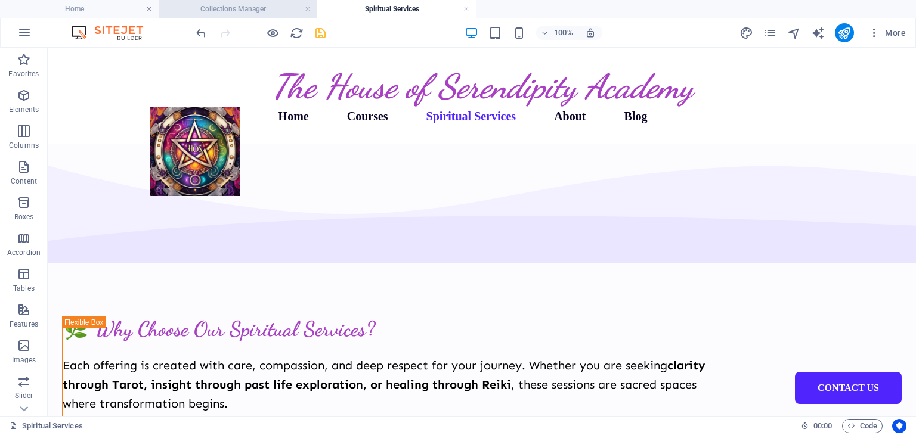
click at [255, 5] on h4 "Collections Manager" at bounding box center [238, 8] width 159 height 13
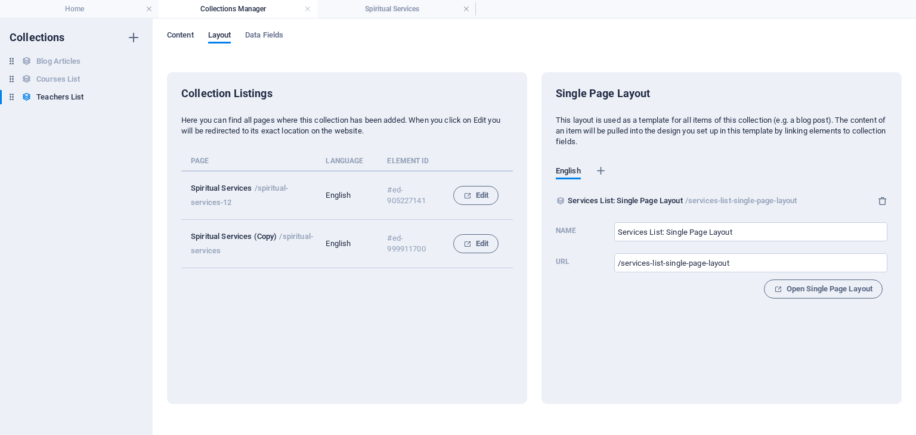
click at [168, 32] on span "Content" at bounding box center [180, 36] width 27 height 17
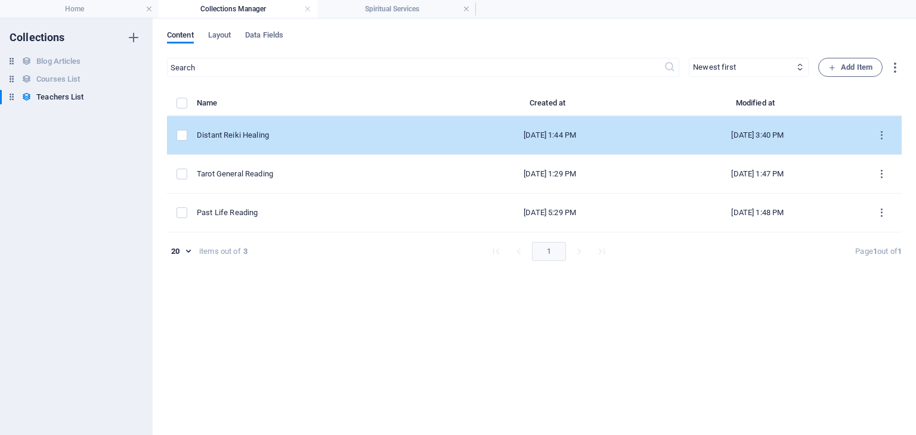
click at [309, 131] on div "Distant Reiki Healing" at bounding box center [317, 135] width 240 height 11
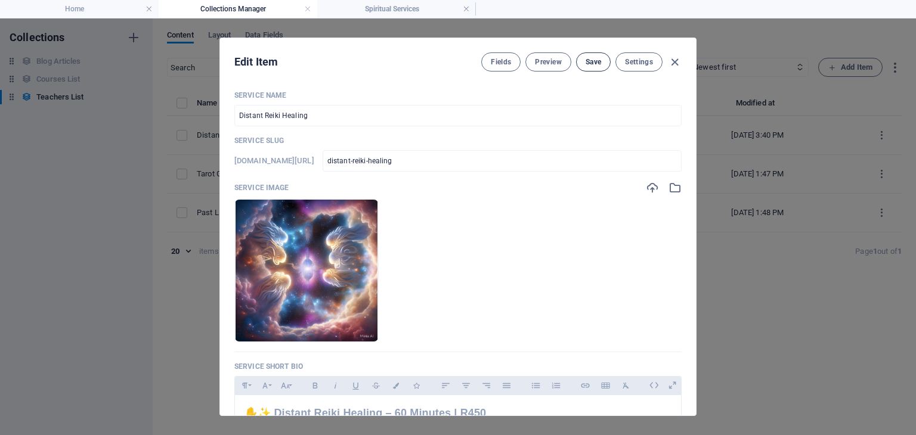
click at [594, 62] on span "Save" at bounding box center [594, 62] width 16 height 10
click at [69, 5] on h4 "Home" at bounding box center [79, 8] width 159 height 13
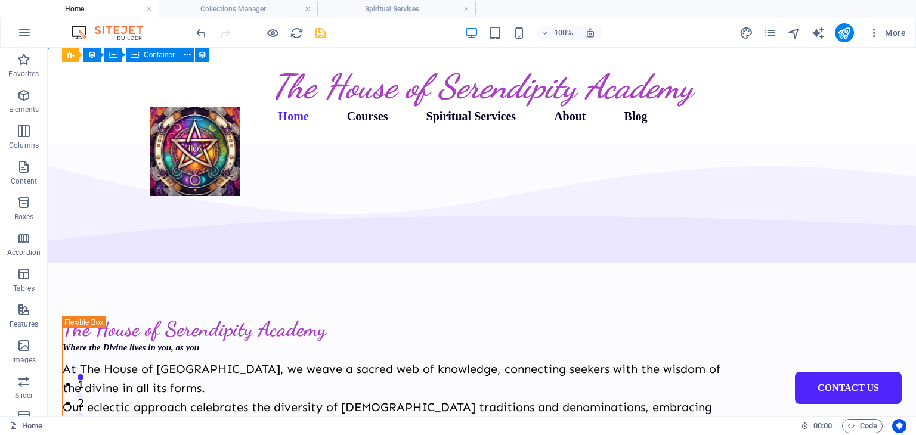
scroll to position [517, 0]
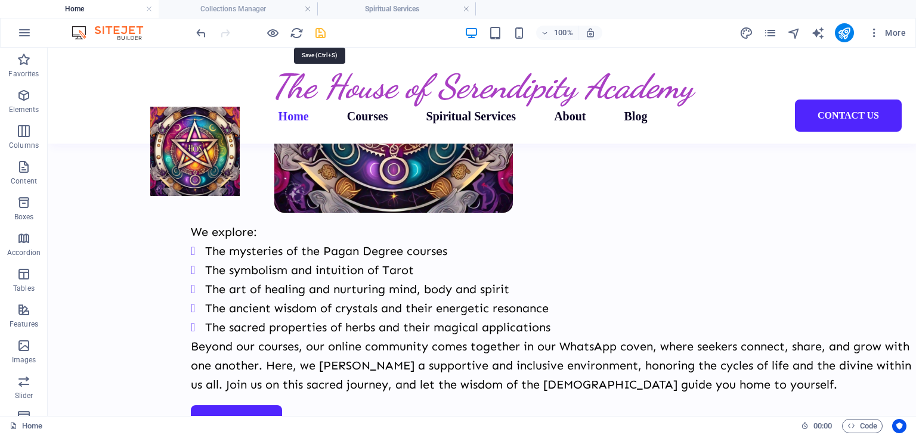
click at [322, 32] on icon "save" at bounding box center [321, 33] width 14 height 14
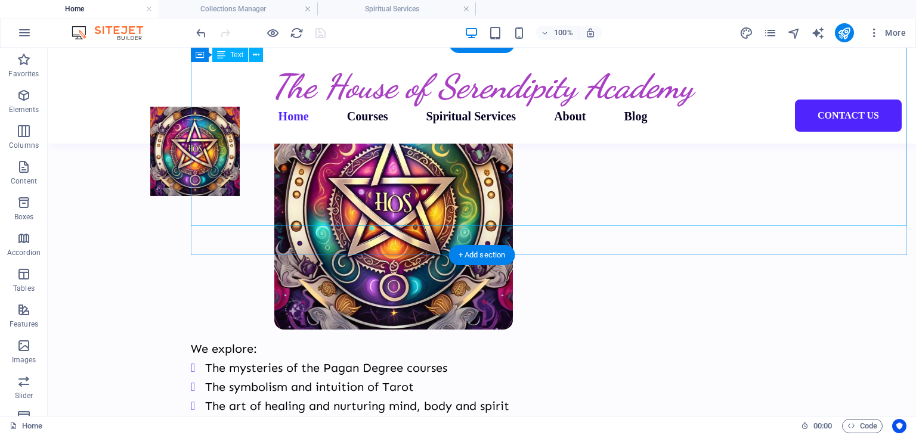
scroll to position [398, 0]
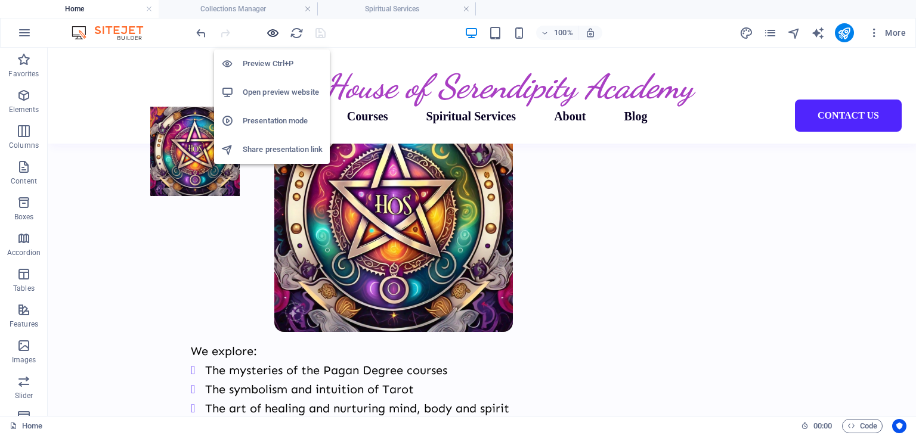
click at [273, 32] on icon "button" at bounding box center [273, 33] width 14 height 14
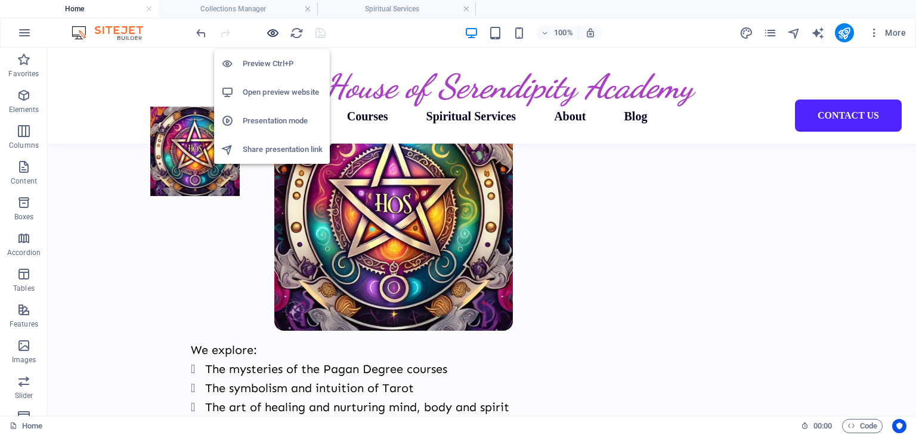
scroll to position [397, 0]
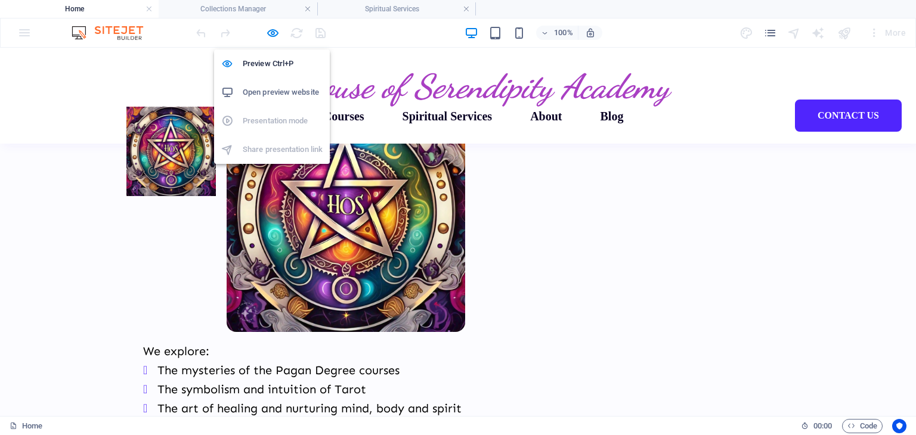
click at [284, 86] on h6 "Open preview website" at bounding box center [283, 92] width 80 height 14
click at [271, 35] on icon "button" at bounding box center [273, 33] width 14 height 14
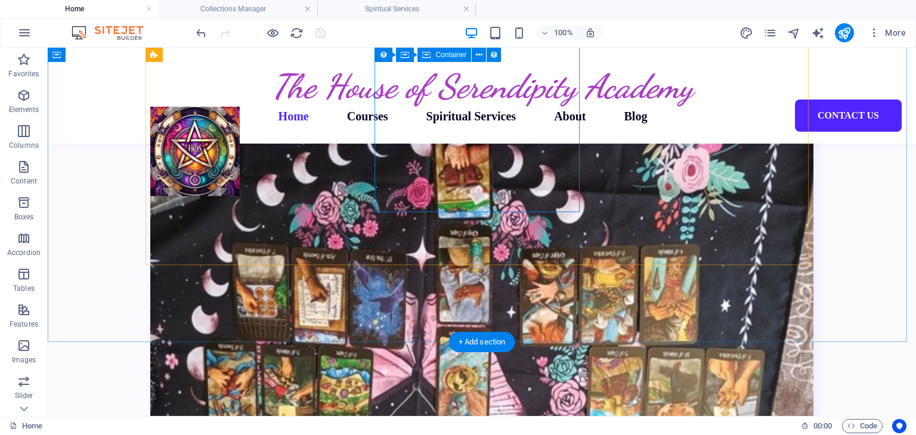
scroll to position [1888, 0]
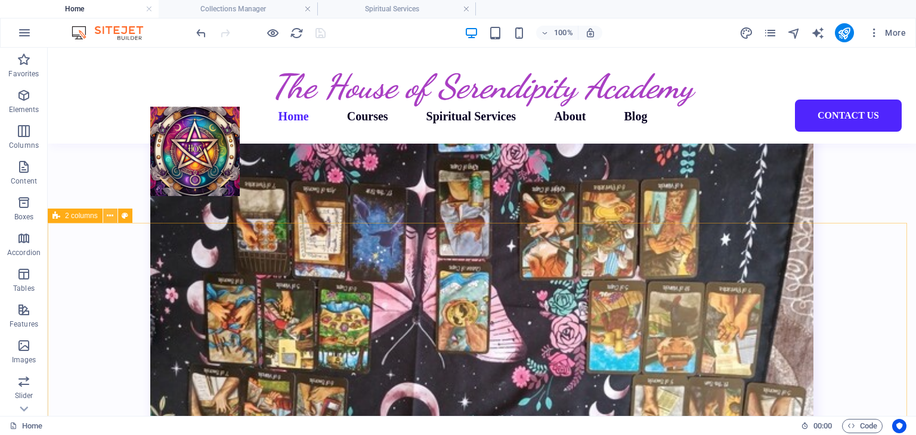
click at [115, 216] on button at bounding box center [110, 216] width 14 height 14
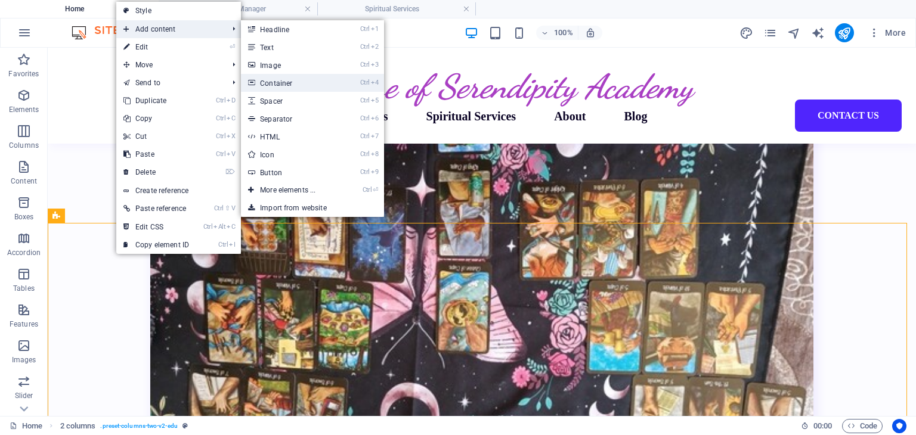
click at [287, 81] on link "Ctrl 4 Container" at bounding box center [290, 83] width 98 height 18
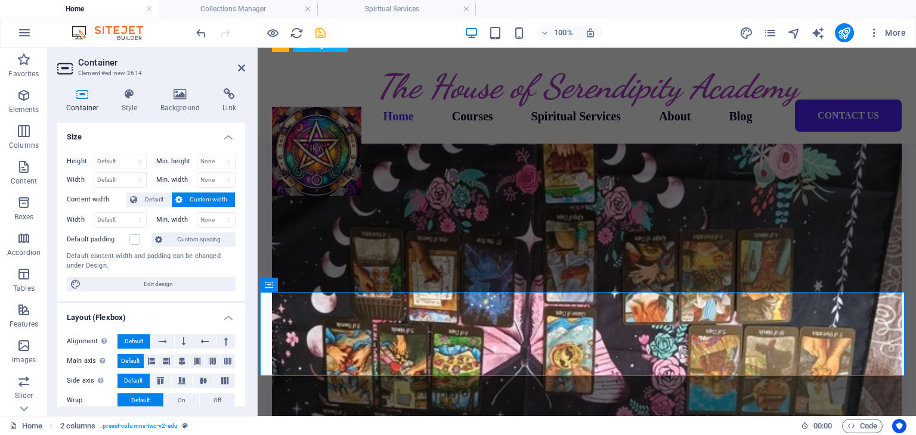
scroll to position [1917, 0]
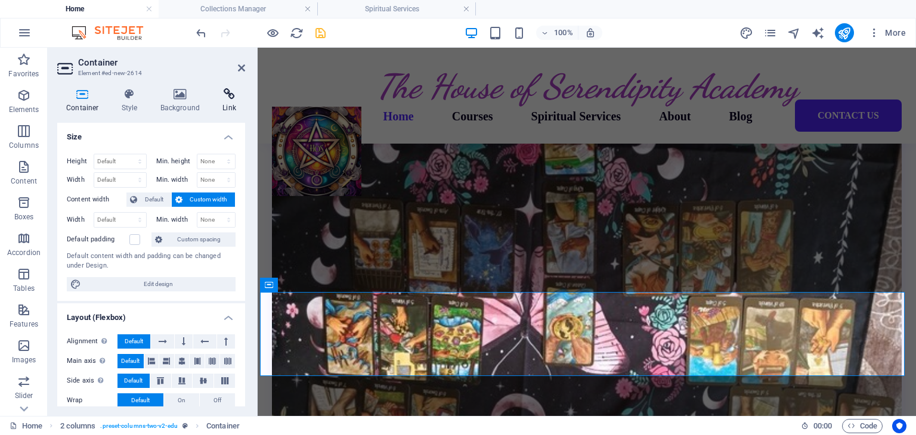
click at [233, 104] on h4 "Link" at bounding box center [229, 100] width 32 height 25
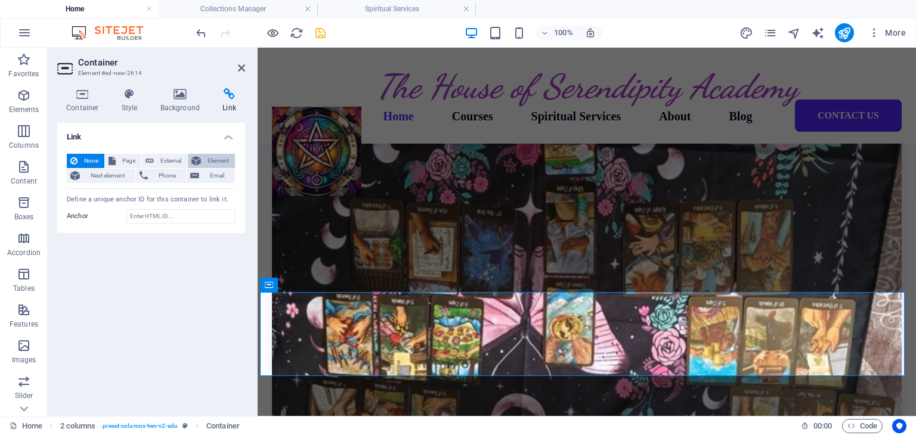
click at [205, 156] on span "Element" at bounding box center [218, 161] width 27 height 14
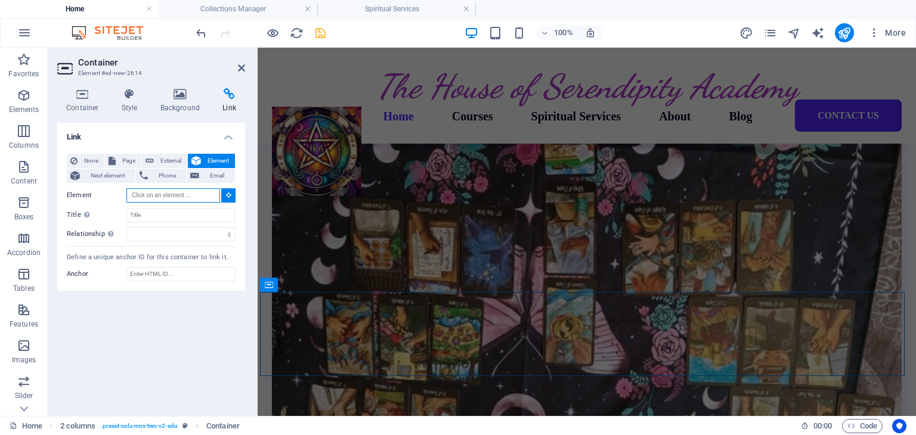
click at [200, 191] on input "Element" at bounding box center [173, 195] width 94 height 14
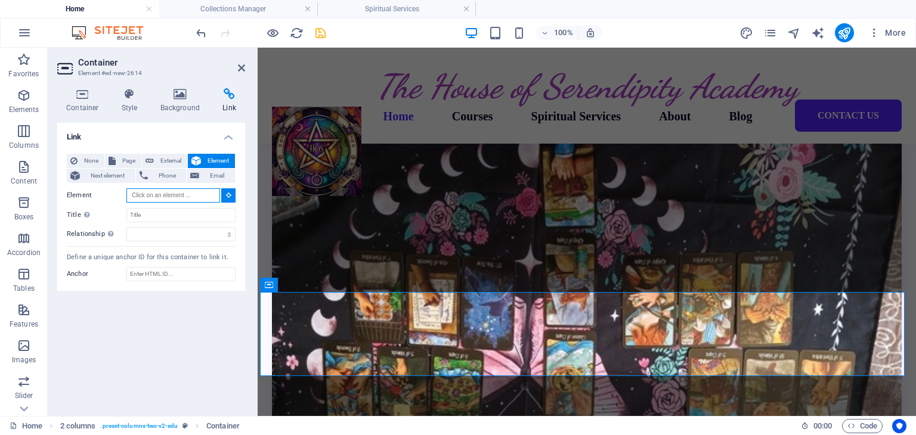
scroll to position [1821, 0]
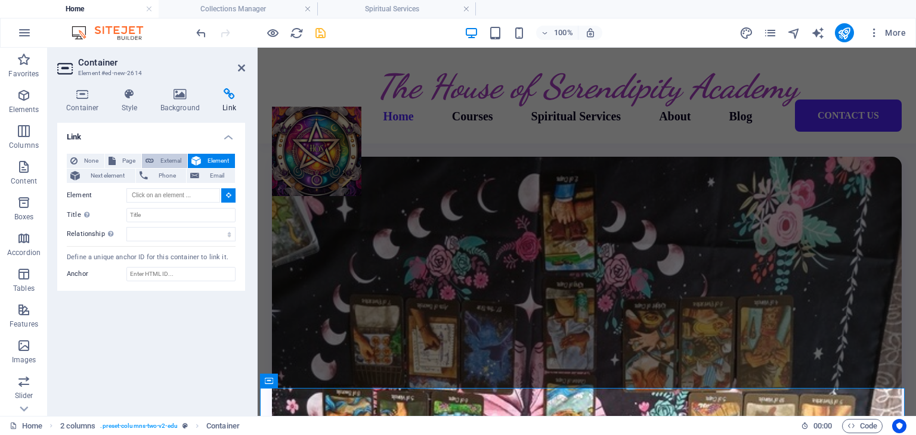
click at [157, 158] on span "External" at bounding box center [170, 161] width 26 height 14
select select "blank"
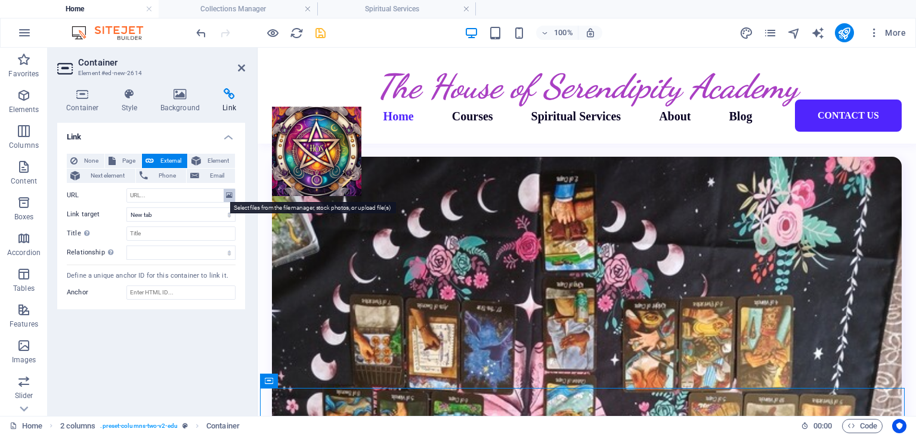
click at [231, 197] on icon at bounding box center [229, 195] width 7 height 13
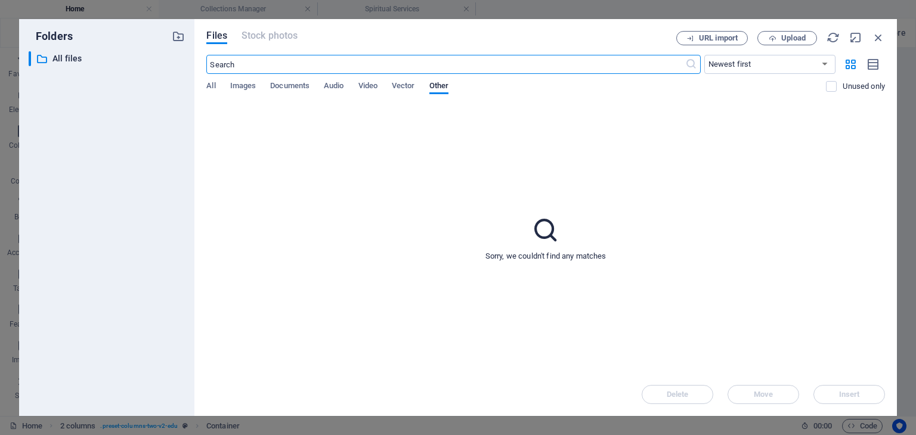
scroll to position [1897, 0]
click at [879, 32] on icon "button" at bounding box center [878, 37] width 13 height 13
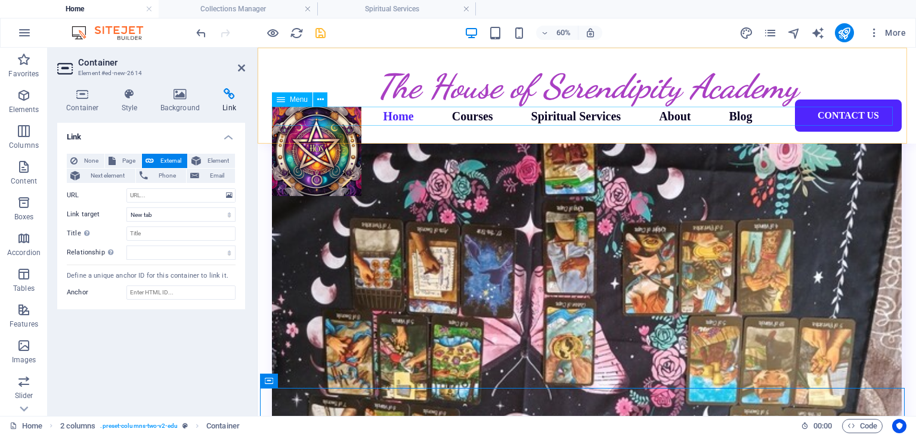
scroll to position [1821, 0]
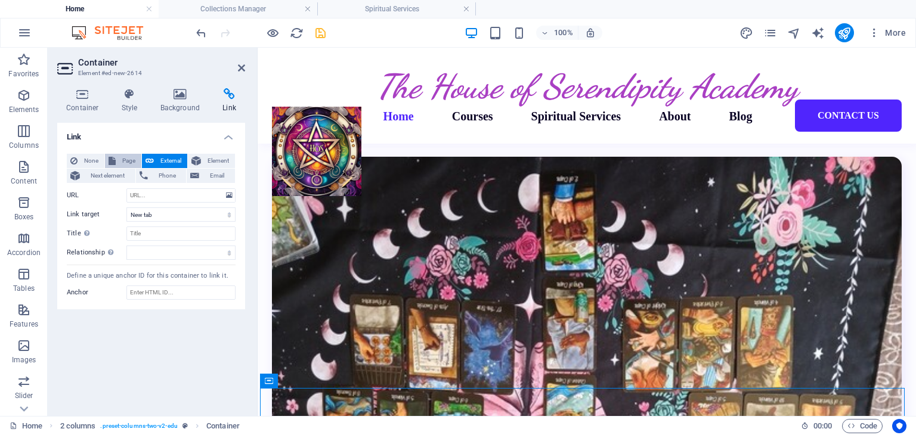
click at [123, 160] on span "Page" at bounding box center [128, 161] width 18 height 14
select select
click at [230, 196] on select "Home Courses Spiritual Services2 Spiritual Services Spiritual Services (Copy) A…" at bounding box center [180, 195] width 109 height 14
select select "3"
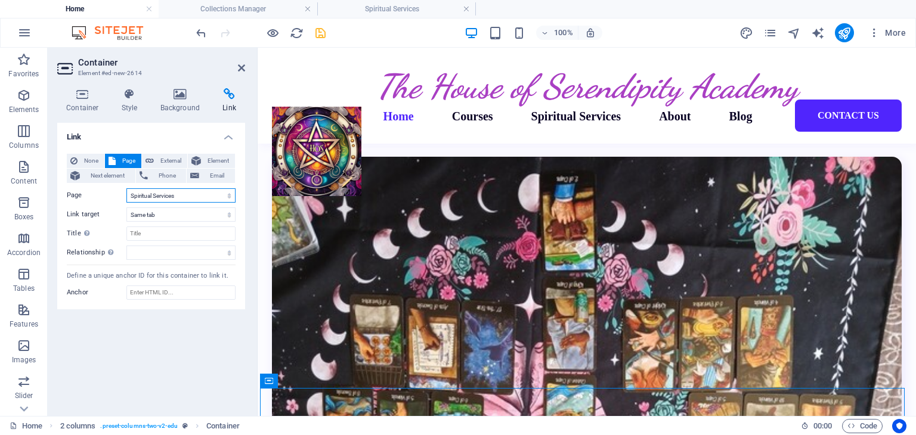
click at [126, 188] on select "Home Courses Spiritual Services2 Spiritual Services Spiritual Services (Copy) A…" at bounding box center [180, 195] width 109 height 14
drag, startPoint x: 157, startPoint y: 237, endPoint x: 119, endPoint y: 234, distance: 38.2
click at [119, 234] on div "Title Additional link description, should not be the same as the link text. The…" at bounding box center [151, 234] width 169 height 14
drag, startPoint x: 145, startPoint y: 232, endPoint x: 117, endPoint y: 228, distance: 28.3
click at [117, 228] on div "Title Additional link description, should not be the same as the link text. The…" at bounding box center [151, 234] width 169 height 14
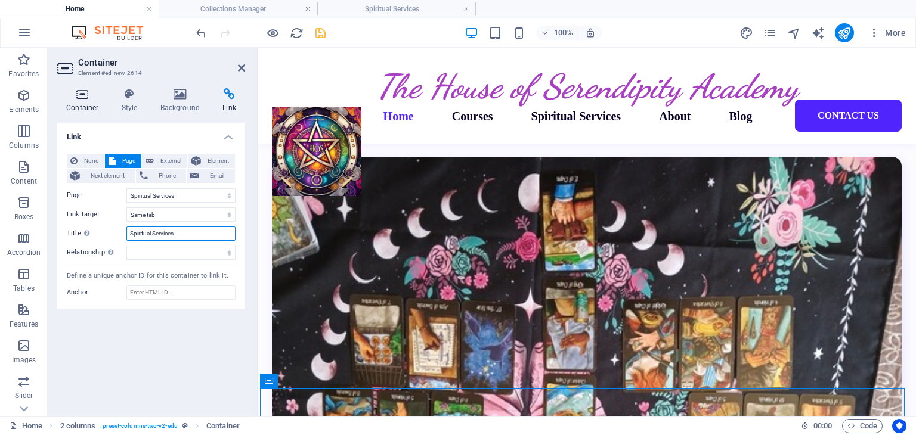
type input "Spiritual Services"
click at [88, 94] on icon at bounding box center [82, 94] width 51 height 12
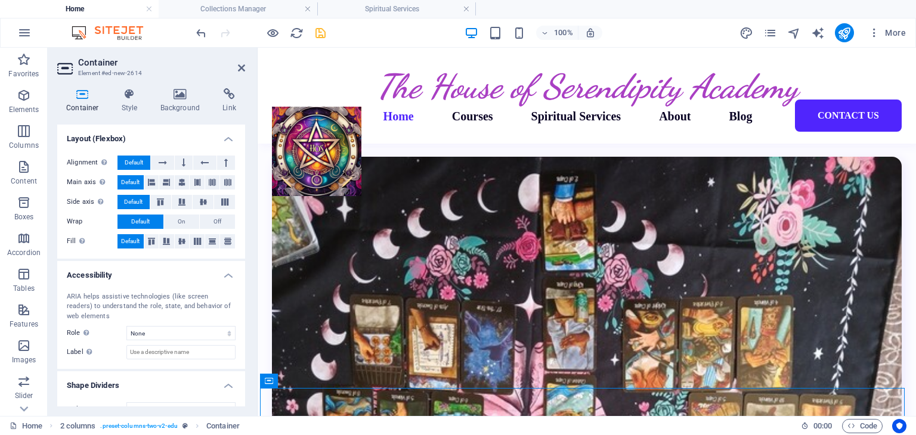
scroll to position [198, 0]
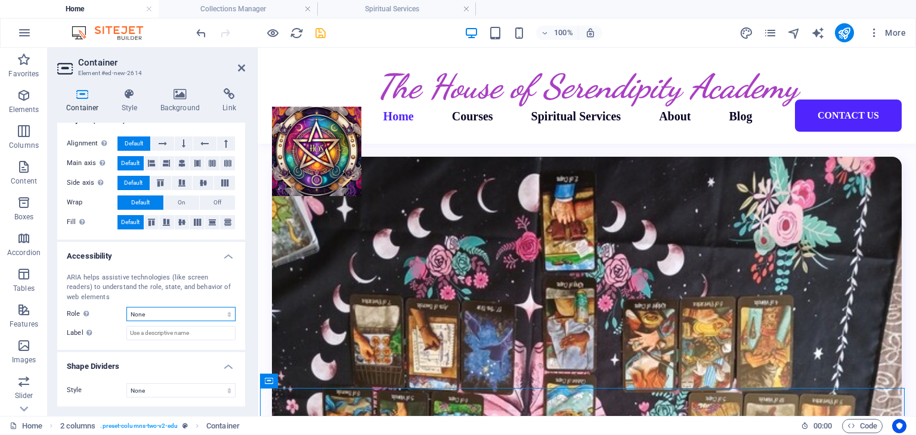
click at [165, 310] on select "None Alert Article Banner Comment Complementary Dialog Footer Header Marquee Pr…" at bounding box center [180, 314] width 109 height 14
click at [243, 66] on icon at bounding box center [241, 68] width 7 height 10
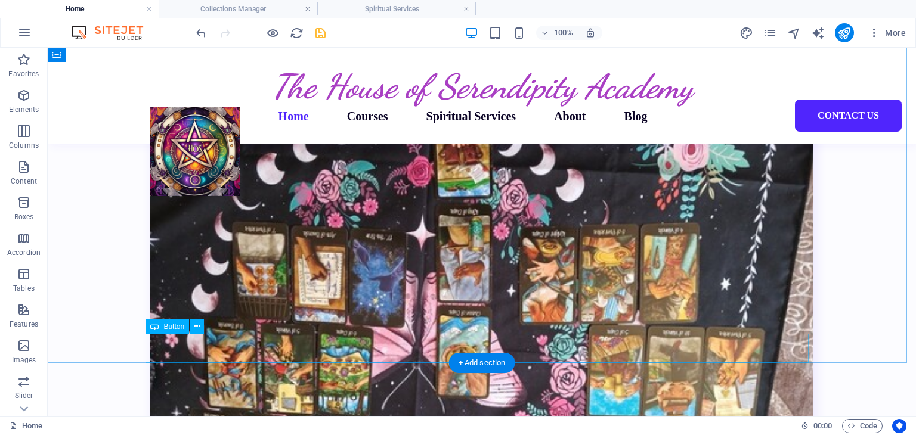
scroll to position [1912, 0]
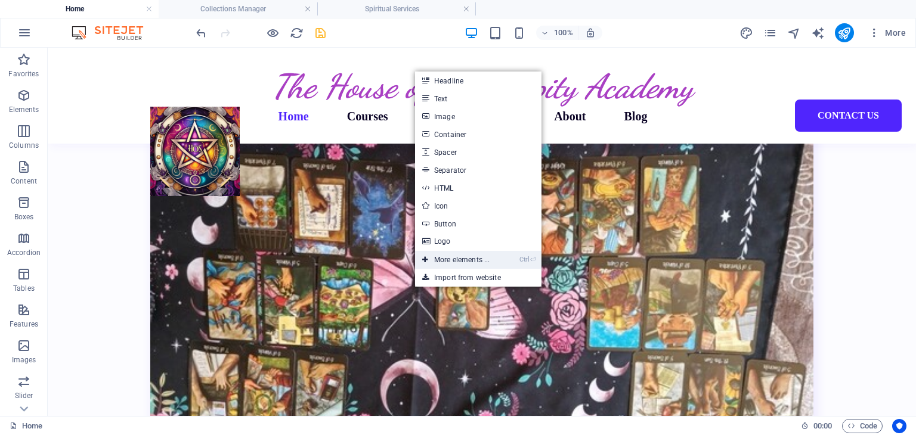
click at [461, 258] on link "Ctrl ⏎ More elements ..." at bounding box center [456, 260] width 82 height 18
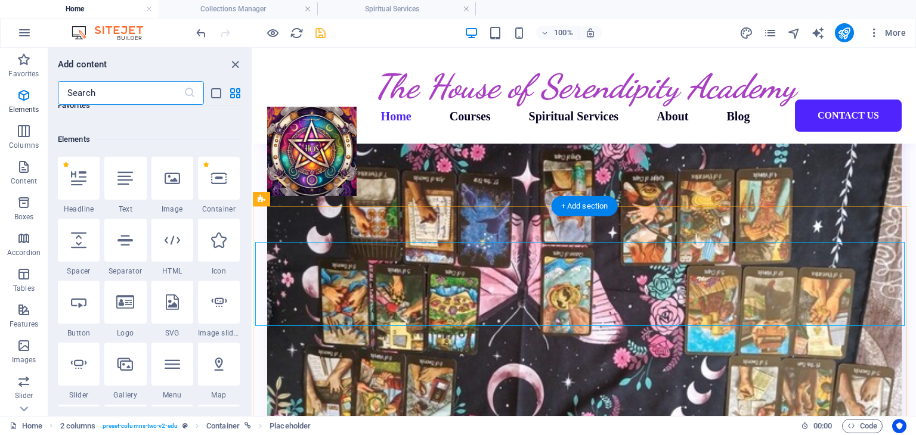
scroll to position [126, 0]
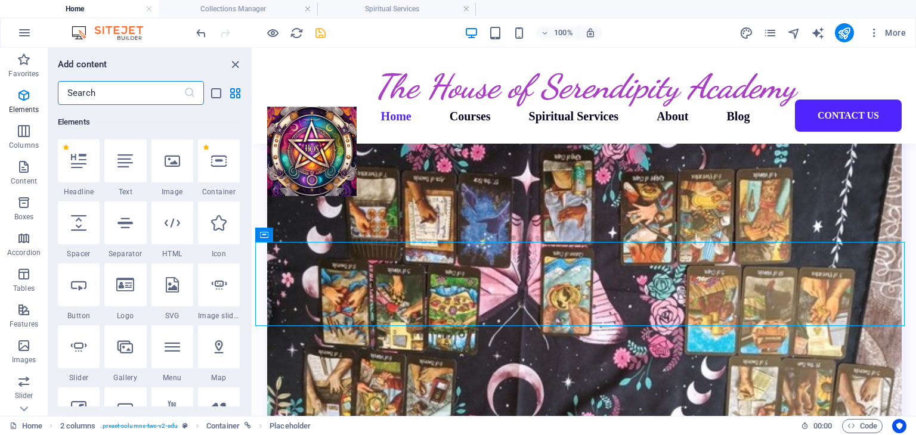
click at [148, 91] on input "text" at bounding box center [121, 93] width 126 height 24
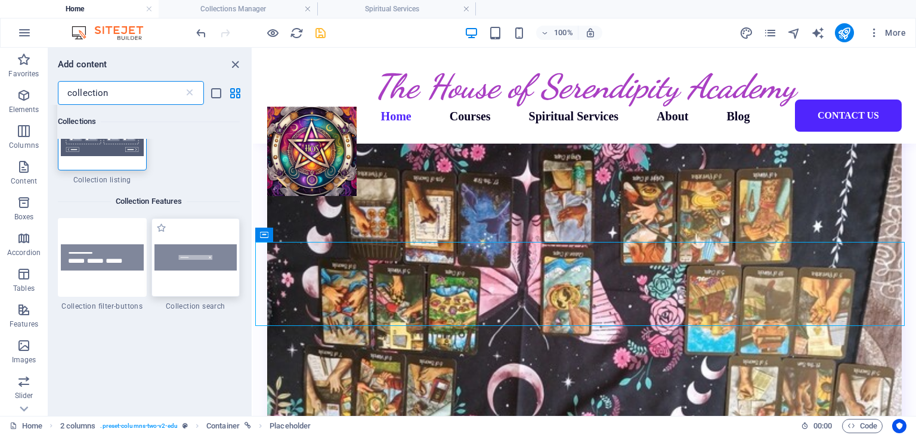
scroll to position [60, 0]
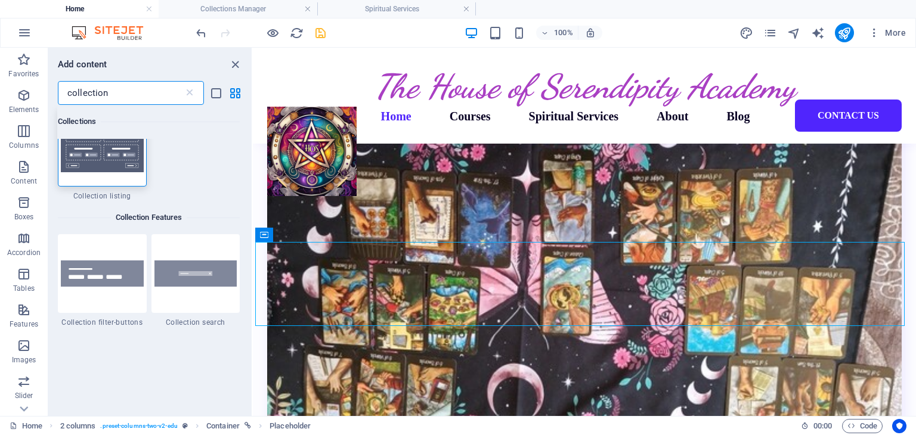
type input "collection"
click at [123, 165] on div at bounding box center [102, 147] width 89 height 79
select select
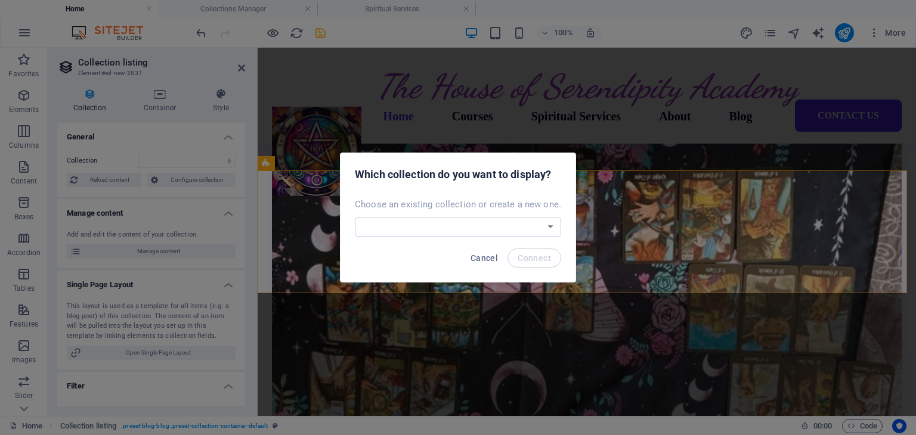
scroll to position [2254, 0]
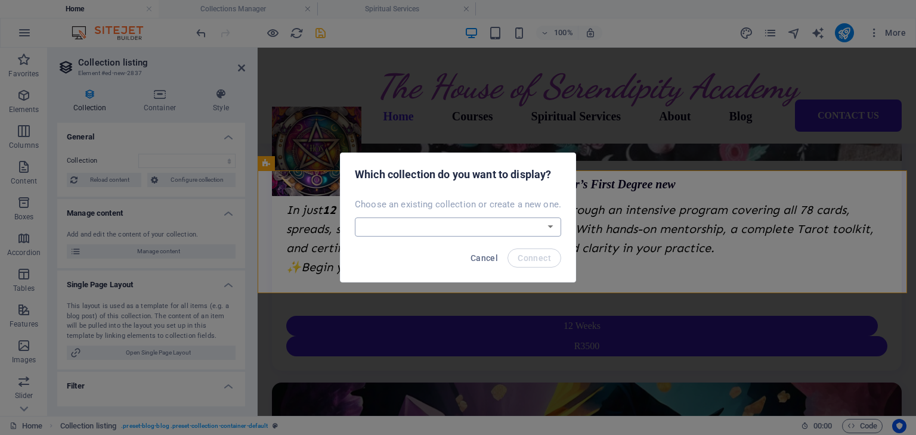
click at [552, 226] on select "Blog Articles Courses List Teachers List Create a new collection" at bounding box center [458, 227] width 206 height 19
select select "68b95ca213a35c27b9049927"
click at [356, 218] on select "Blog Articles Courses List Teachers List Create a new collection" at bounding box center [458, 227] width 206 height 19
click at [536, 260] on span "Connect" at bounding box center [534, 258] width 33 height 10
select select "68b95ca213a35c27b9049927"
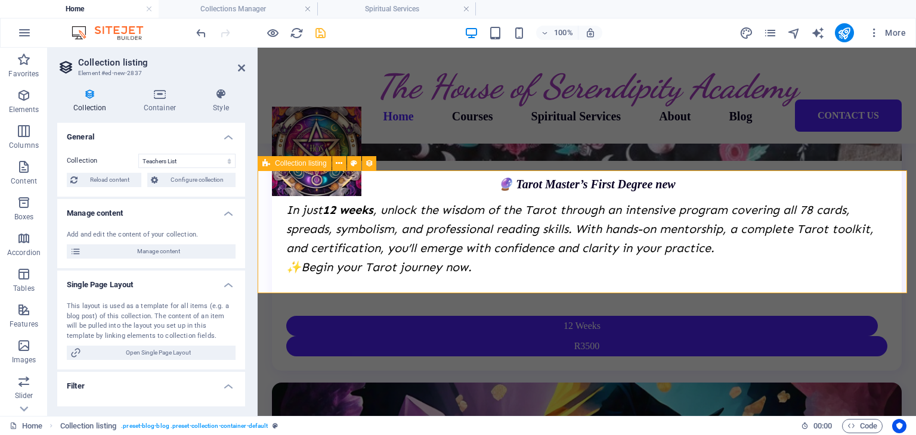
select select "createdAt_DESC"
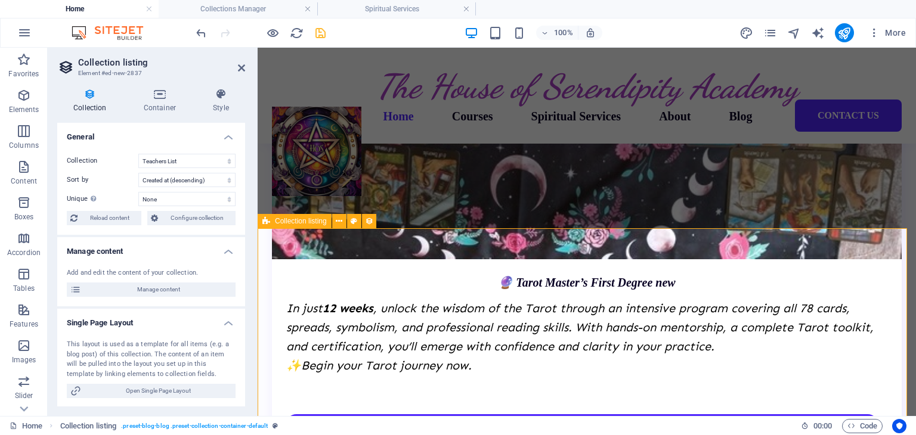
scroll to position [2135, 0]
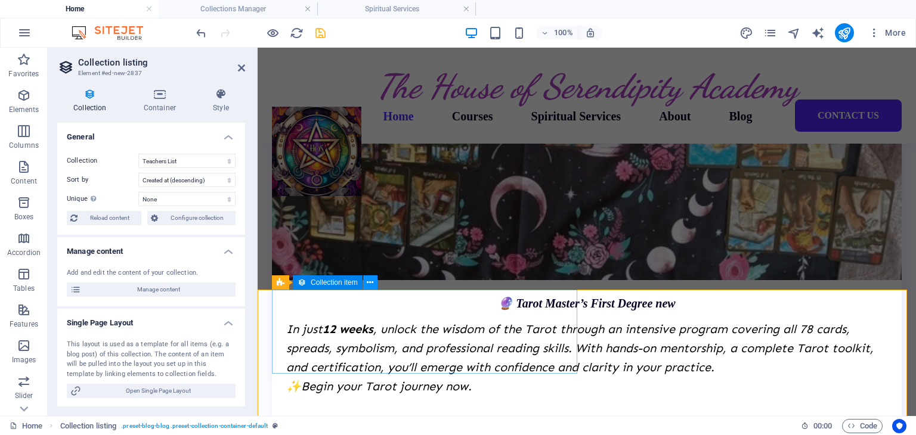
click at [374, 287] on button at bounding box center [370, 282] width 14 height 14
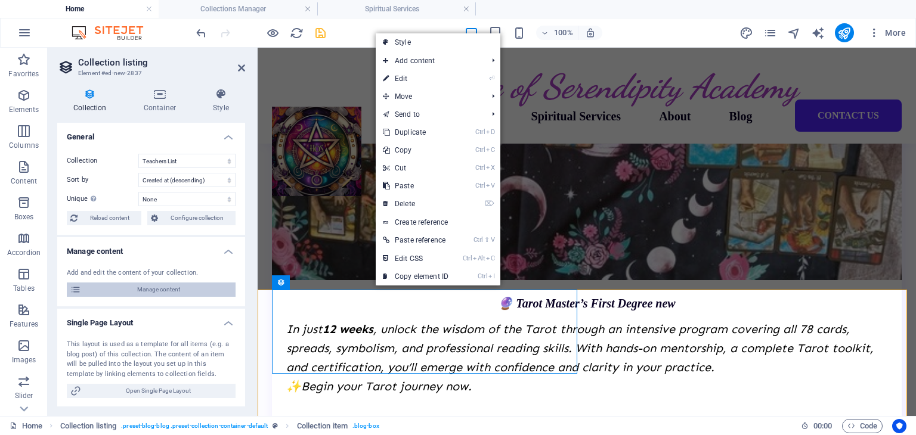
click at [154, 289] on span "Manage content" at bounding box center [158, 290] width 147 height 14
type input "distant-reiki-healing"
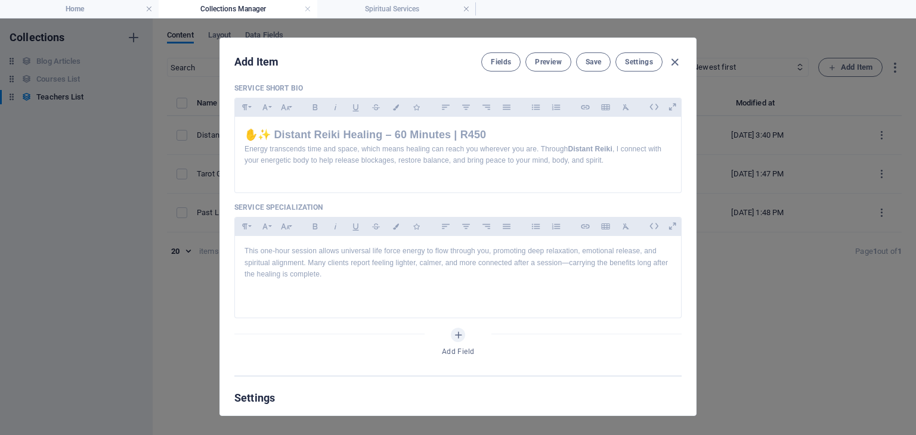
scroll to position [0, 0]
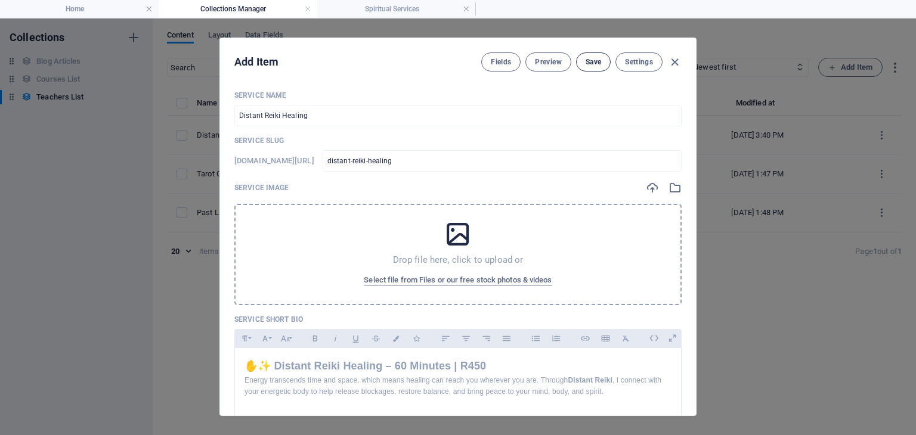
click at [597, 63] on span "Save" at bounding box center [594, 62] width 16 height 10
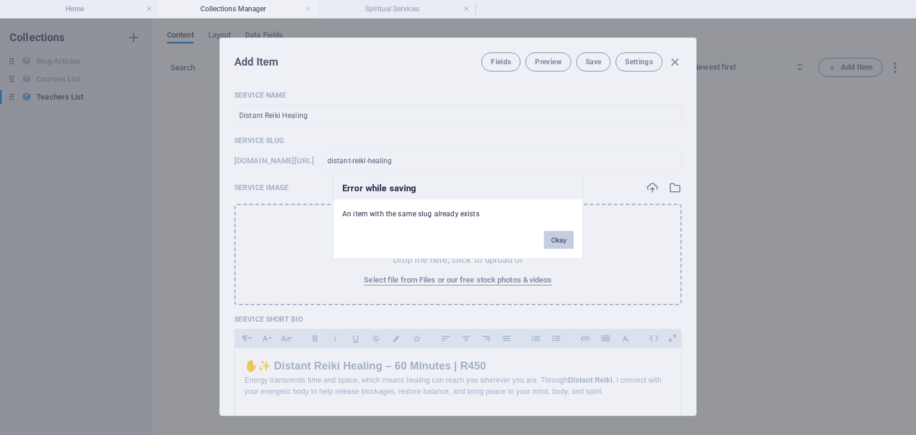
click at [559, 237] on button "Okay" at bounding box center [559, 240] width 30 height 18
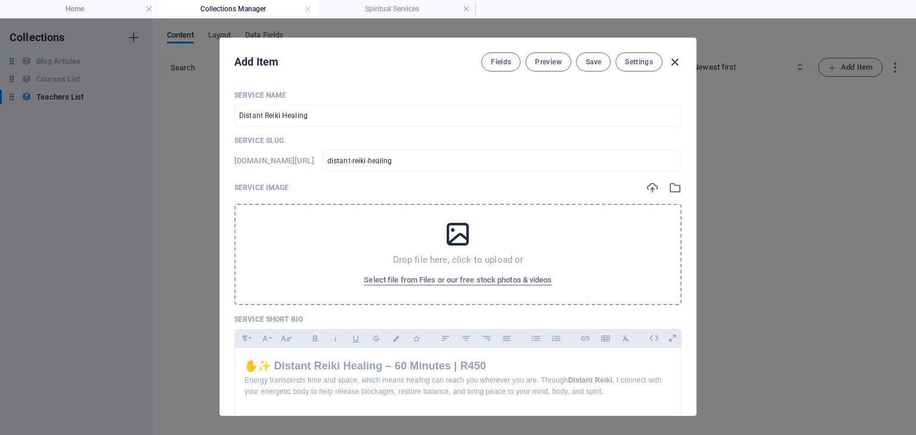
click at [674, 59] on icon "button" at bounding box center [675, 62] width 14 height 14
type input "distant-reiki-healing"
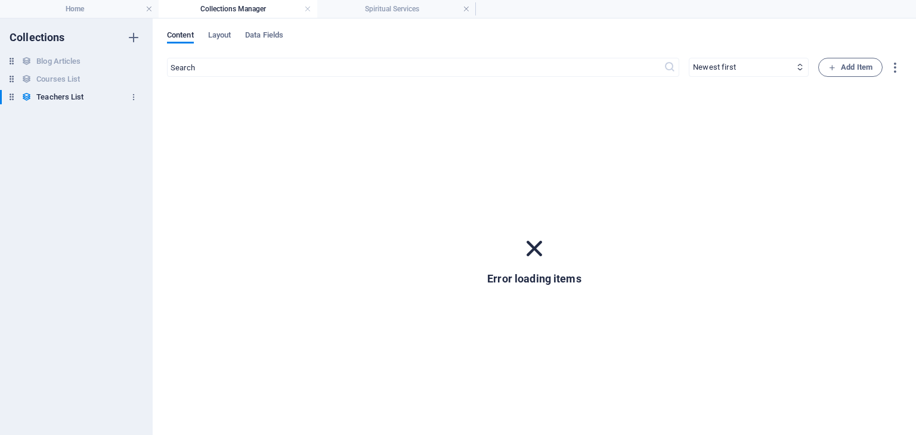
click at [61, 98] on h6 "Teachers List" at bounding box center [59, 97] width 47 height 14
click at [119, 15] on h4 "Home" at bounding box center [79, 8] width 159 height 13
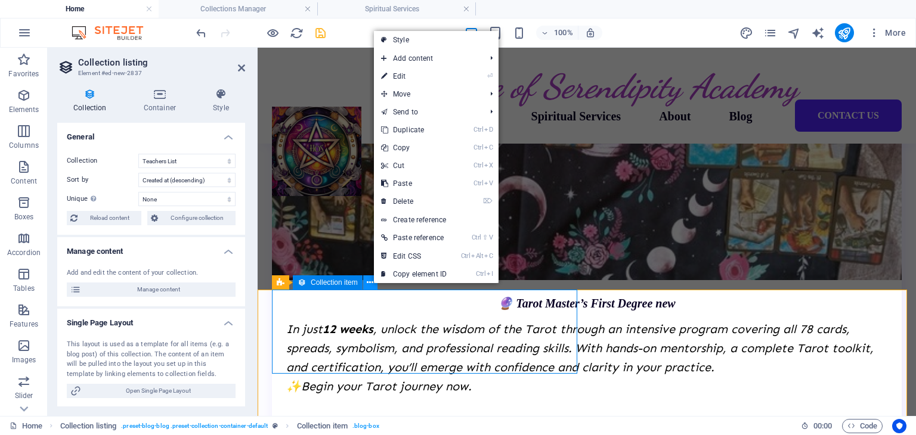
click at [373, 284] on icon at bounding box center [370, 283] width 7 height 13
click at [405, 222] on link "Create reference" at bounding box center [436, 220] width 125 height 18
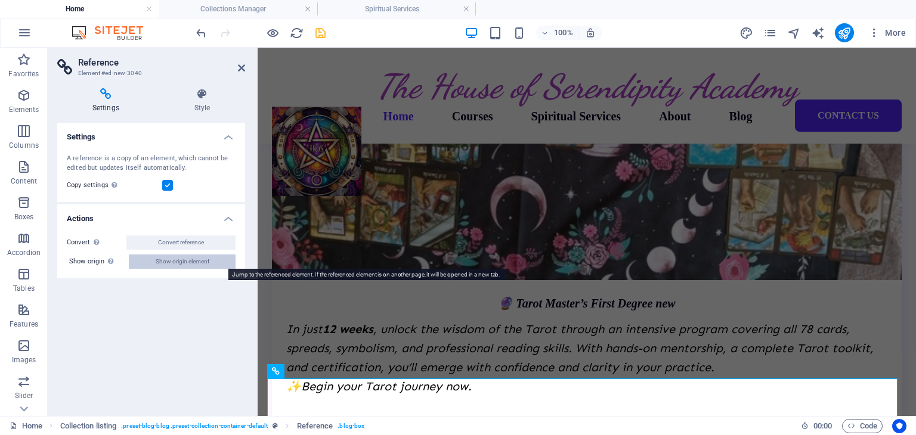
click at [203, 266] on span "Show origin element" at bounding box center [183, 262] width 54 height 14
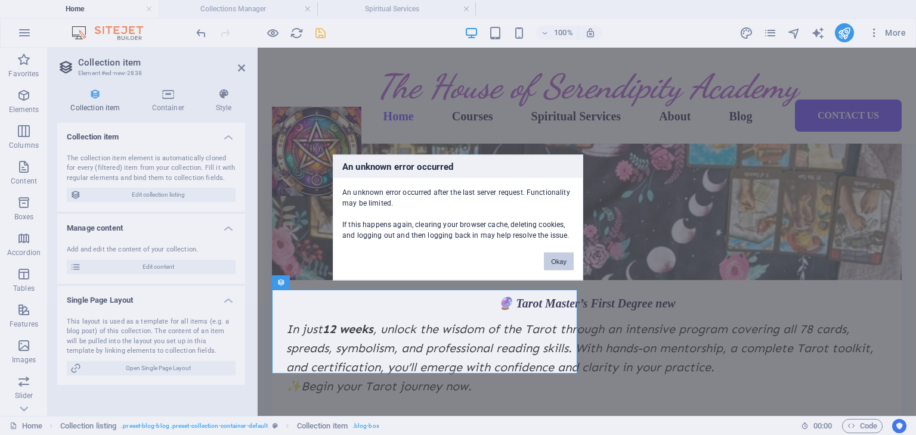
drag, startPoint x: 562, startPoint y: 255, endPoint x: 271, endPoint y: 202, distance: 296.4
click at [562, 255] on button "Okay" at bounding box center [559, 262] width 30 height 18
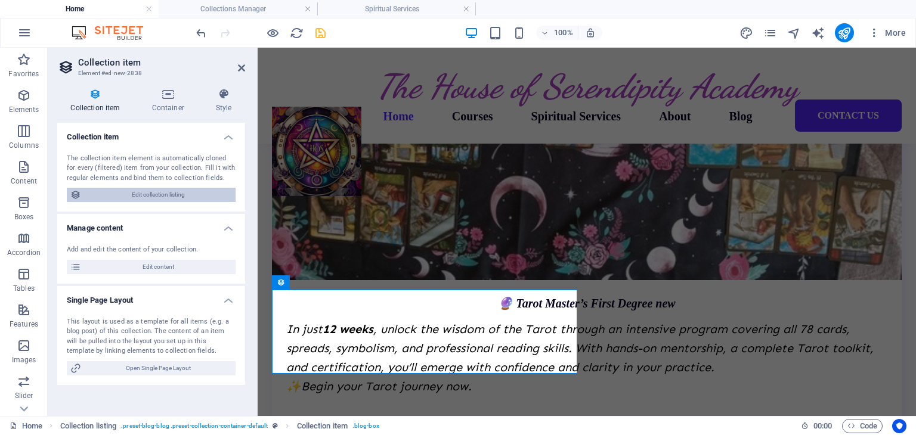
click at [202, 191] on span "Edit collection listing" at bounding box center [158, 195] width 147 height 14
select select "68b95ca213a35c27b9049927"
select select "createdAt_DESC"
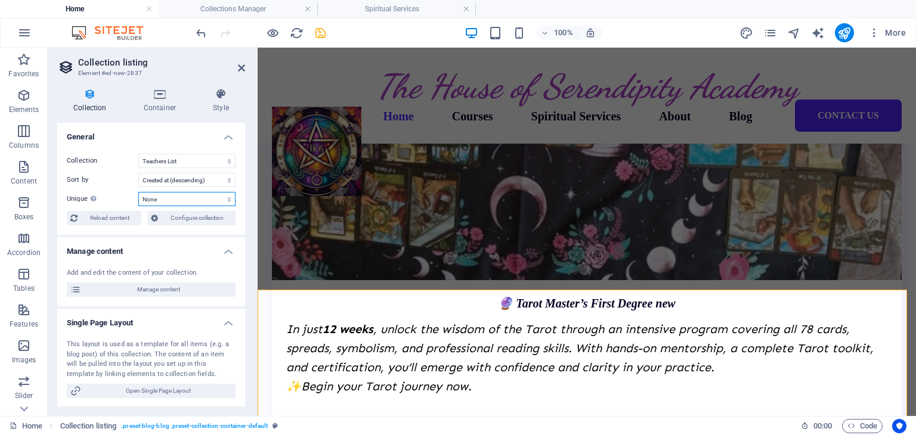
click at [210, 199] on select "None Service Name Service Slug Service Image Service Short Bio Service Speciali…" at bounding box center [186, 199] width 97 height 14
select select "[DOMAIN_NAME]"
click at [138, 192] on select "None Service Name Service Slug Service Image Service Short Bio Service Speciali…" at bounding box center [186, 199] width 97 height 14
click at [102, 219] on span "Reload content" at bounding box center [109, 218] width 57 height 14
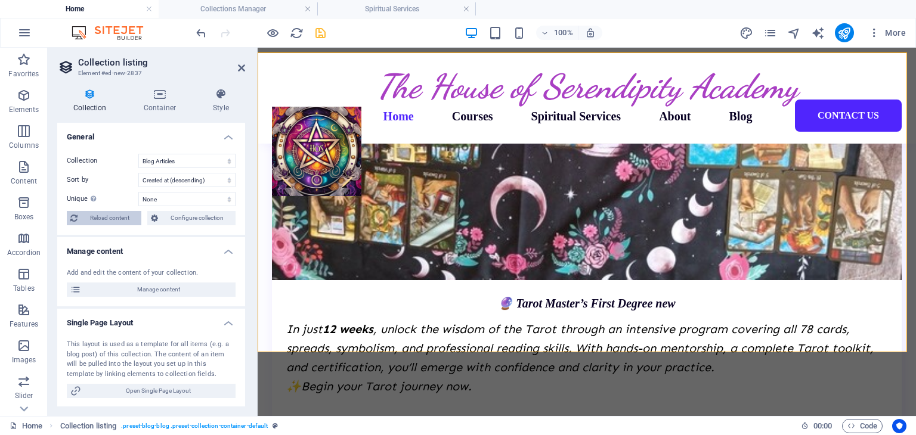
scroll to position [2372, 0]
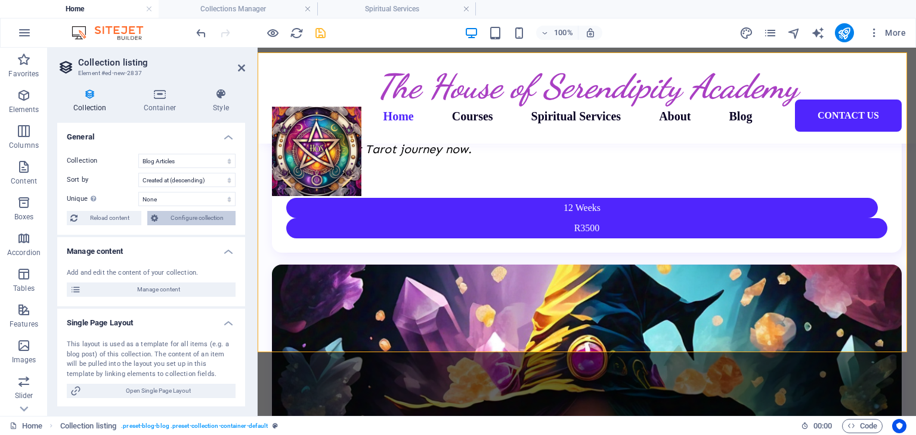
click at [183, 218] on span "Configure collection" at bounding box center [197, 218] width 70 height 14
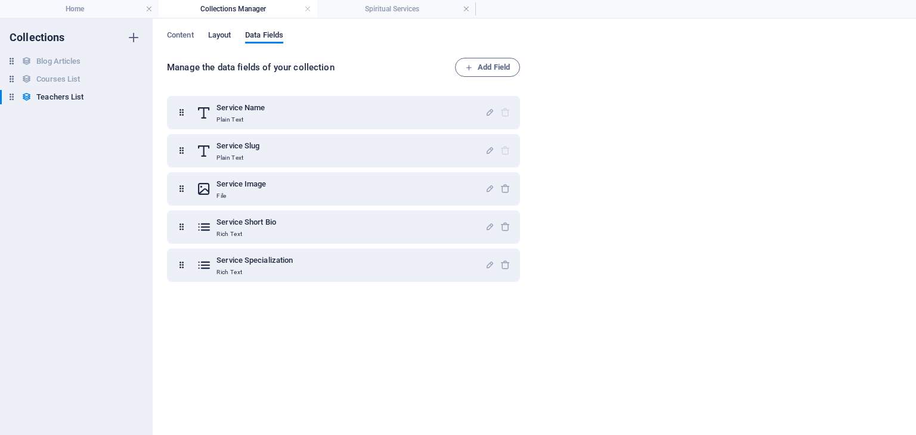
click at [216, 32] on span "Layout" at bounding box center [219, 36] width 23 height 17
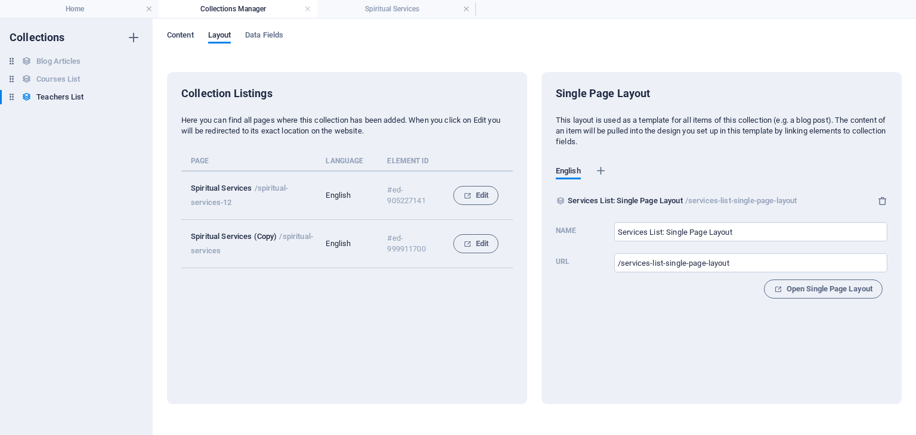
click at [182, 35] on span "Content" at bounding box center [180, 36] width 27 height 17
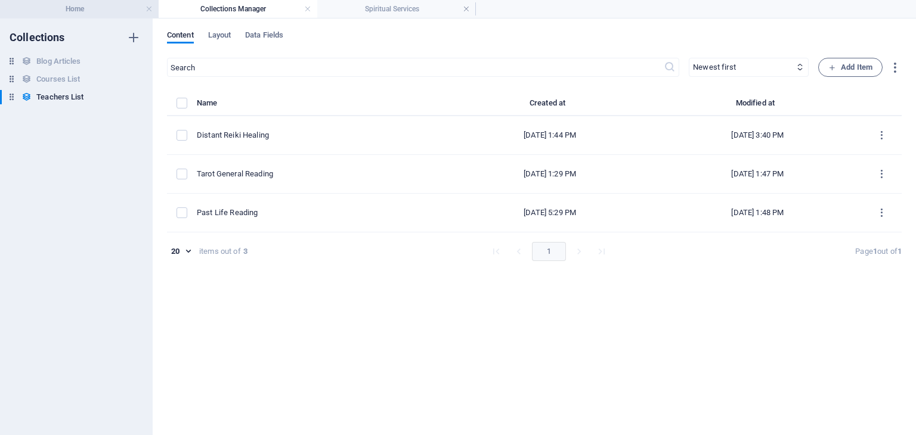
click at [95, 6] on h4 "Home" at bounding box center [79, 8] width 159 height 13
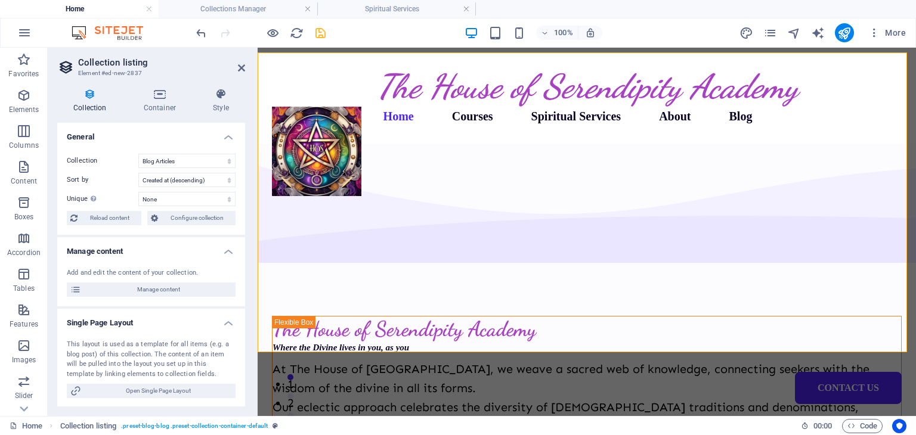
scroll to position [2372, 0]
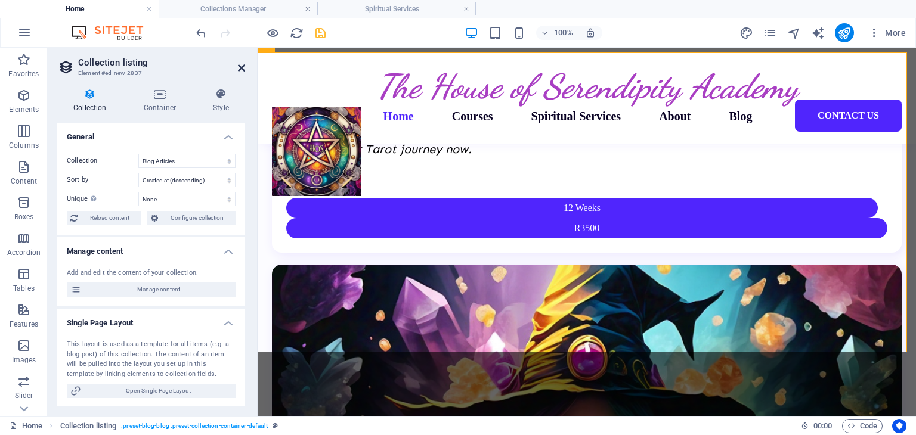
click at [243, 68] on icon at bounding box center [241, 68] width 7 height 10
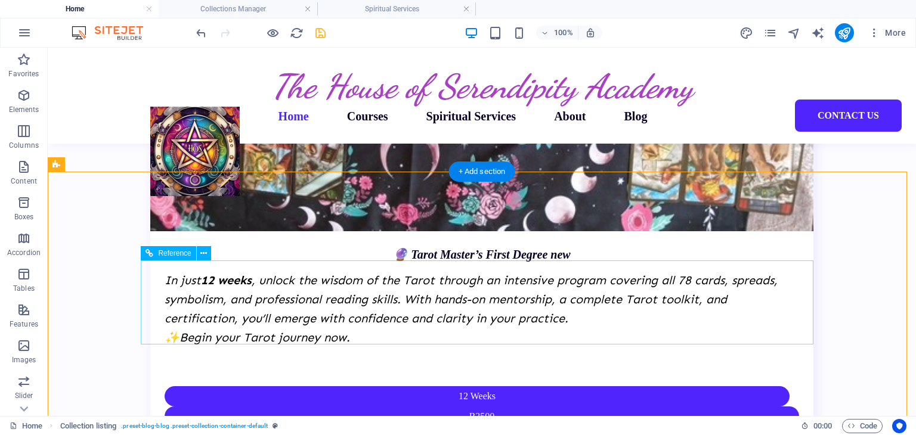
scroll to position [2131, 0]
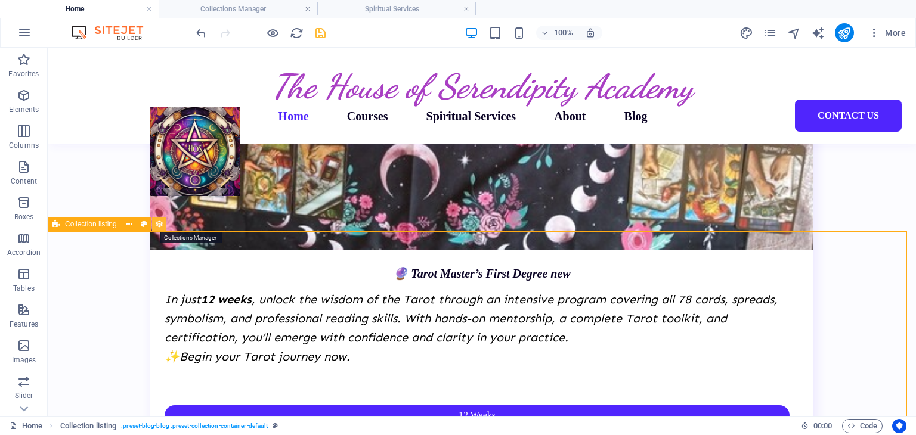
click at [162, 226] on icon at bounding box center [159, 224] width 8 height 13
select select "68b95ca213a35c27b9049927"
select select "createdAt_DESC"
select select "[DOMAIN_NAME]"
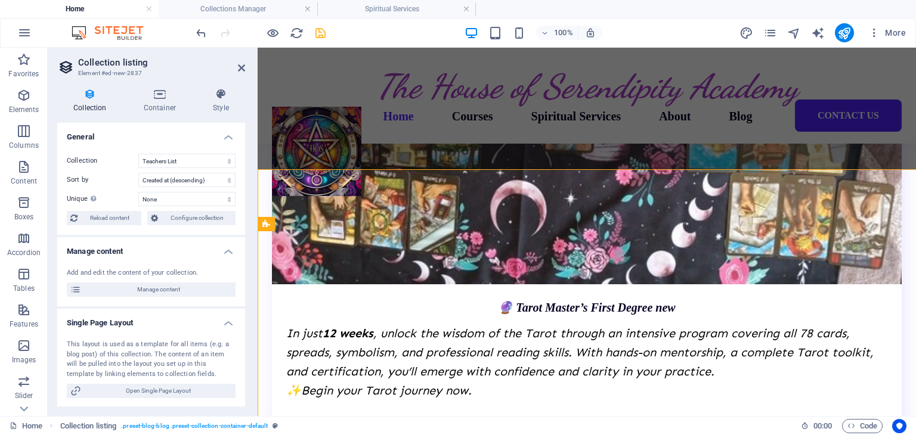
scroll to position [2193, 0]
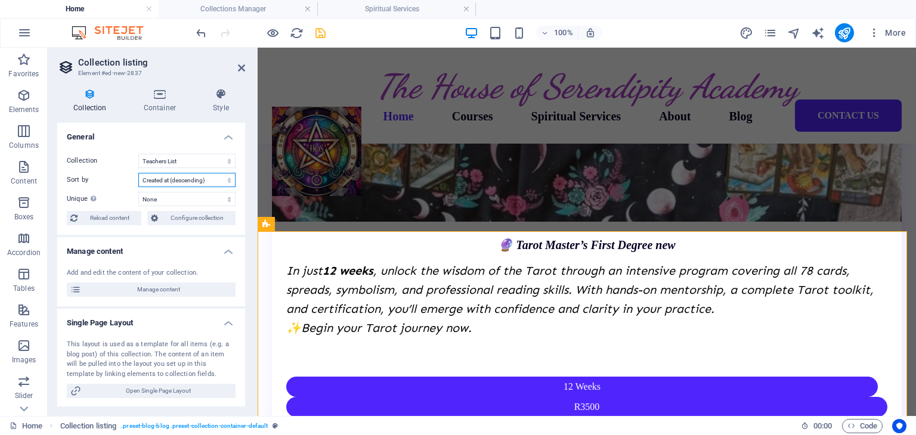
click at [169, 181] on select "Created at (ascending) Created at (descending) Updated at (ascending) Updated a…" at bounding box center [186, 180] width 97 height 14
select select "createdAt_ASC"
click at [138, 173] on select "Created at (ascending) Created at (descending) Updated at (ascending) Updated a…" at bounding box center [186, 180] width 97 height 14
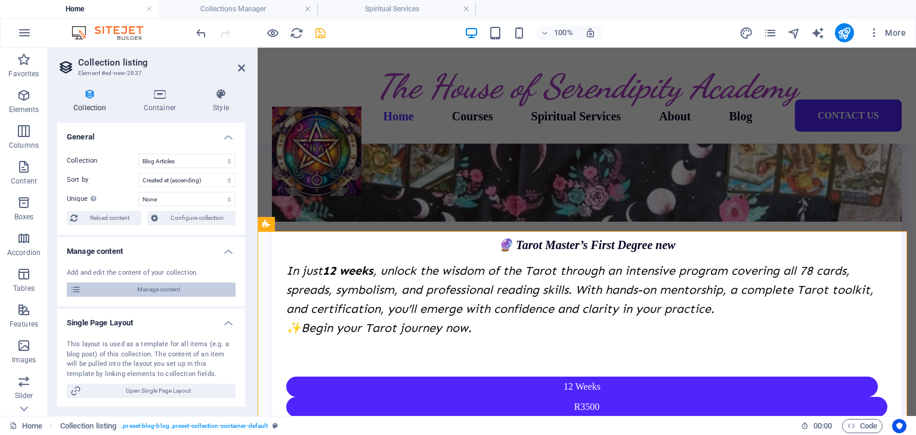
click at [134, 290] on span "Manage content" at bounding box center [158, 290] width 147 height 14
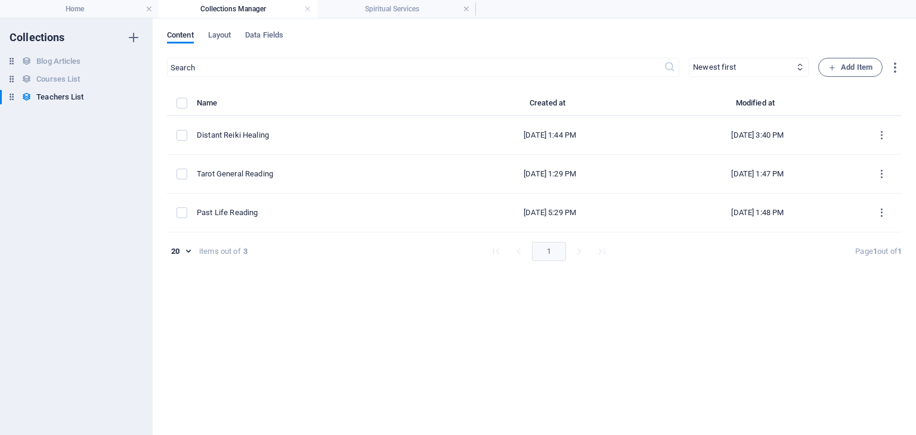
scroll to position [0, 0]
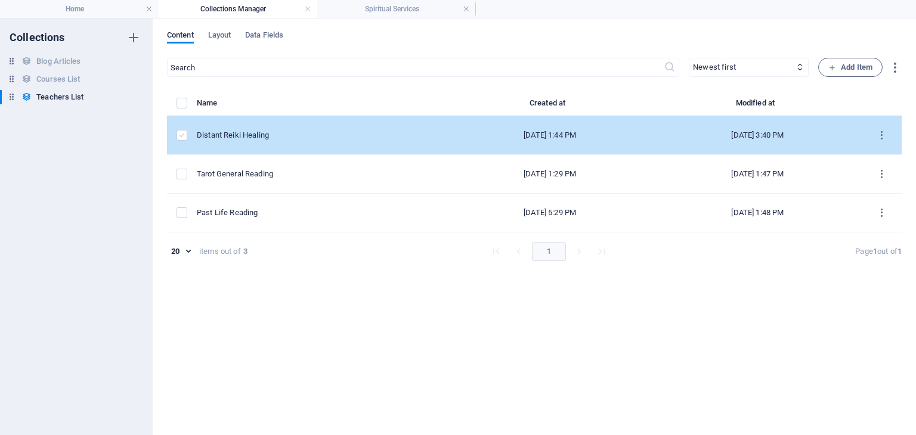
click at [181, 139] on label "items list" at bounding box center [182, 135] width 11 height 11
click at [0, 0] on input "items list" at bounding box center [0, 0] width 0 height 0
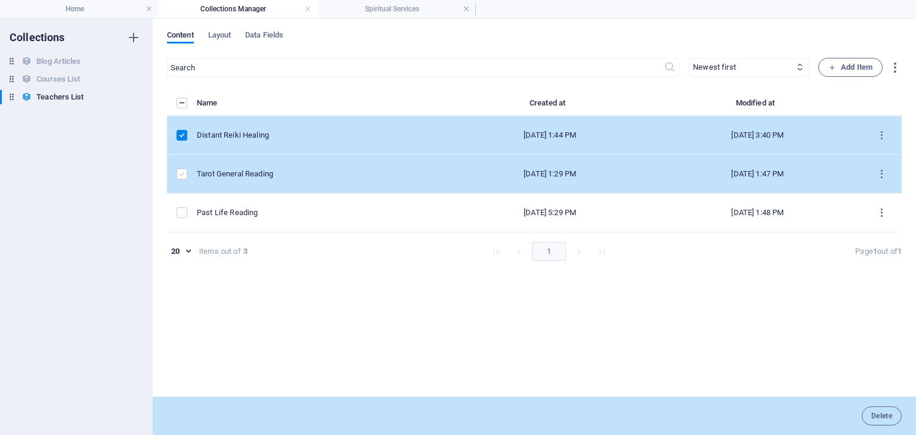
click at [181, 172] on label "items list" at bounding box center [182, 174] width 11 height 11
click at [0, 0] on input "items list" at bounding box center [0, 0] width 0 height 0
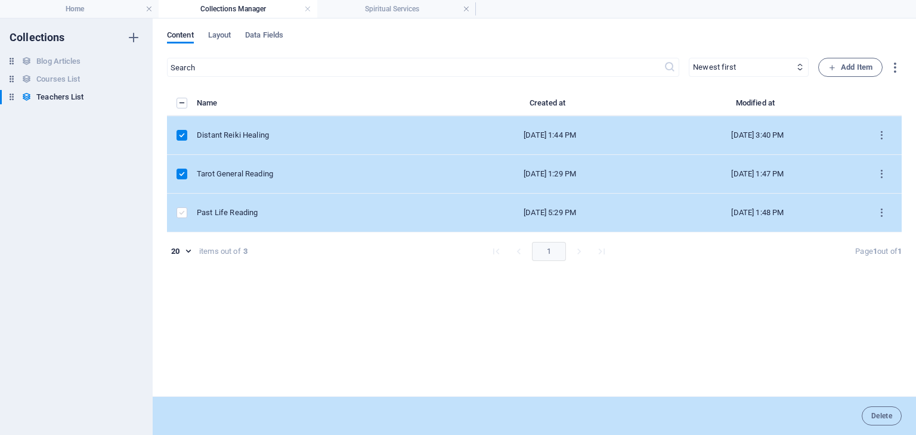
click at [180, 212] on label "items list" at bounding box center [182, 213] width 11 height 11
click at [0, 0] on input "items list" at bounding box center [0, 0] width 0 height 0
click at [82, 9] on h4 "Home" at bounding box center [79, 8] width 159 height 13
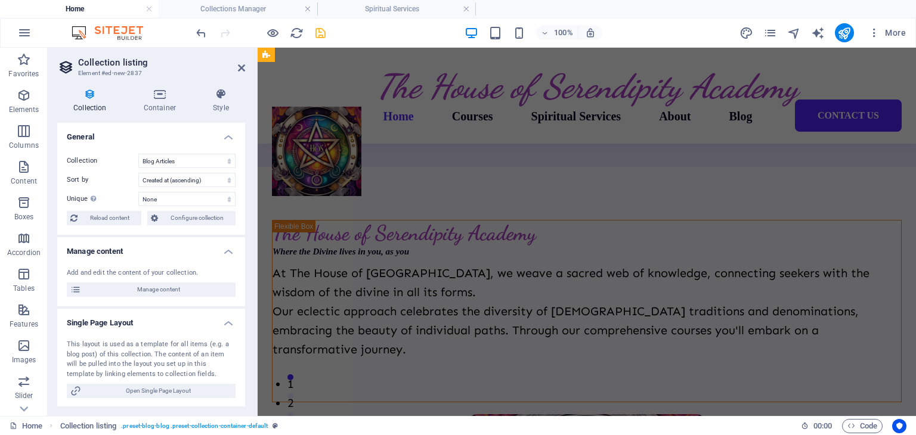
scroll to position [2193, 0]
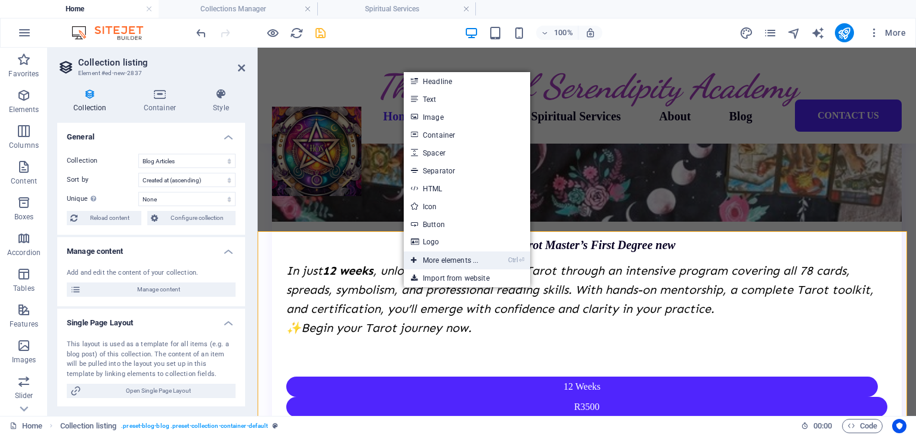
click at [443, 264] on link "Ctrl ⏎ More elements ..." at bounding box center [445, 261] width 82 height 18
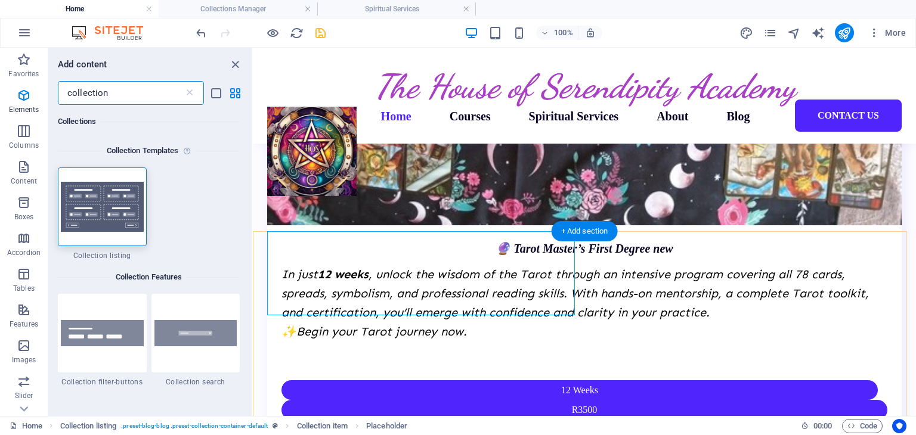
scroll to position [2175, 0]
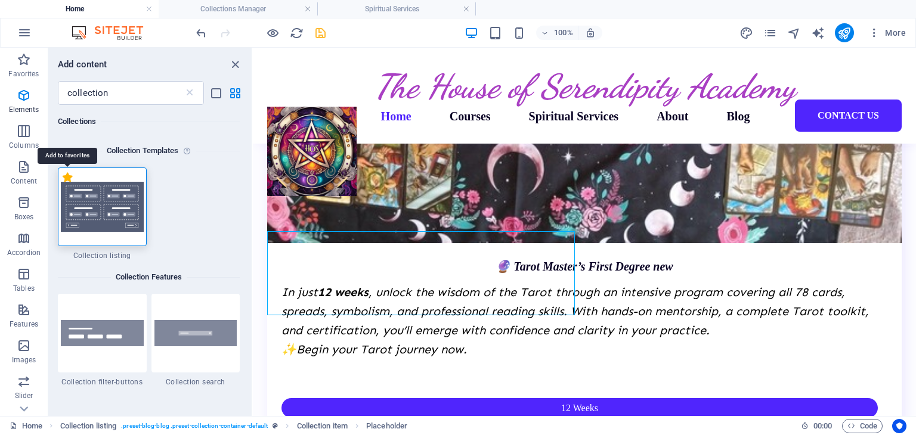
click at [69, 179] on label "1 Star" at bounding box center [68, 177] width 10 height 10
click at [63, 184] on input "1 Star" at bounding box center [62, 184] width 1 height 1
radio input "true"
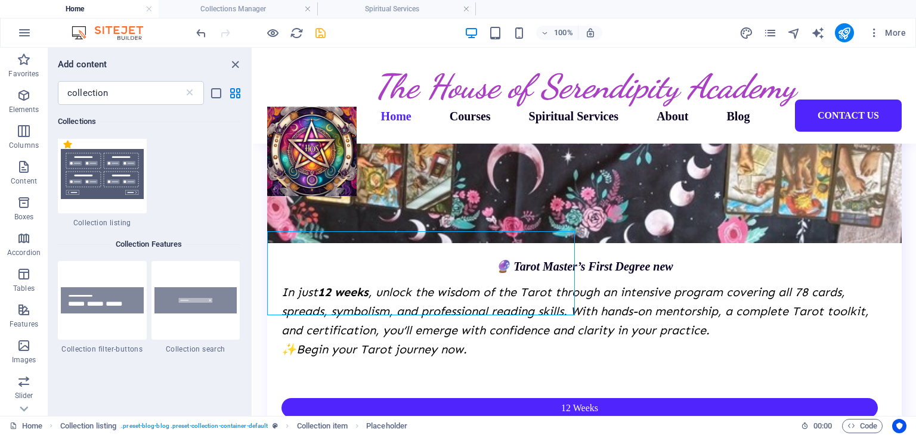
scroll to position [179, 0]
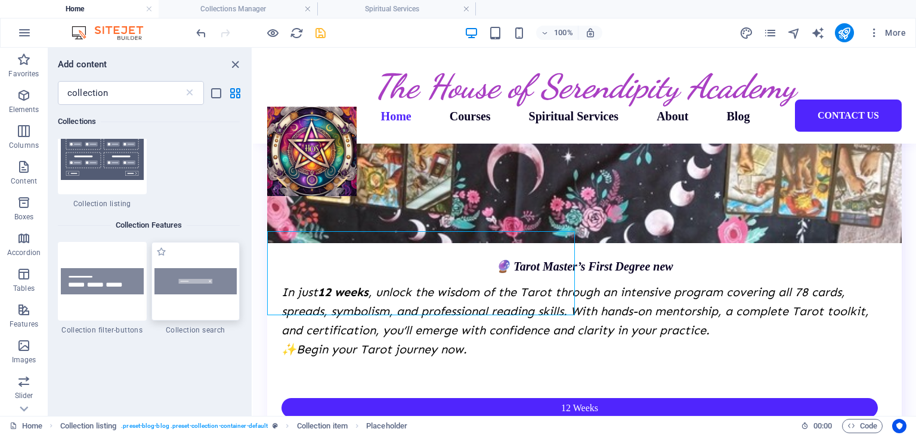
click at [203, 287] on img at bounding box center [195, 281] width 83 height 27
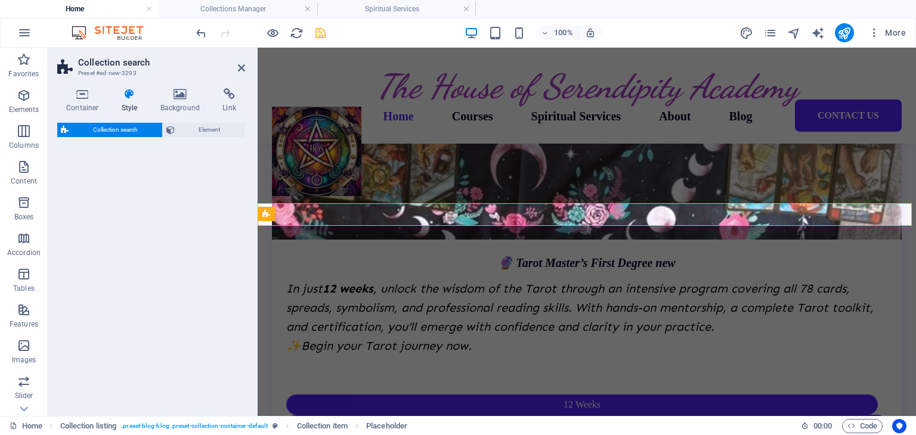
select select "px"
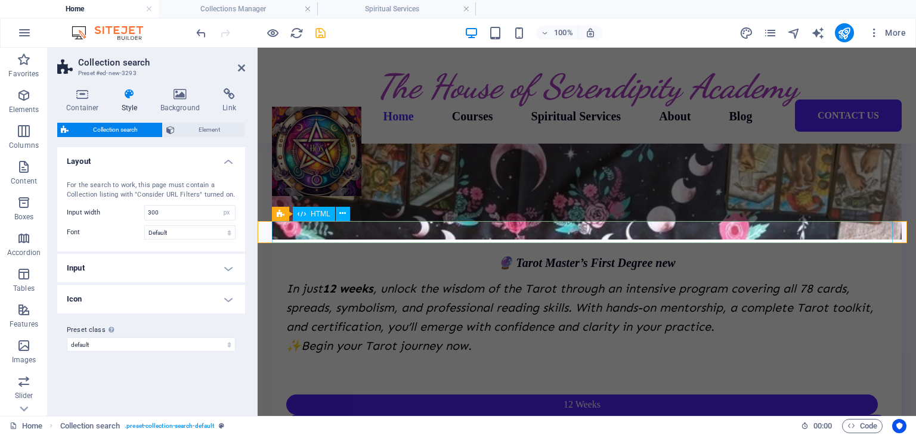
scroll to position [2504, 0]
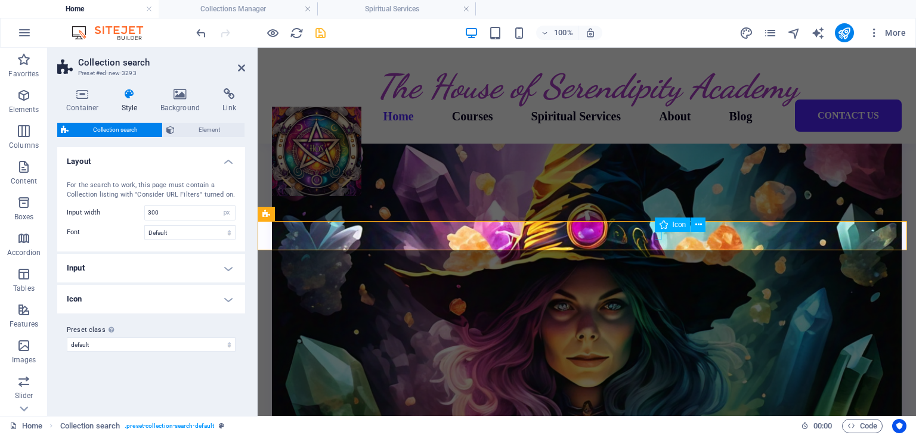
click at [340, 215] on icon at bounding box center [342, 214] width 7 height 13
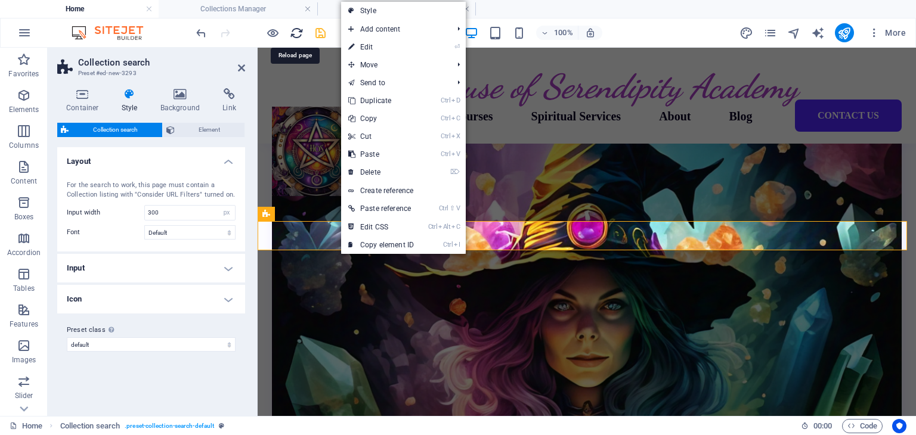
drag, startPoint x: 295, startPoint y: 33, endPoint x: 510, endPoint y: 39, distance: 214.8
click at [295, 33] on icon "reload" at bounding box center [297, 33] width 14 height 14
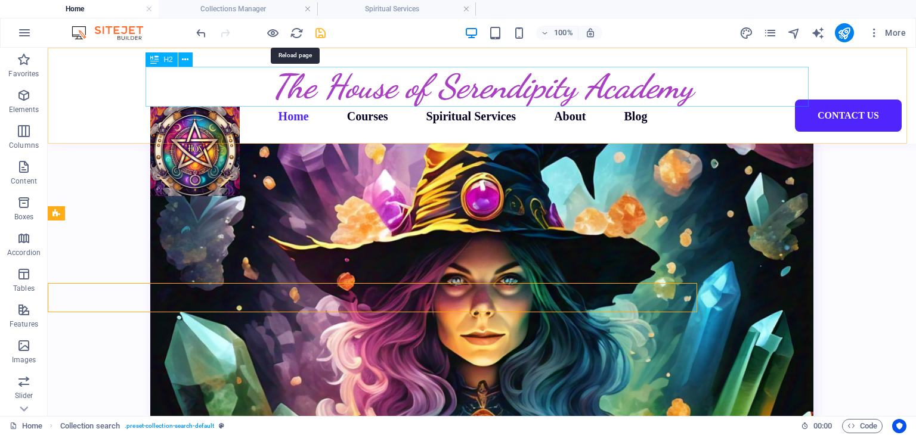
scroll to position [2442, 0]
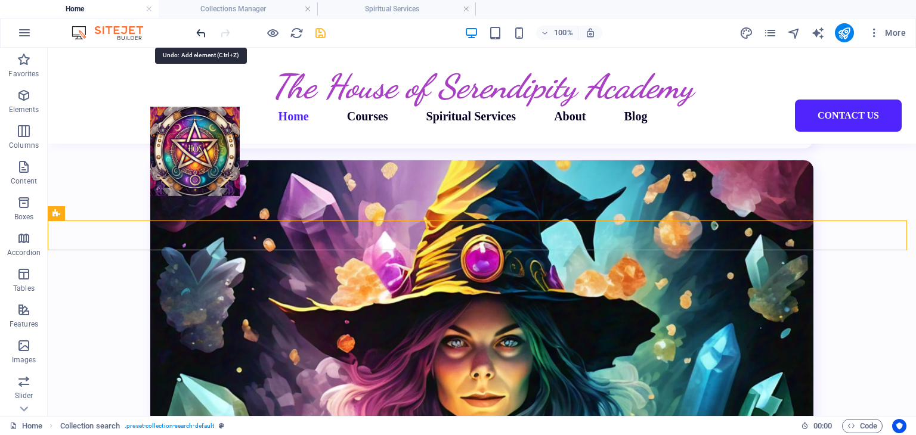
click at [204, 32] on icon "undo" at bounding box center [201, 33] width 14 height 14
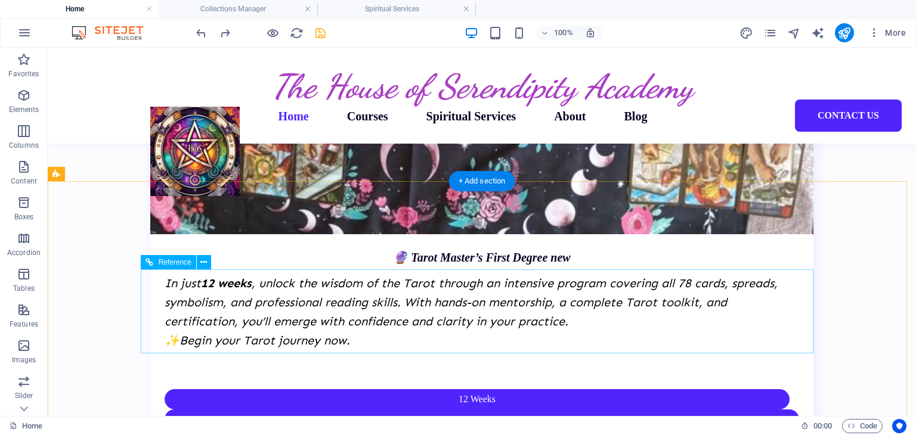
scroll to position [2144, 0]
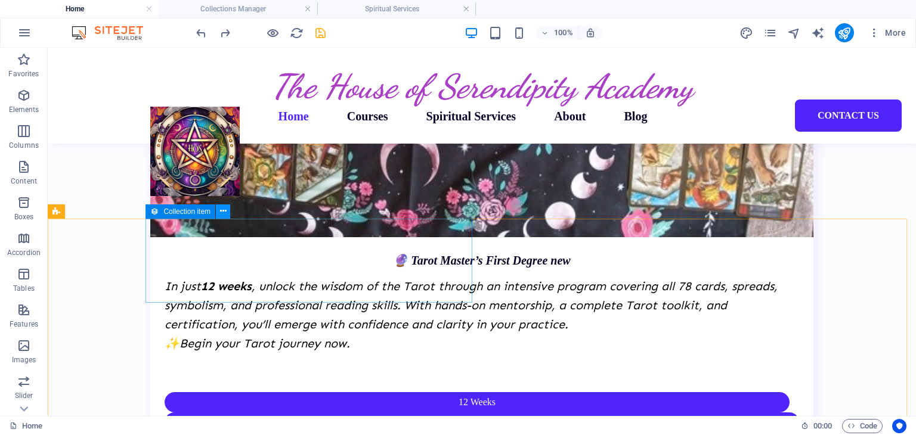
click at [220, 212] on icon at bounding box center [223, 211] width 7 height 13
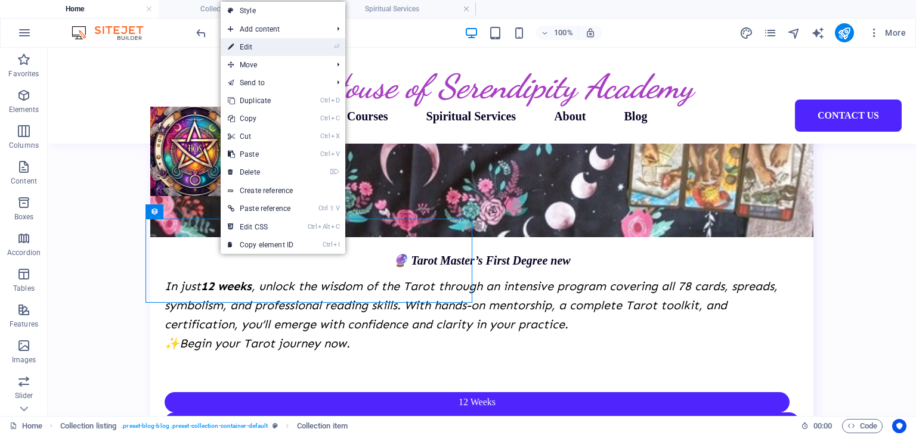
click at [271, 51] on link "⏎ Edit" at bounding box center [261, 47] width 80 height 18
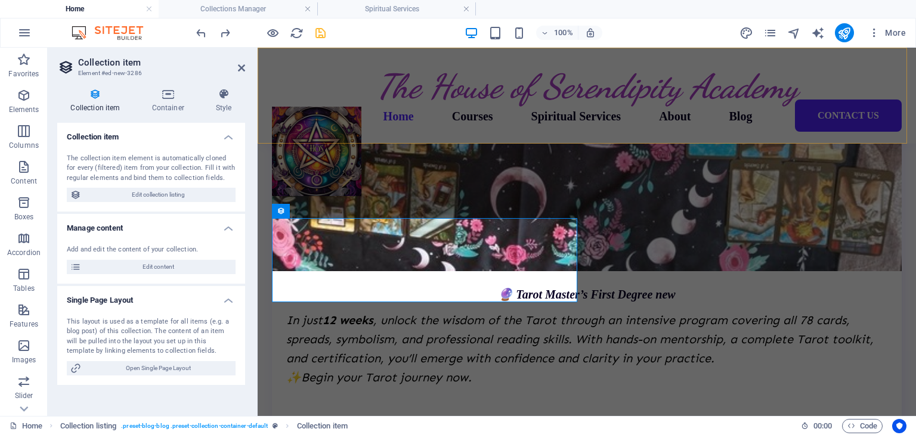
scroll to position [2206, 0]
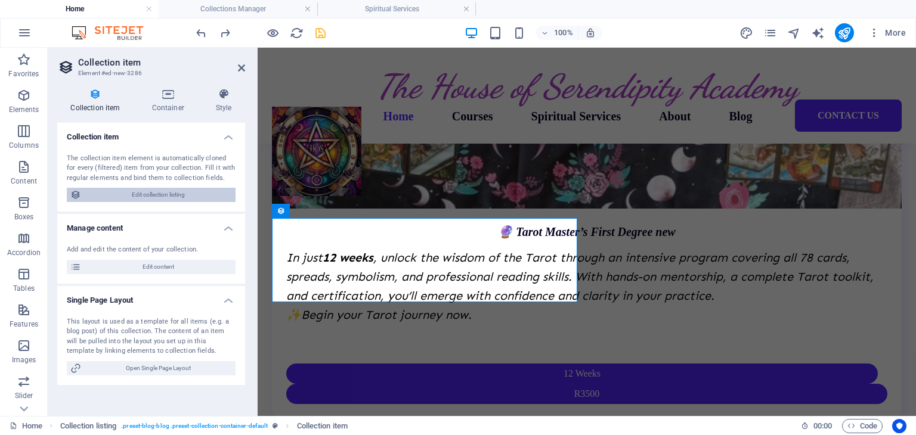
click at [153, 189] on span "Edit collection listing" at bounding box center [158, 195] width 147 height 14
select select "68b95ca213a35c27b9049927"
select select "[DOMAIN_NAME]"
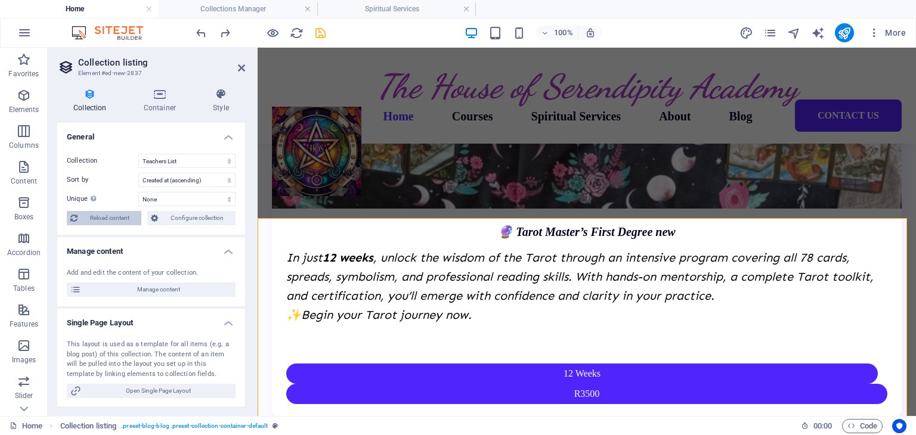
click at [117, 215] on span "Reload content" at bounding box center [109, 218] width 57 height 14
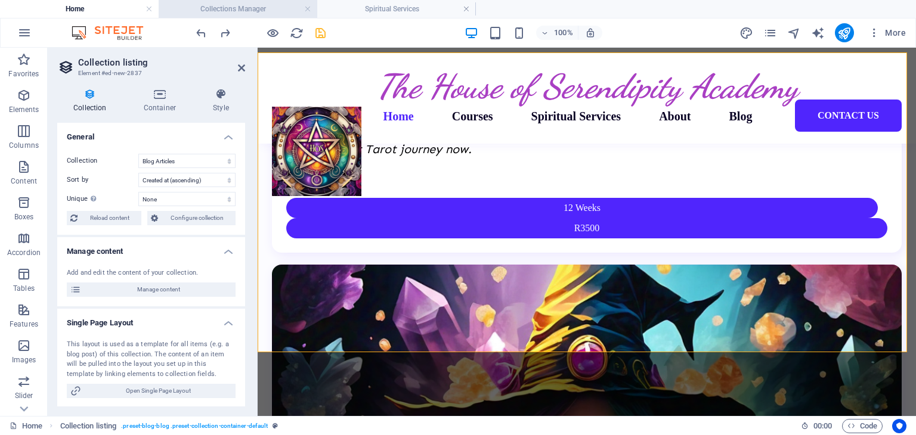
click at [213, 15] on h4 "Collections Manager" at bounding box center [238, 8] width 159 height 13
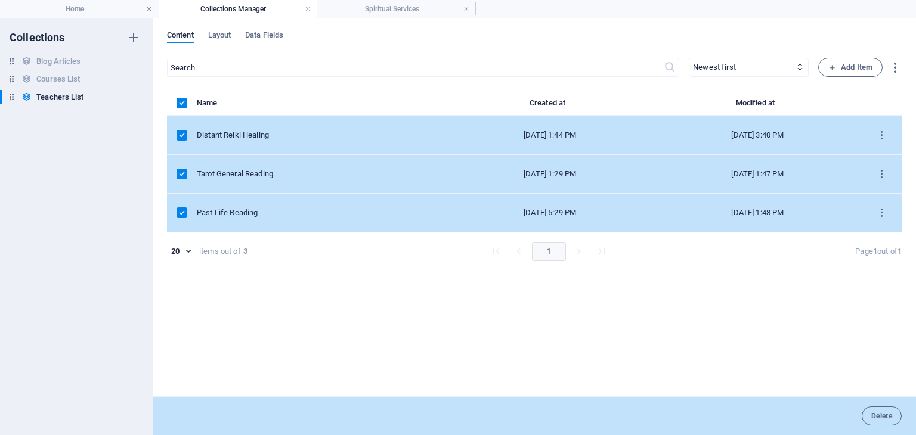
scroll to position [0, 0]
click at [227, 33] on span "Layout" at bounding box center [219, 36] width 23 height 17
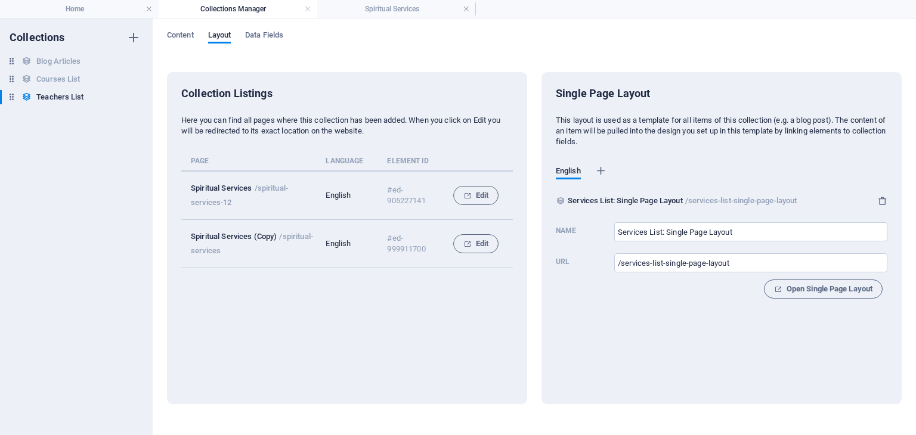
click at [215, 182] on td "Spiritual Services /spiritual-services-12" at bounding box center [253, 195] width 144 height 49
click at [219, 187] on p "Spiritual Services" at bounding box center [221, 188] width 61 height 9
drag, startPoint x: 389, startPoint y: 188, endPoint x: 426, endPoint y: 196, distance: 37.3
click at [426, 196] on p "#ed-905227141" at bounding box center [410, 195] width 47 height 21
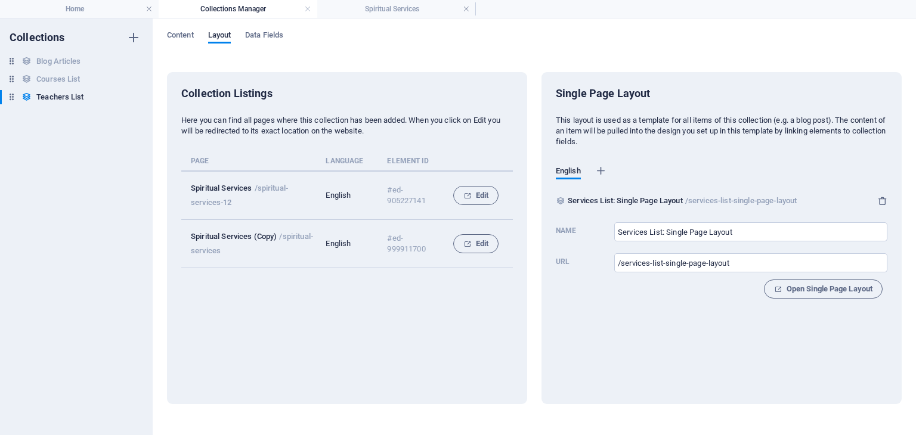
copy p "#ed-905227141"
drag, startPoint x: 99, startPoint y: 11, endPoint x: 135, endPoint y: 103, distance: 98.8
click at [99, 11] on h4 "Home" at bounding box center [79, 8] width 159 height 13
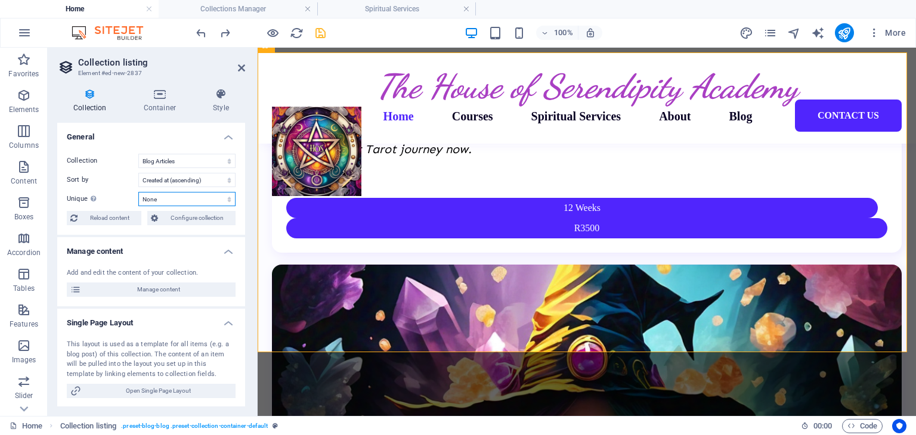
click at [186, 197] on select "None Service Name Service Slug Service Image Service Short Bio Service Speciali…" at bounding box center [186, 199] width 97 height 14
click at [179, 160] on select "Blog Articles Courses List Teachers List" at bounding box center [186, 161] width 97 height 14
click at [114, 185] on label "Sort by" at bounding box center [103, 180] width 72 height 14
click at [138, 185] on select "Created at (ascending) Created at (descending) Updated at (ascending) Updated a…" at bounding box center [186, 180] width 97 height 14
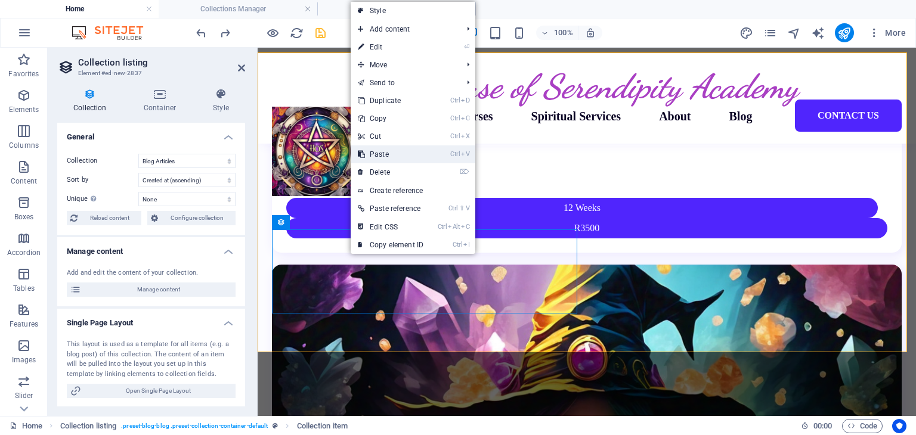
click at [388, 152] on link "Ctrl V Paste" at bounding box center [391, 154] width 80 height 18
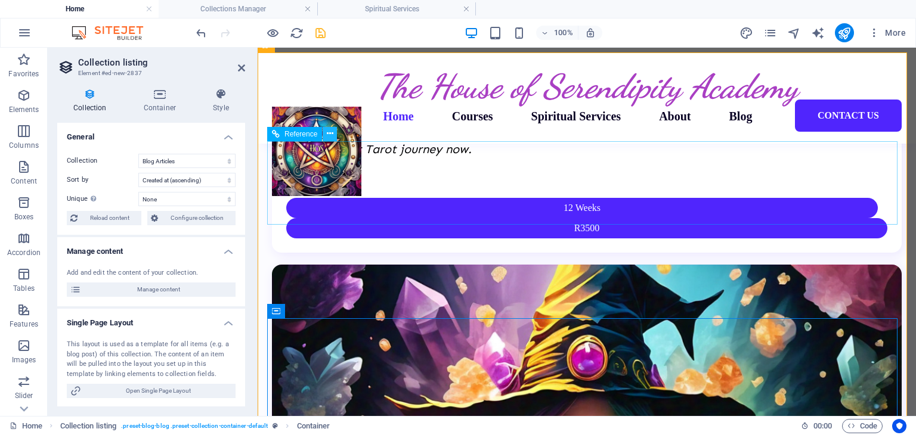
click at [327, 135] on icon at bounding box center [330, 134] width 7 height 13
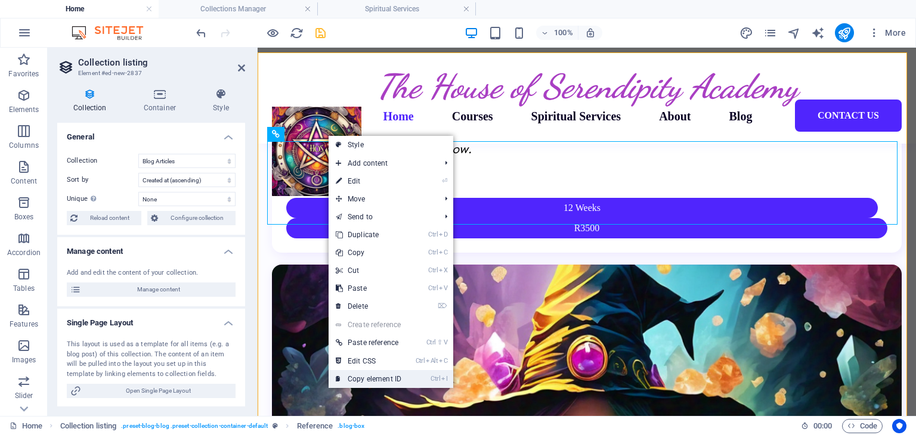
click at [380, 378] on link "Ctrl I Copy element ID" at bounding box center [369, 379] width 80 height 18
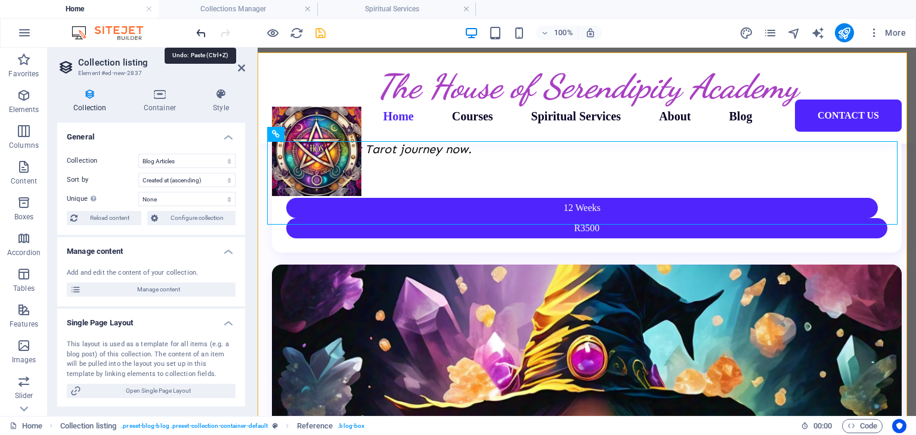
click at [200, 33] on icon "undo" at bounding box center [201, 33] width 14 height 14
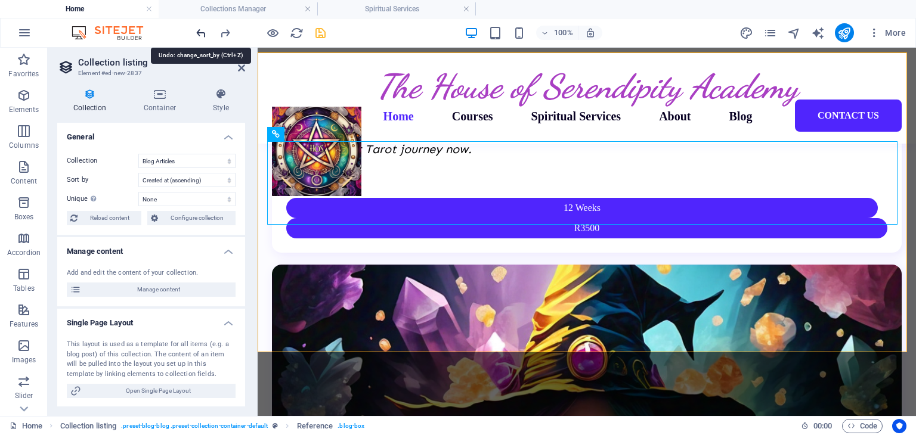
click at [200, 33] on icon "undo" at bounding box center [201, 33] width 14 height 14
select select "createdAt_DESC"
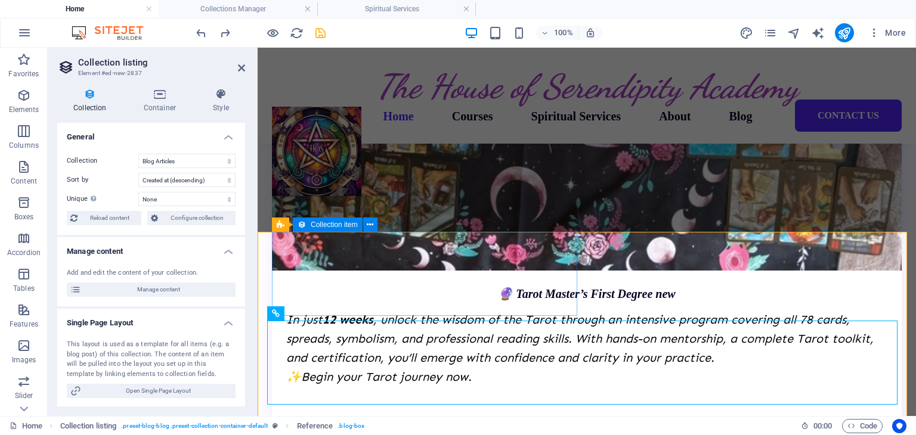
scroll to position [2134, 0]
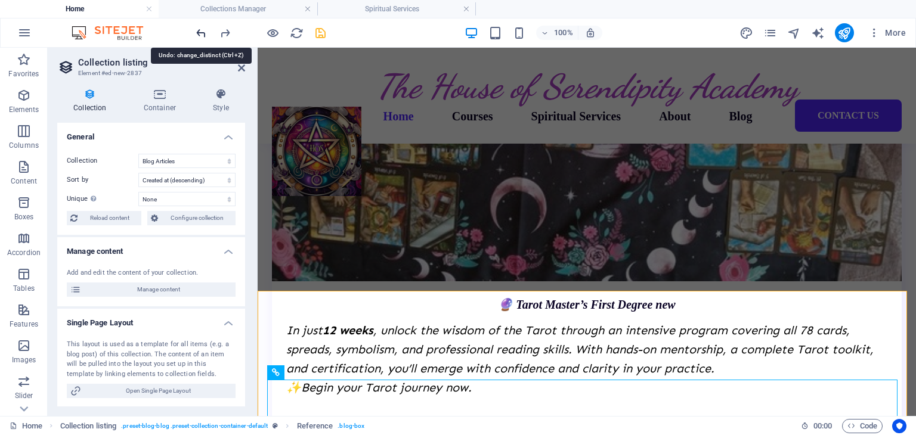
drag, startPoint x: 199, startPoint y: 33, endPoint x: 151, endPoint y: 185, distance: 159.2
click at [199, 33] on icon "undo" at bounding box center [201, 33] width 14 height 14
select select
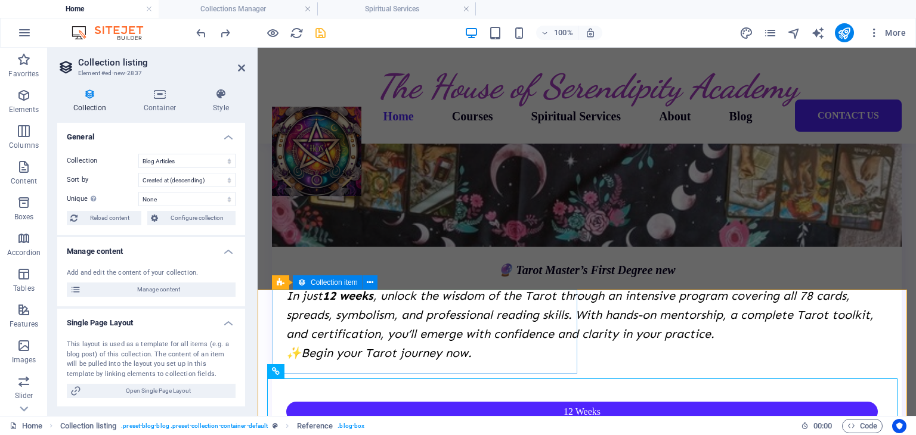
scroll to position [2193, 0]
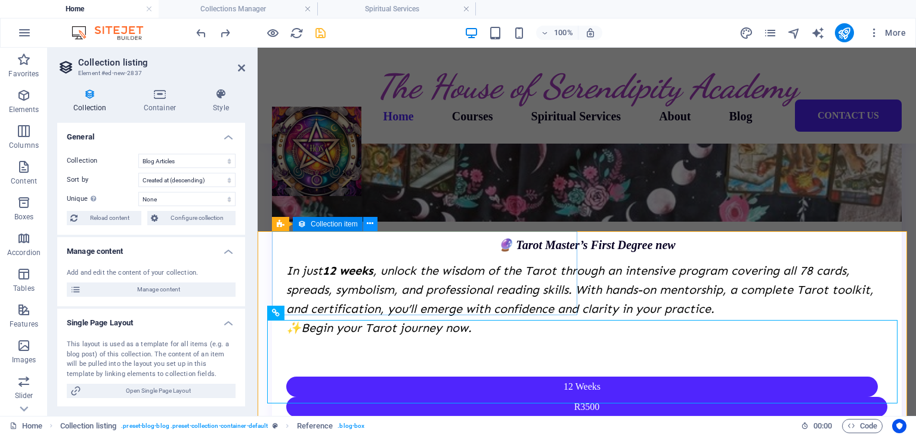
click at [370, 224] on icon at bounding box center [370, 224] width 7 height 13
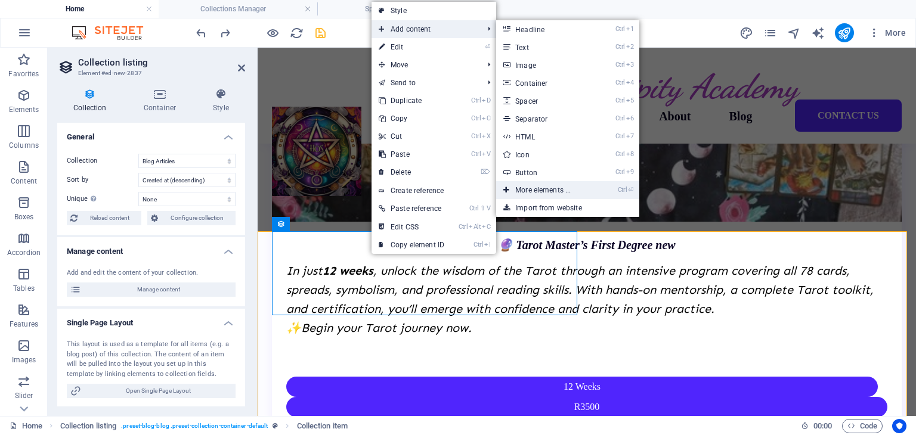
click at [511, 188] on link "Ctrl ⏎ More elements ..." at bounding box center [545, 190] width 98 height 18
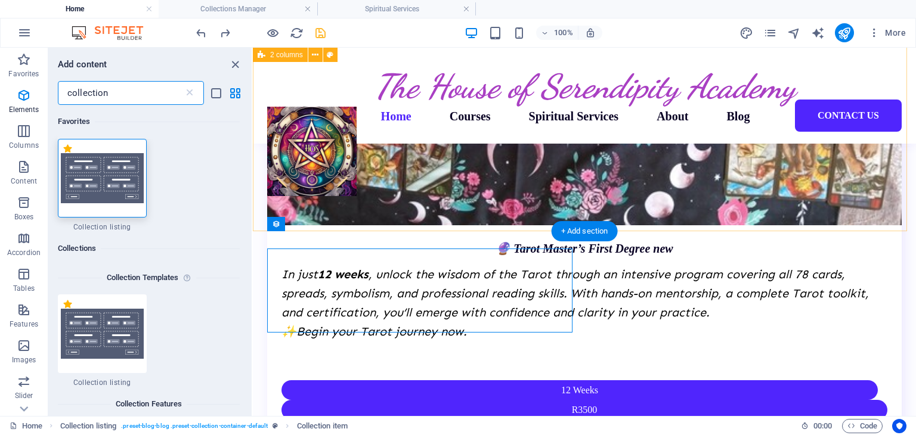
scroll to position [2175, 0]
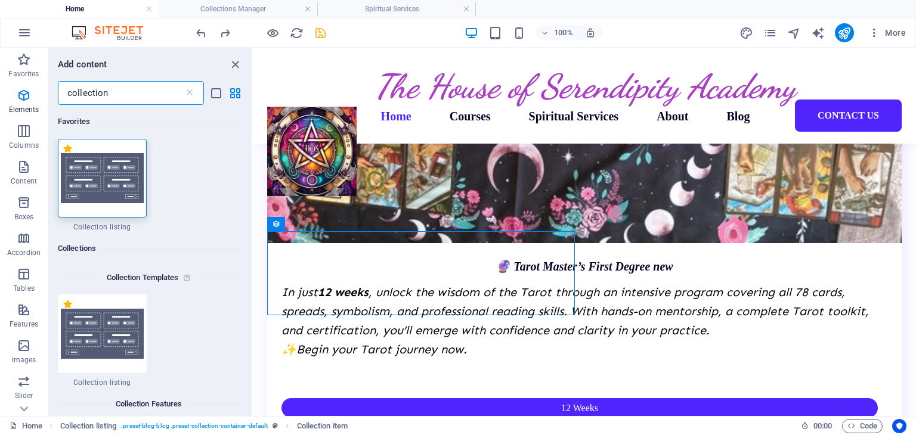
click at [137, 94] on input "collection" at bounding box center [121, 93] width 126 height 24
drag, startPoint x: 137, startPoint y: 94, endPoint x: 54, endPoint y: 94, distance: 83.5
click at [54, 94] on div "collection ​" at bounding box center [149, 93] width 203 height 24
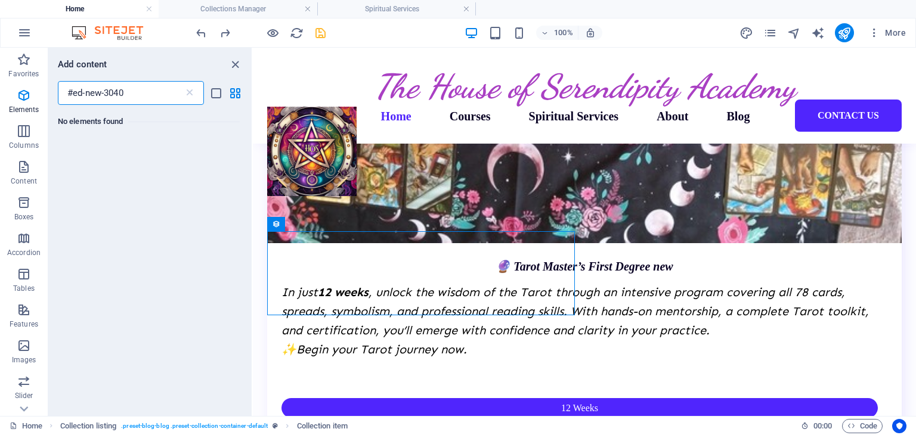
drag, startPoint x: 144, startPoint y: 95, endPoint x: 60, endPoint y: 94, distance: 84.1
click at [60, 94] on input "#ed-new-3040" at bounding box center [121, 93] width 126 height 24
type input "#ed-new-3040"
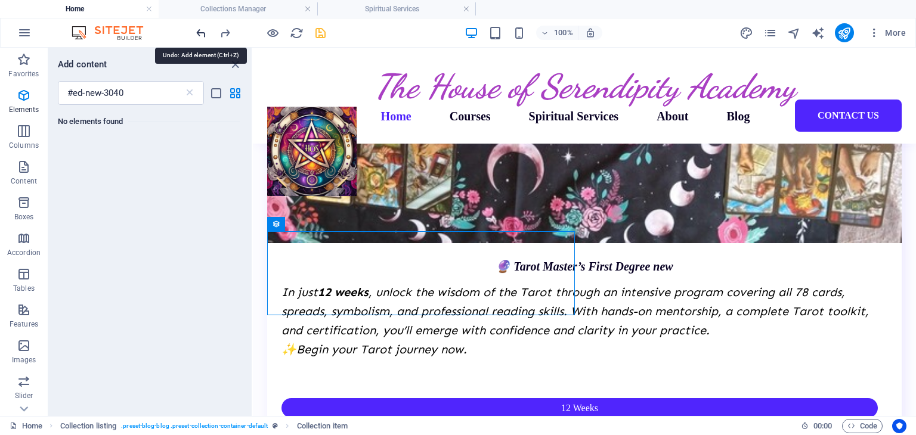
click at [200, 30] on icon "undo" at bounding box center [201, 33] width 14 height 14
click at [198, 29] on icon "undo" at bounding box center [201, 33] width 14 height 14
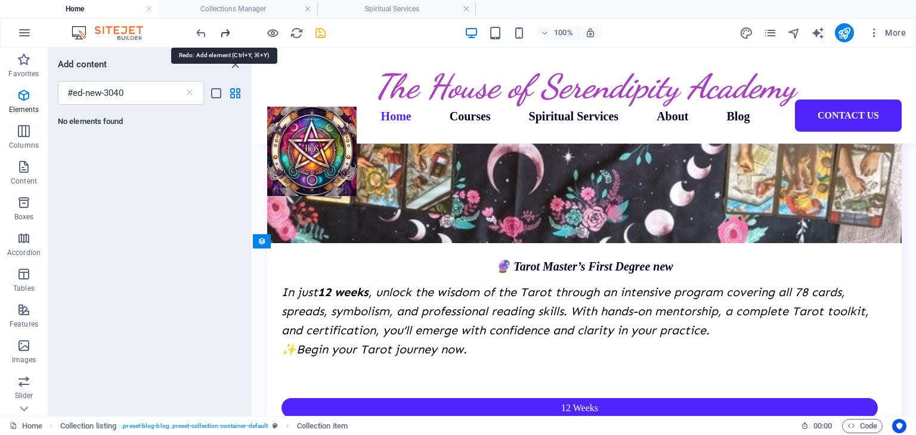
click at [227, 36] on icon "redo" at bounding box center [225, 33] width 14 height 14
click at [224, 34] on icon "redo" at bounding box center [225, 33] width 14 height 14
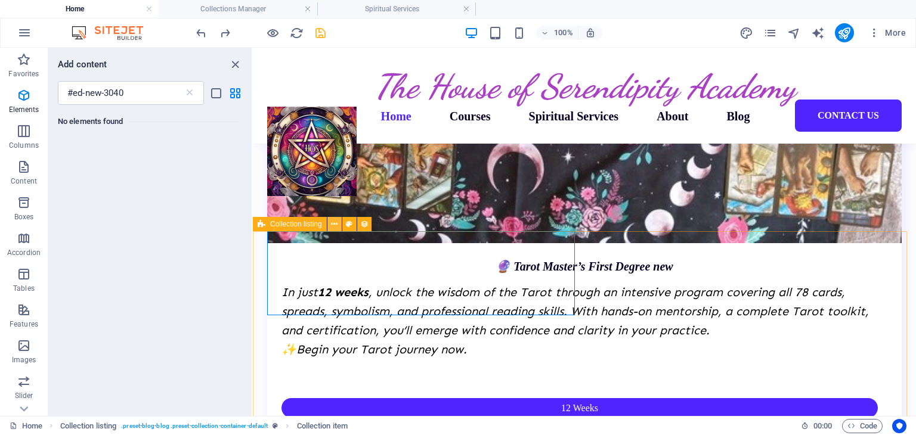
click at [335, 228] on icon at bounding box center [334, 224] width 7 height 13
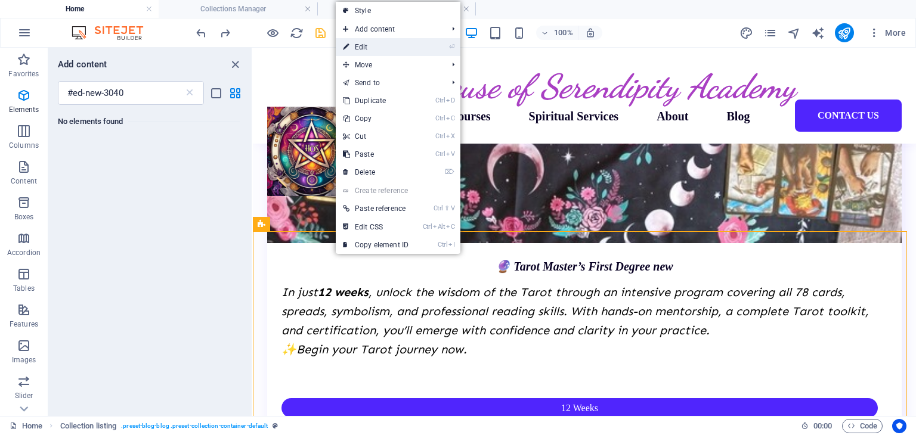
click at [376, 54] on link "⏎ Edit" at bounding box center [376, 47] width 80 height 18
select select "68b95ca213a35c27b9049927"
select select "createdAt_DESC"
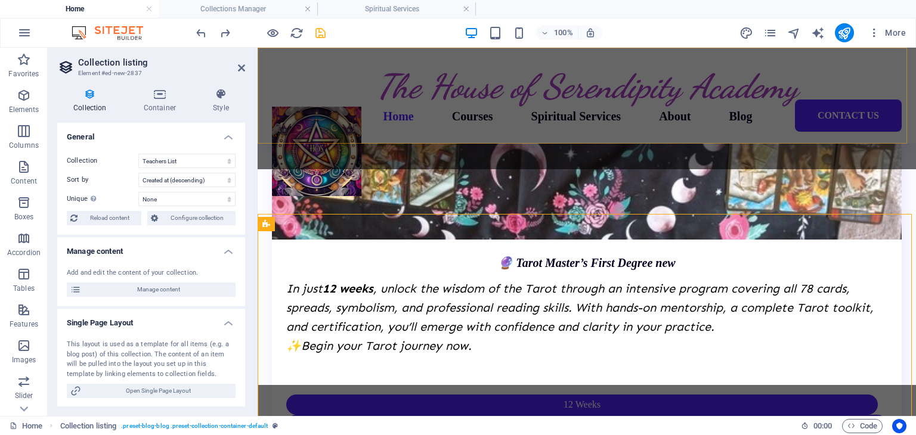
scroll to position [2193, 0]
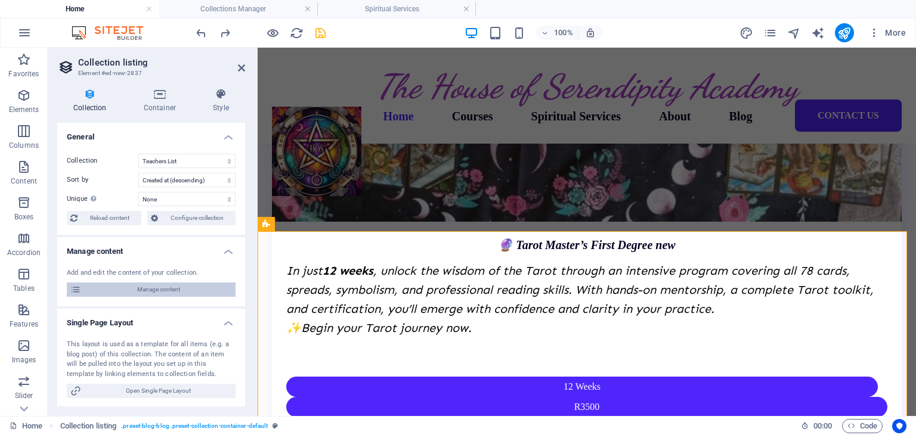
click at [164, 290] on span "Manage content" at bounding box center [158, 290] width 147 height 14
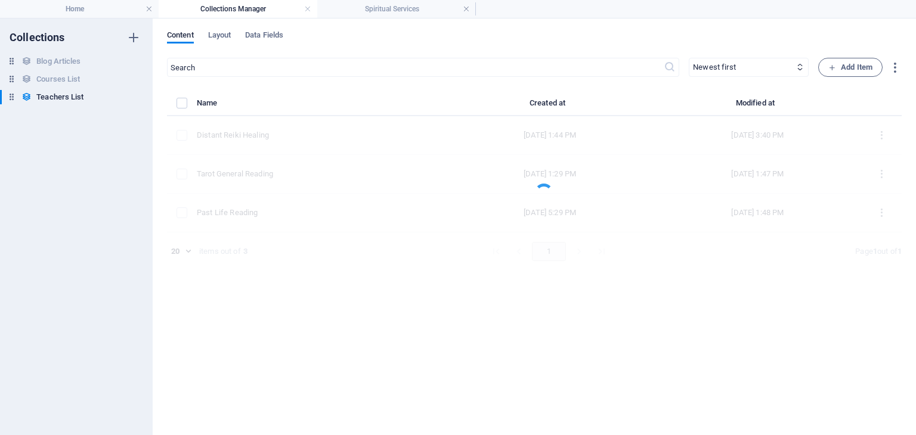
scroll to position [0, 0]
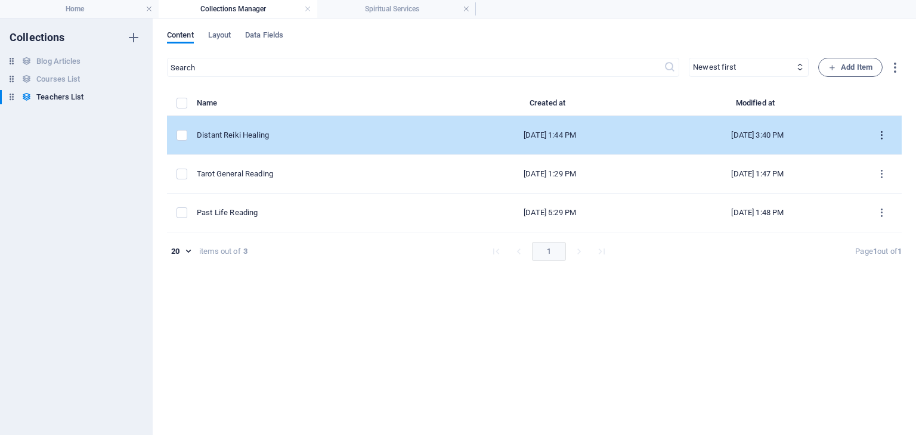
click at [883, 130] on icon "items list" at bounding box center [881, 135] width 11 height 11
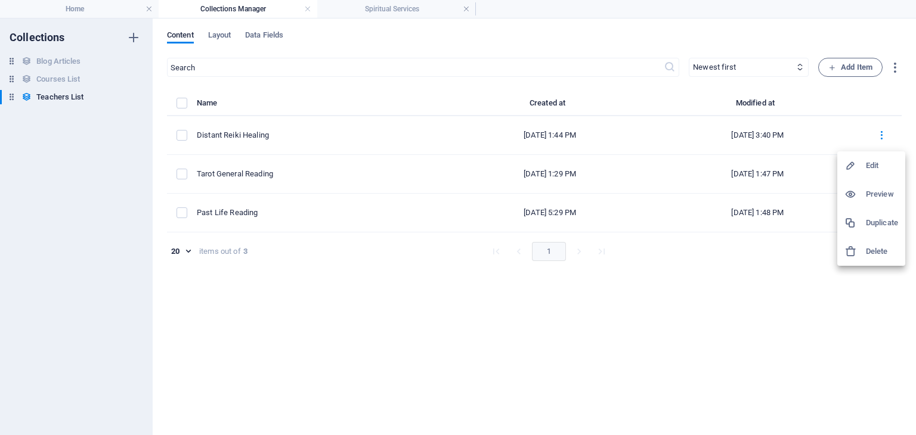
click at [872, 169] on h6 "Edit" at bounding box center [882, 166] width 32 height 14
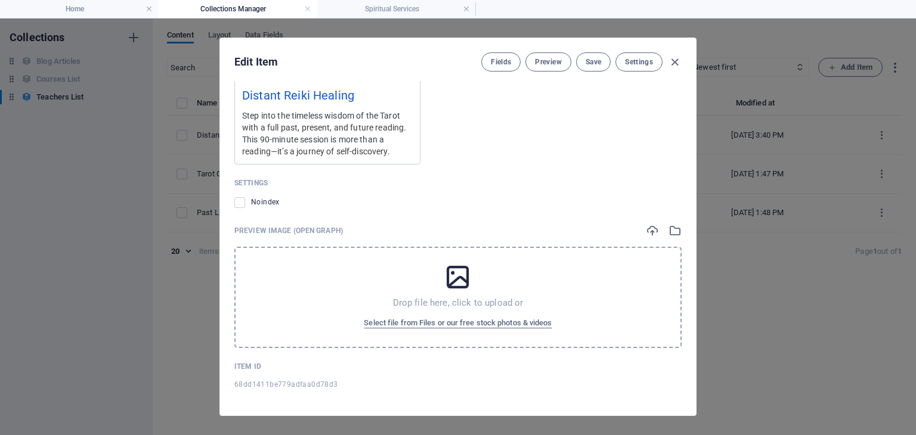
scroll to position [957, 0]
click at [673, 62] on icon "button" at bounding box center [675, 62] width 14 height 14
type input "distant-reiki-healing"
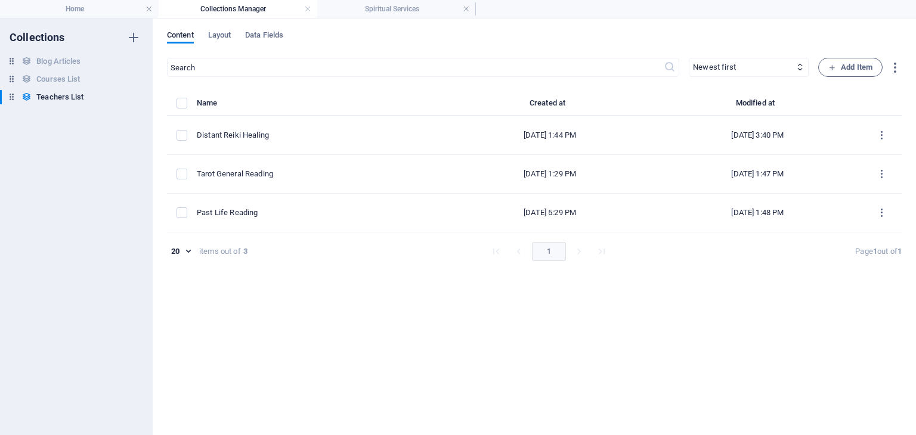
scroll to position [800, 0]
click at [101, 7] on h4 "Home" at bounding box center [79, 8] width 159 height 13
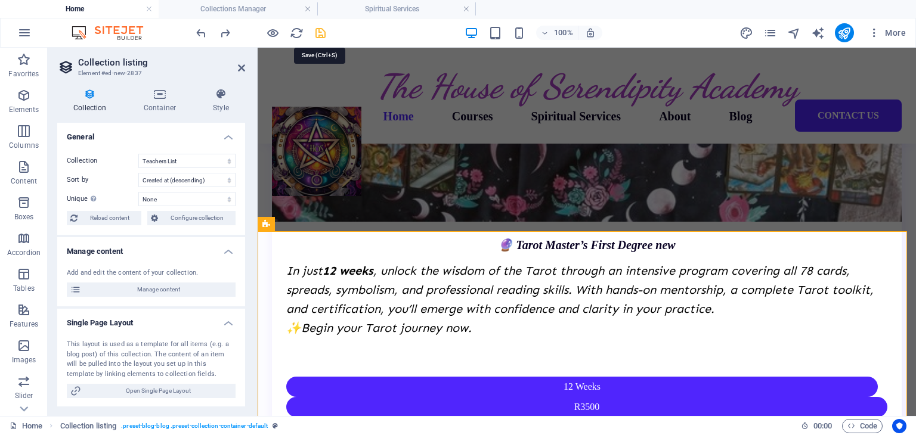
click at [320, 34] on icon "save" at bounding box center [321, 33] width 14 height 14
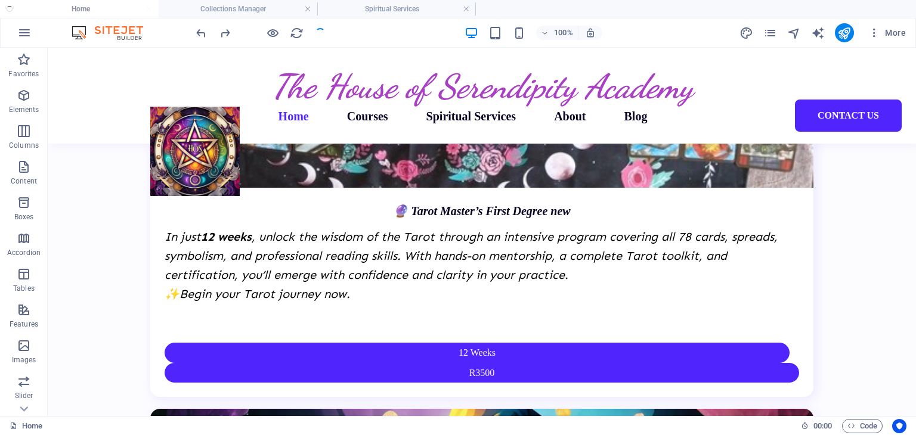
scroll to position [2131, 0]
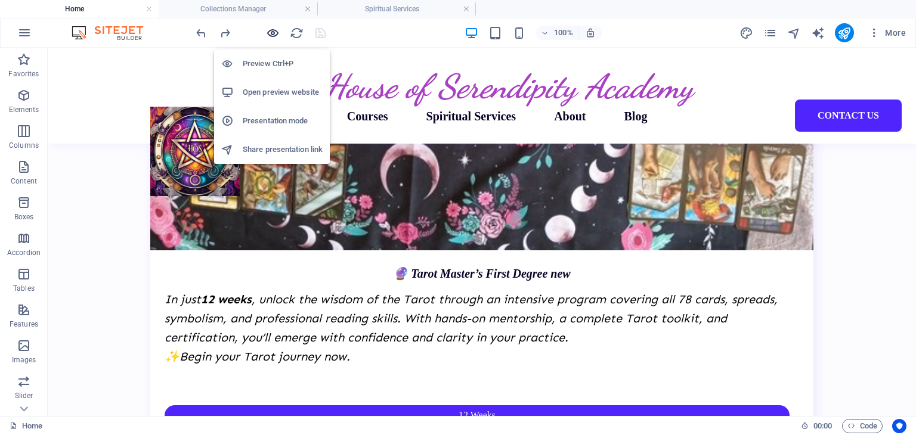
click at [275, 34] on icon "button" at bounding box center [273, 33] width 14 height 14
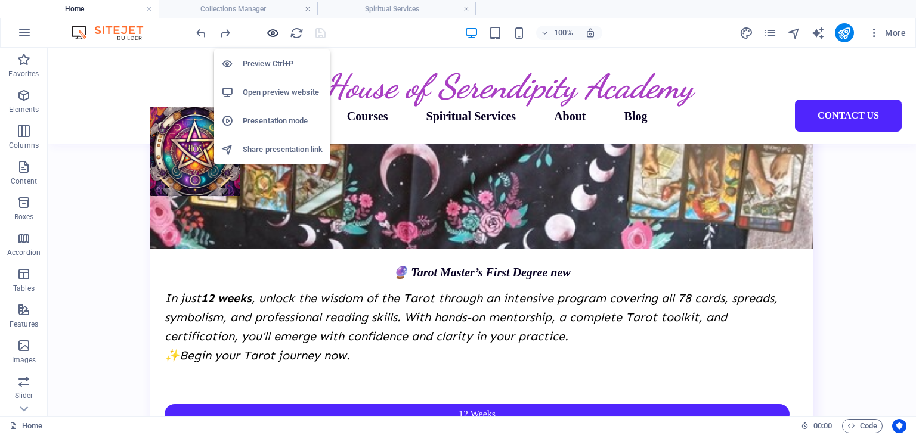
scroll to position [1993, 0]
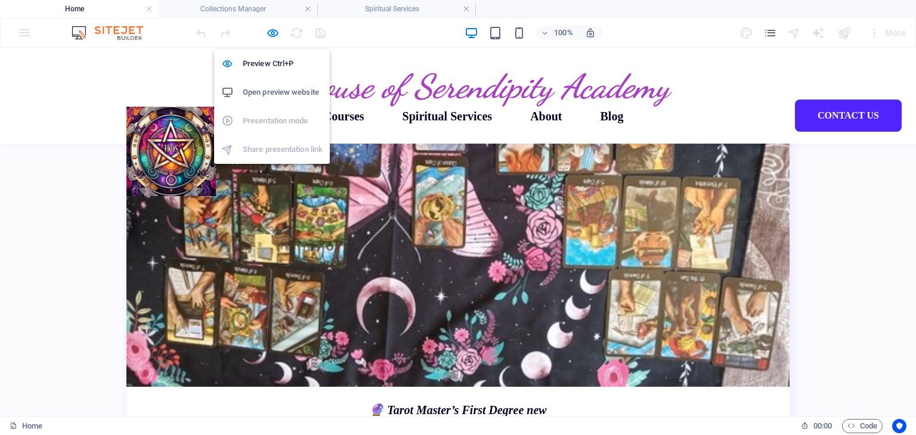
click at [273, 95] on h6 "Open preview website" at bounding box center [283, 92] width 80 height 14
click at [272, 32] on icon "button" at bounding box center [273, 33] width 14 height 14
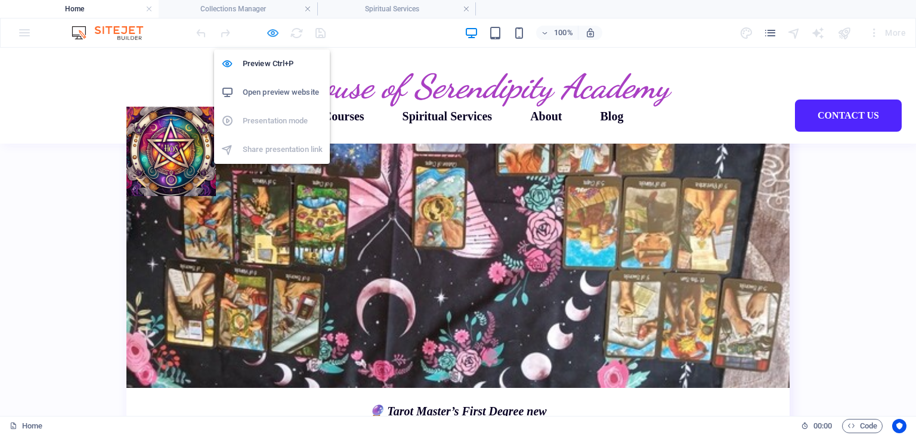
scroll to position [2131, 0]
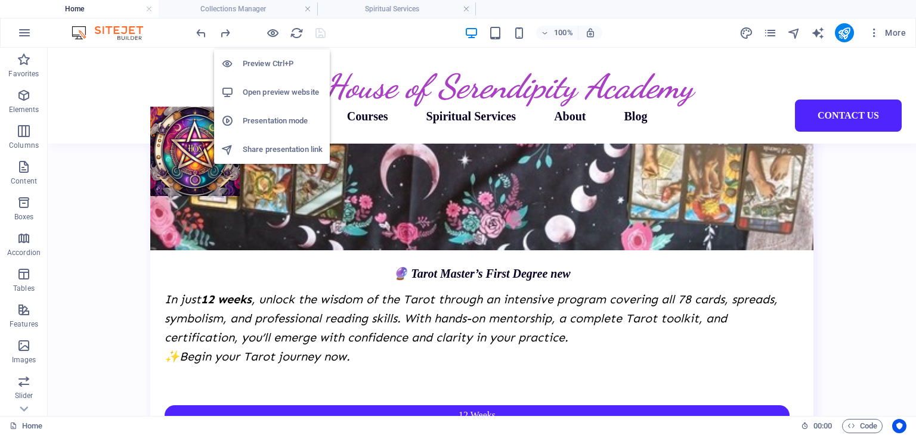
click at [268, 89] on h6 "Open preview website" at bounding box center [283, 92] width 80 height 14
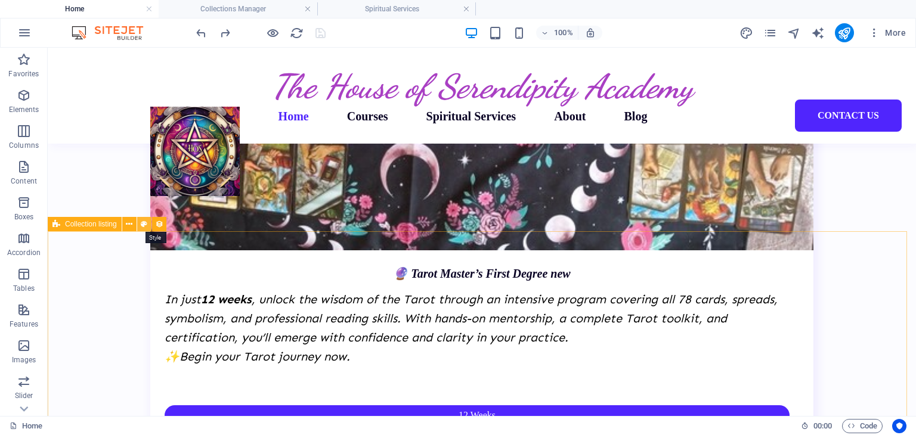
click at [146, 228] on icon at bounding box center [144, 224] width 7 height 13
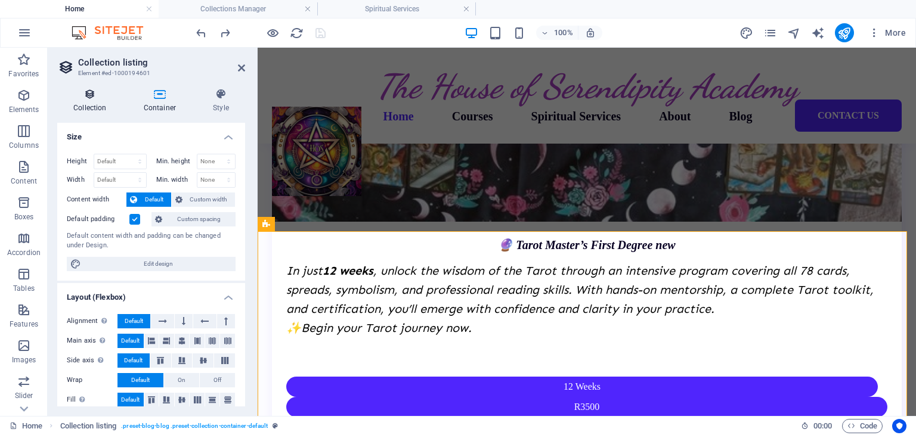
click at [89, 95] on icon at bounding box center [90, 94] width 66 height 12
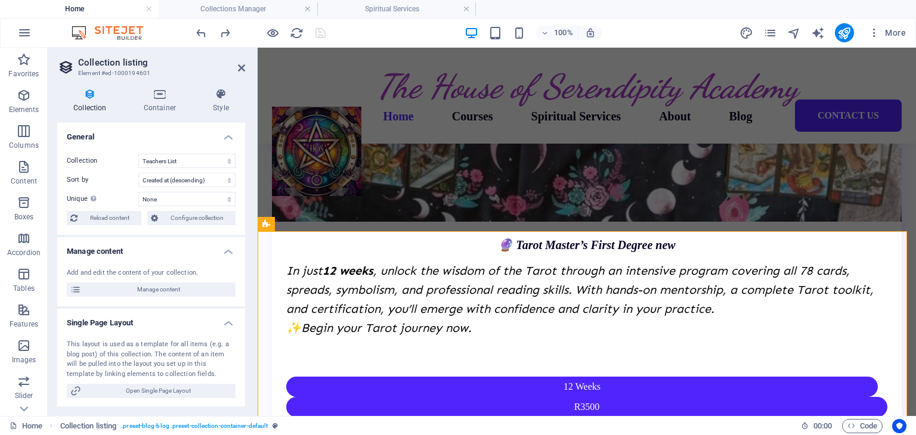
click at [227, 252] on h4 "Manage content" at bounding box center [151, 247] width 188 height 21
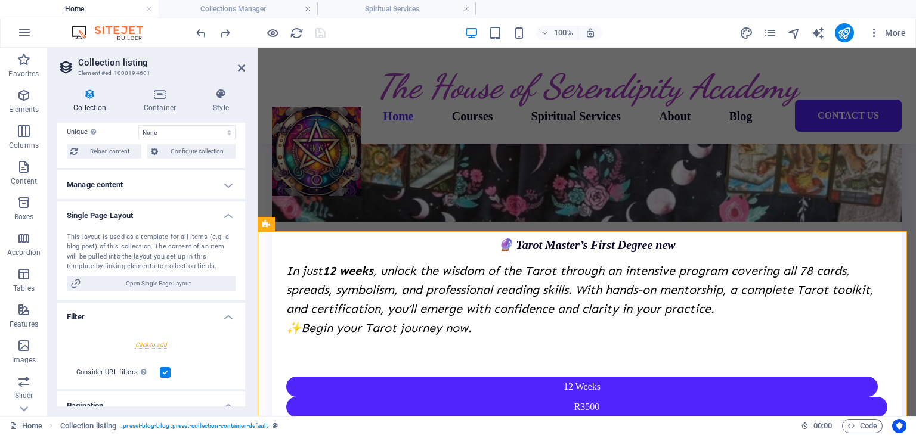
scroll to position [119, 0]
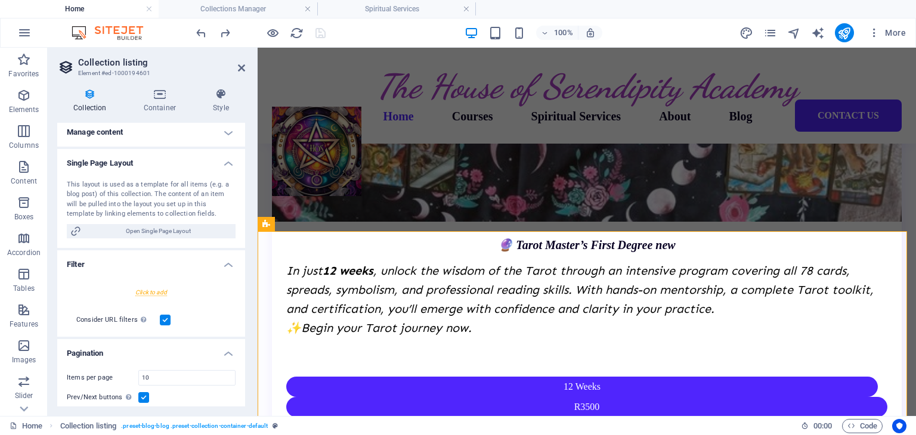
click at [155, 294] on div at bounding box center [151, 292] width 169 height 22
select select
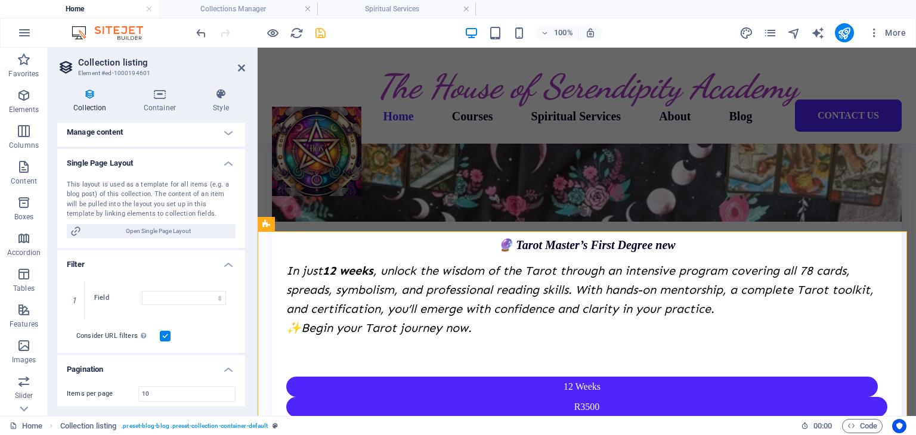
click at [230, 262] on h4 "Filter" at bounding box center [151, 260] width 188 height 21
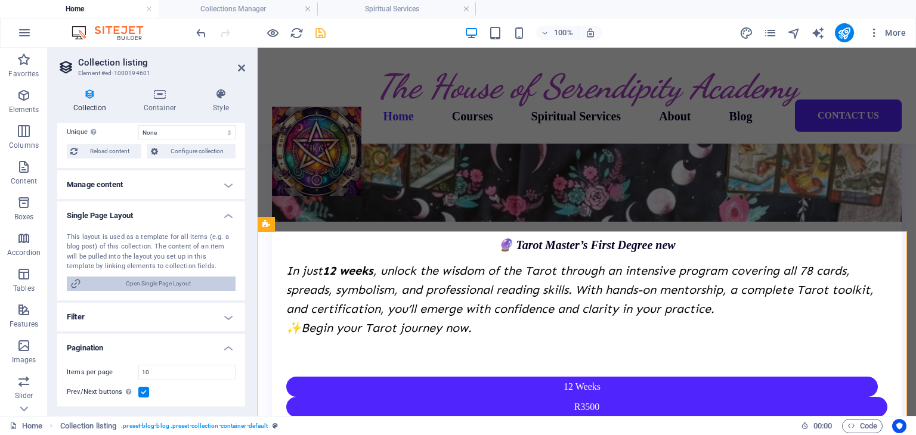
scroll to position [41, 0]
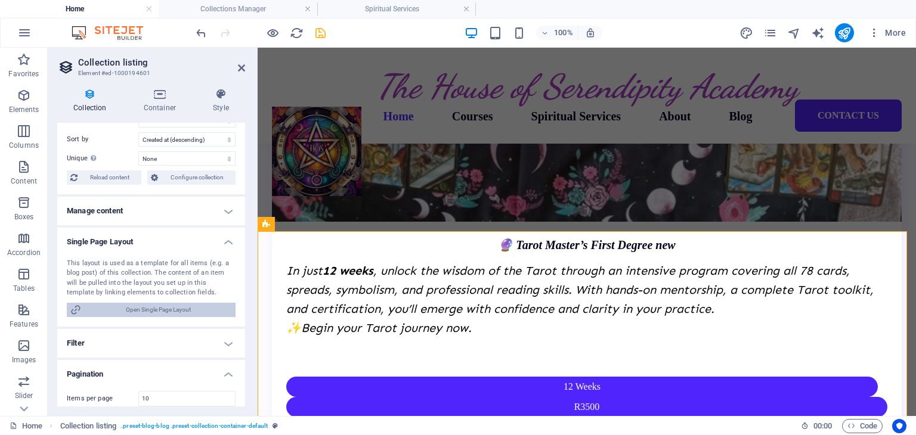
click at [146, 307] on span "Open Single Page Layout" at bounding box center [158, 310] width 147 height 14
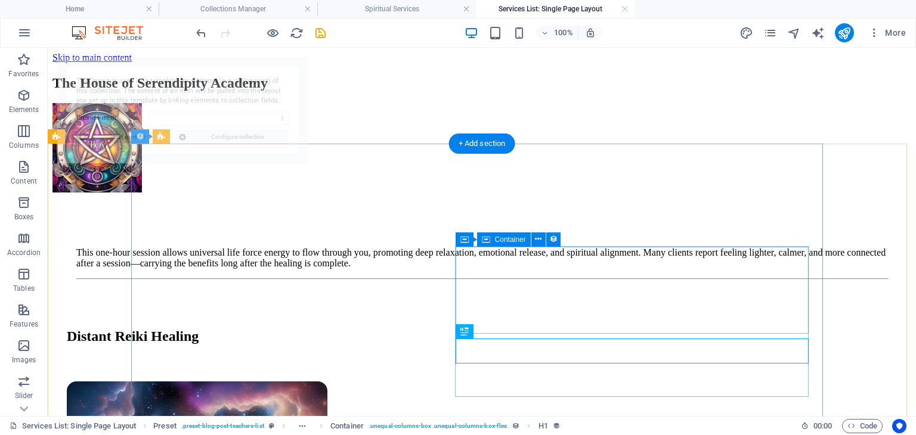
scroll to position [0, 0]
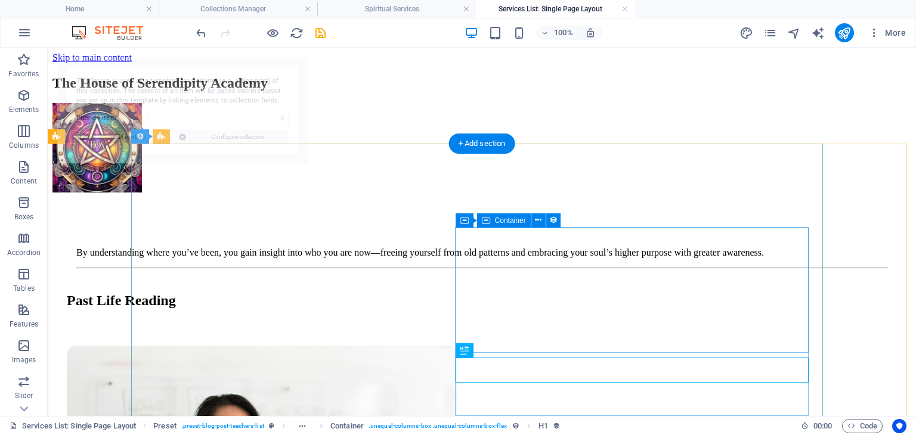
select select "68b95ca213a35c27b9049933"
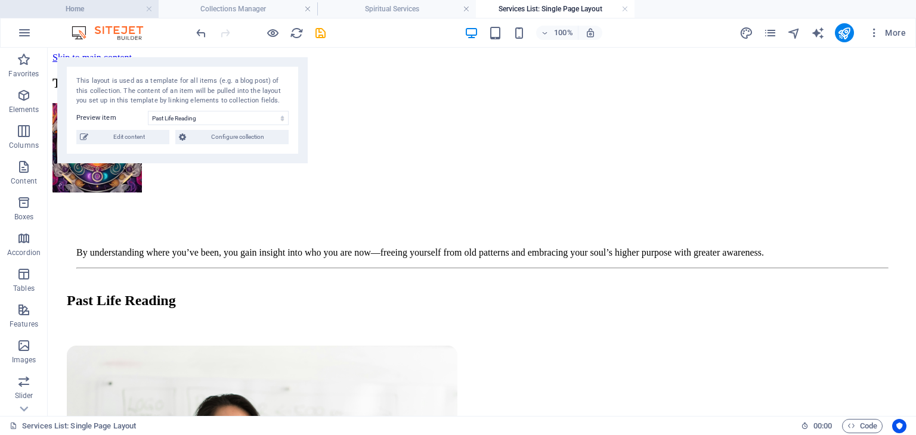
drag, startPoint x: 110, startPoint y: 10, endPoint x: 47, endPoint y: 3, distance: 63.6
click at [110, 10] on h4 "Home" at bounding box center [79, 8] width 159 height 13
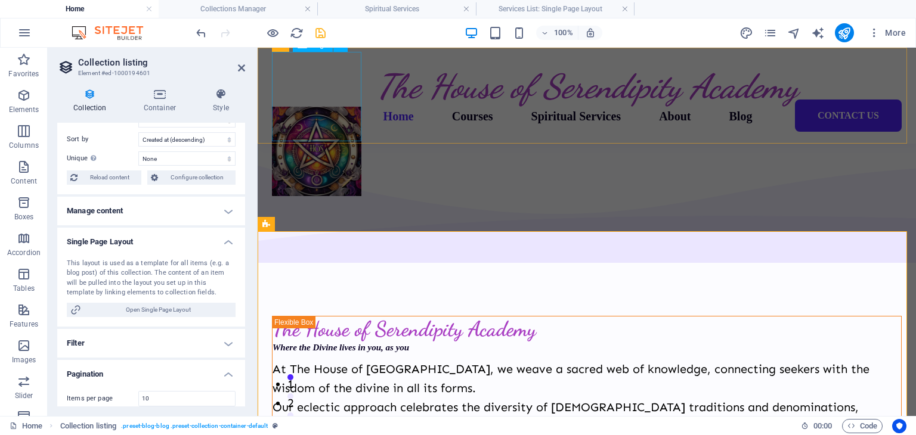
scroll to position [2193, 0]
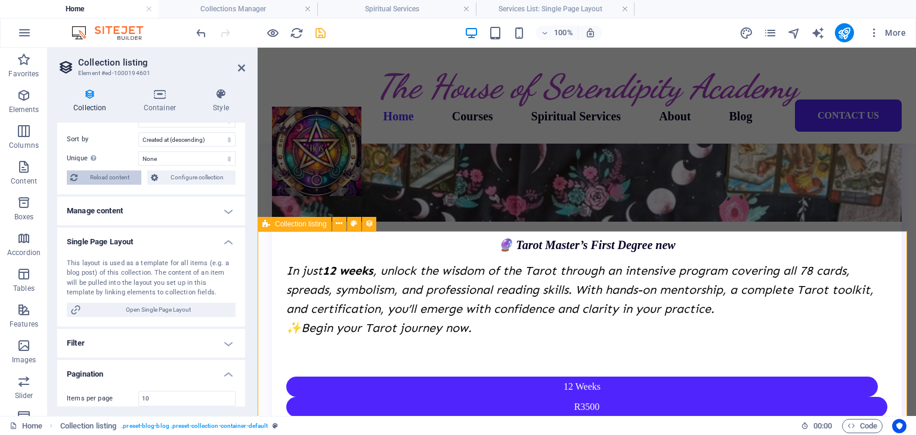
click at [119, 180] on span "Reload content" at bounding box center [109, 178] width 57 height 14
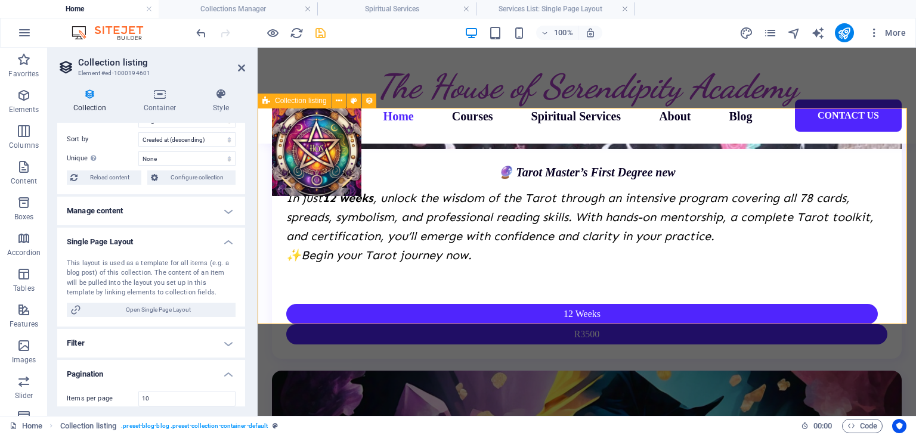
scroll to position [2253, 0]
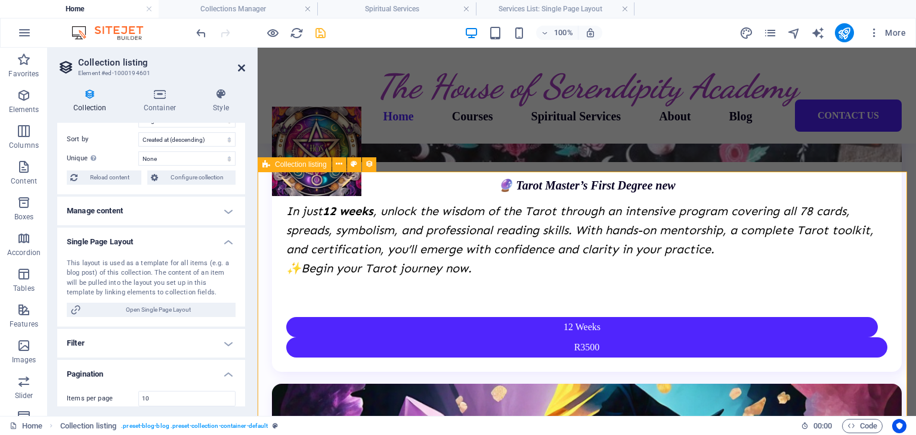
click at [243, 64] on icon at bounding box center [241, 68] width 7 height 10
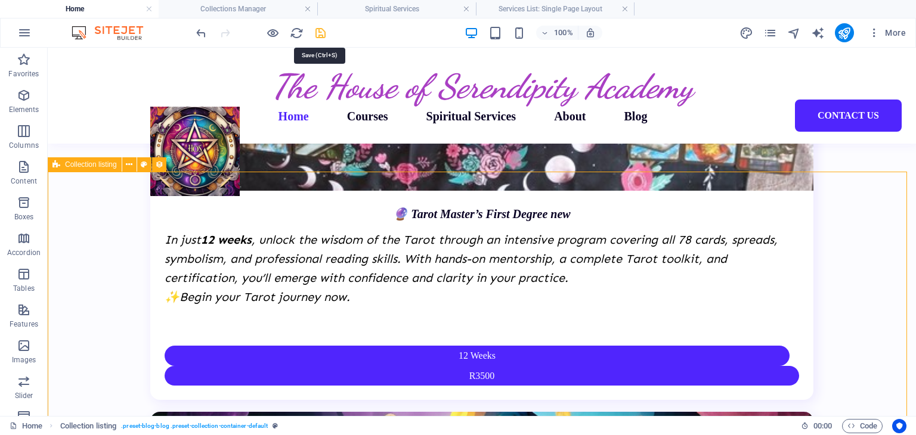
click at [320, 35] on icon "save" at bounding box center [321, 33] width 14 height 14
